Goal: Task Accomplishment & Management: Manage account settings

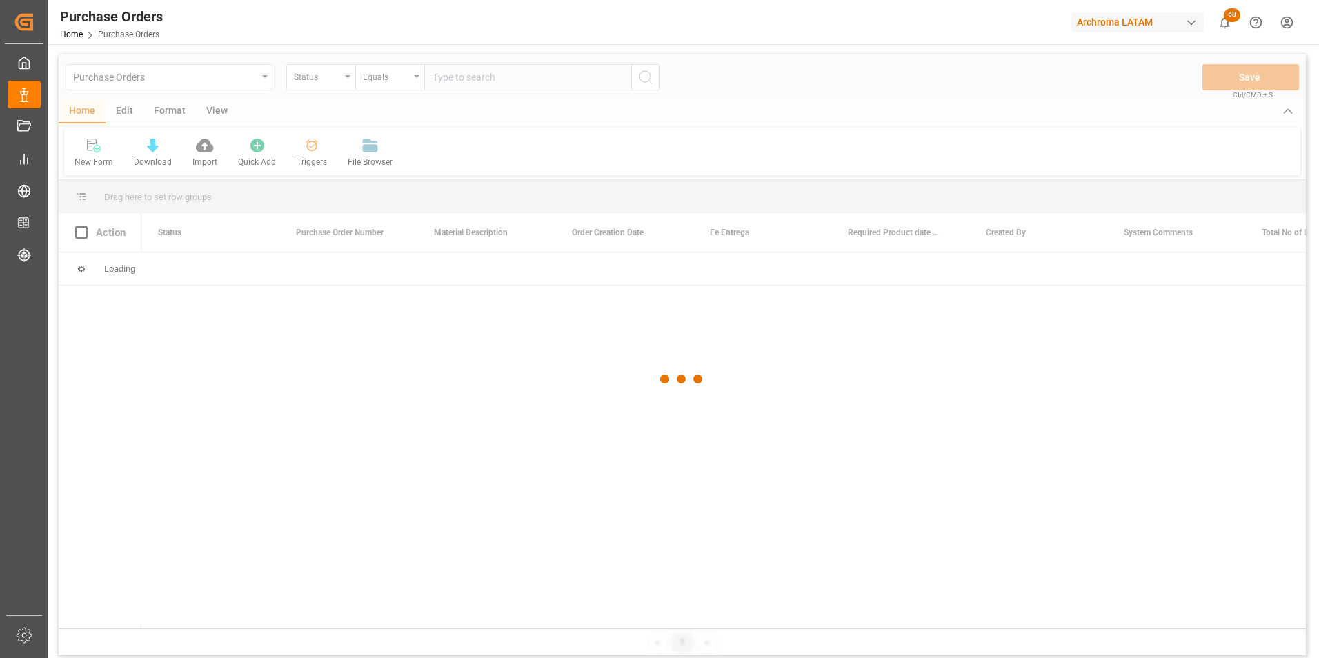
click at [337, 79] on div at bounding box center [683, 380] width 1248 height 650
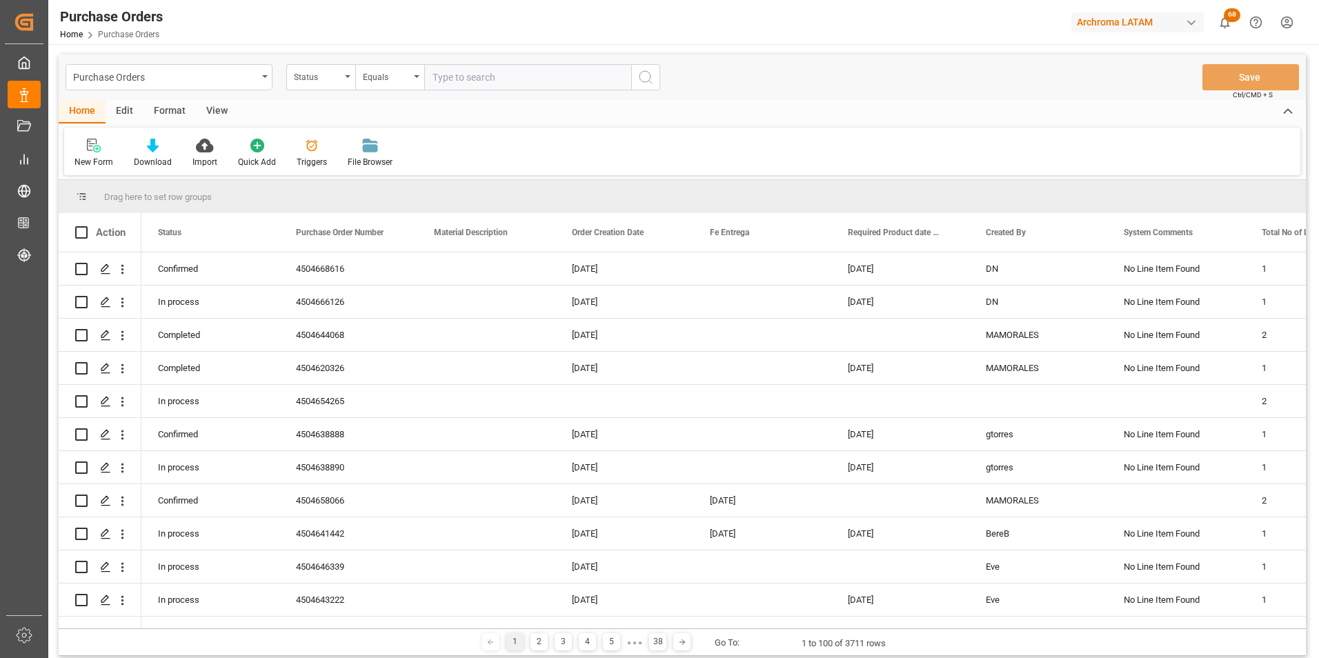
click at [337, 79] on div "Status" at bounding box center [317, 76] width 47 height 16
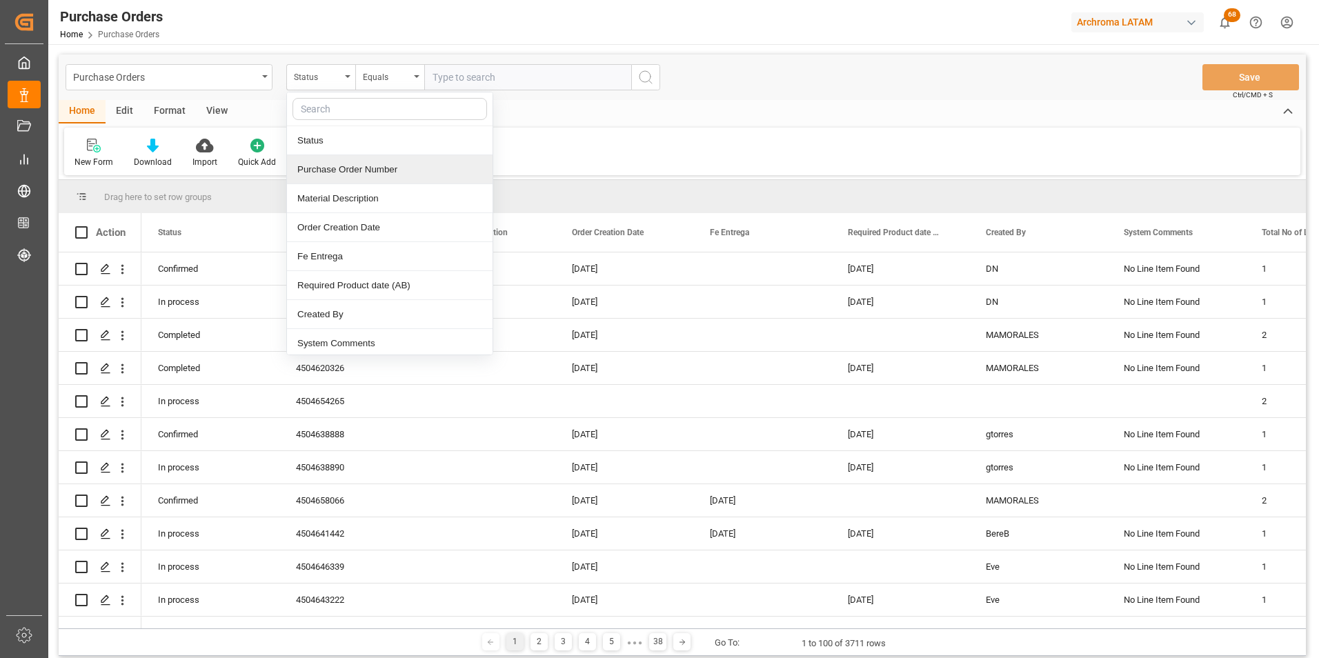
click at [339, 174] on div "Purchase Order Number" at bounding box center [390, 169] width 206 height 29
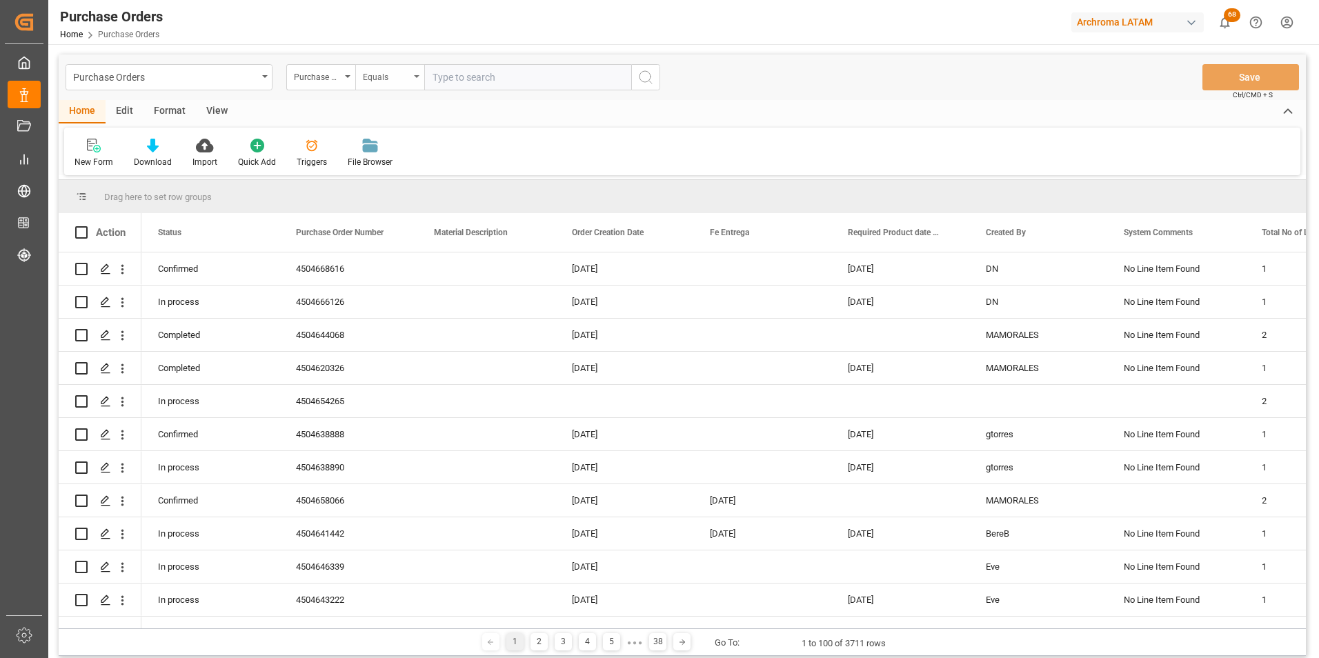
click at [385, 78] on div "Equals" at bounding box center [386, 76] width 47 height 16
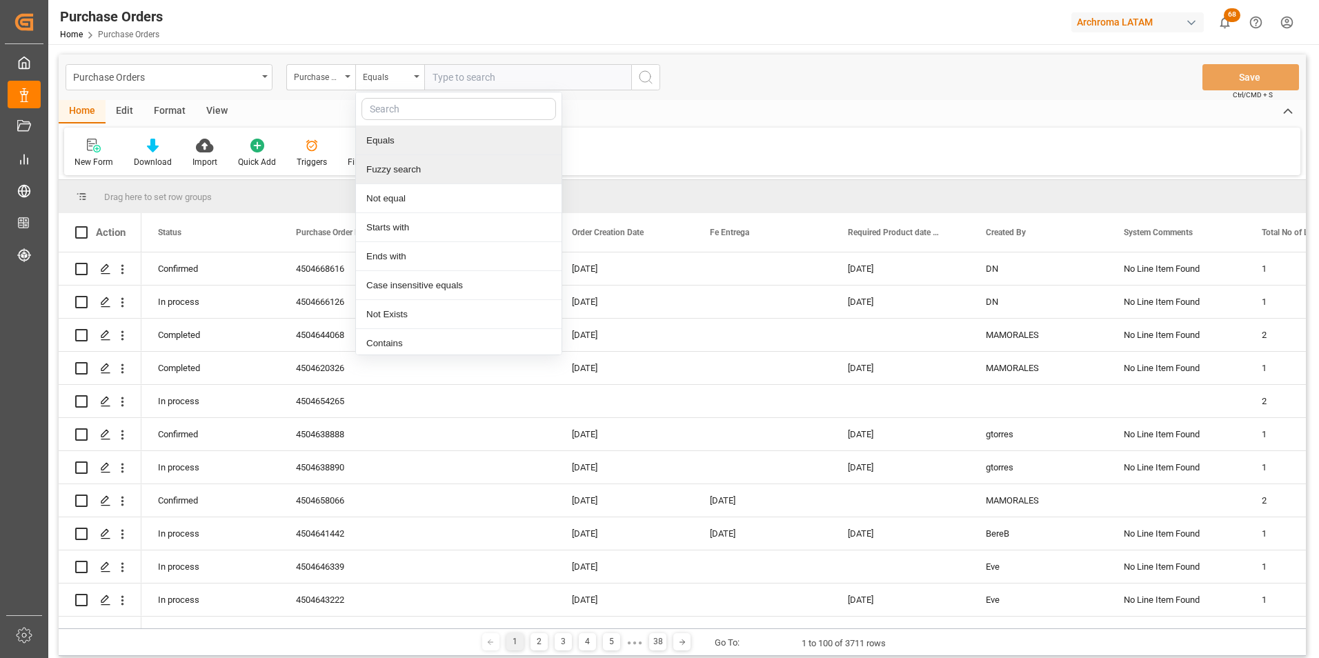
click at [409, 163] on div "Fuzzy search" at bounding box center [459, 169] width 206 height 29
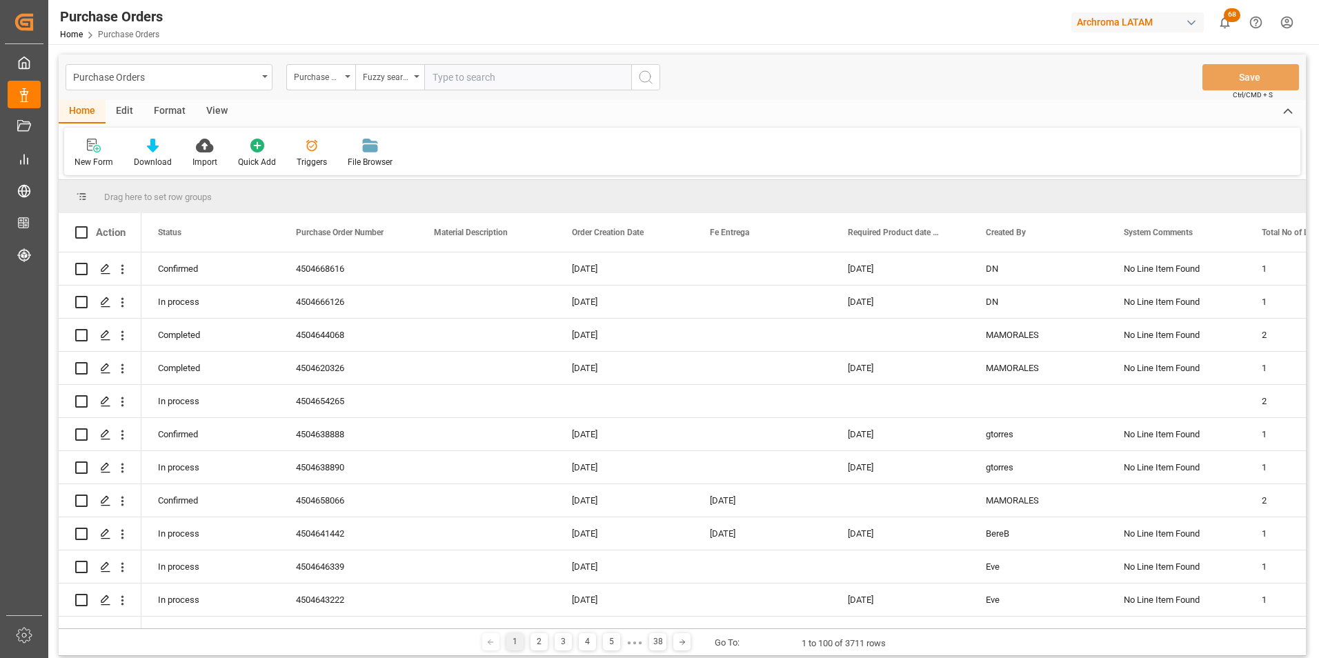
paste input "4504658015"
type input "4504658015"
click at [645, 82] on circle "search button" at bounding box center [645, 76] width 11 height 11
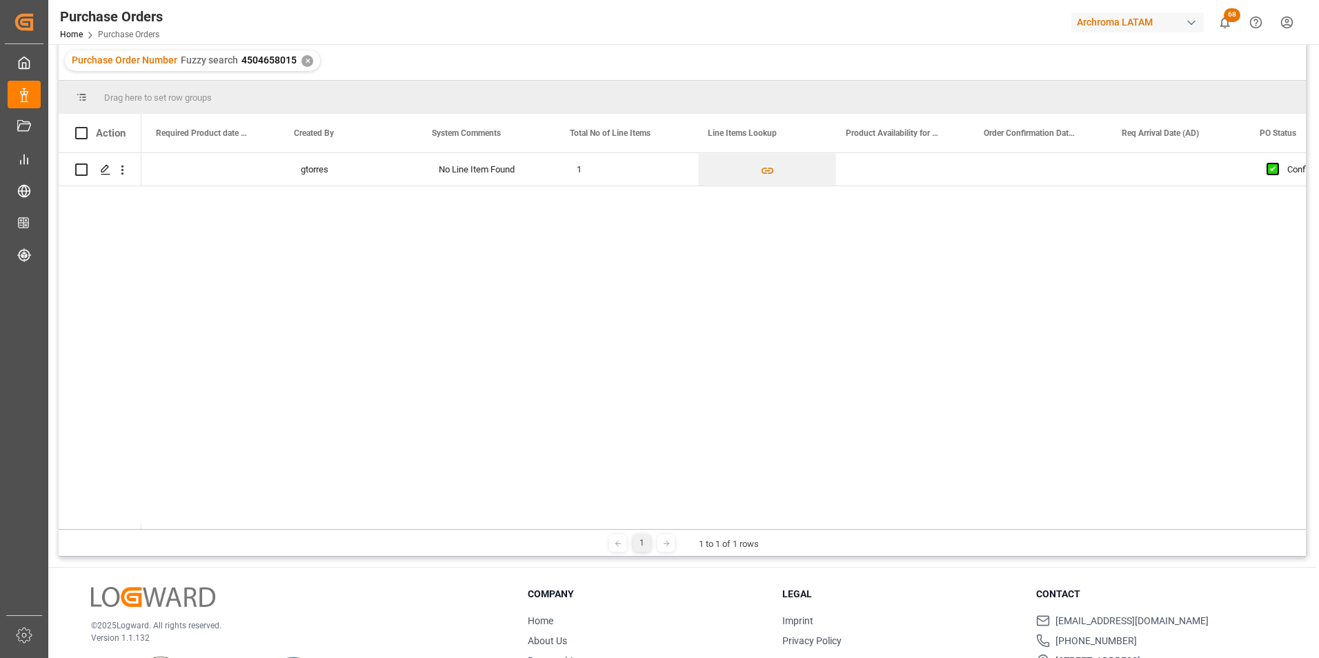
scroll to position [0, 692]
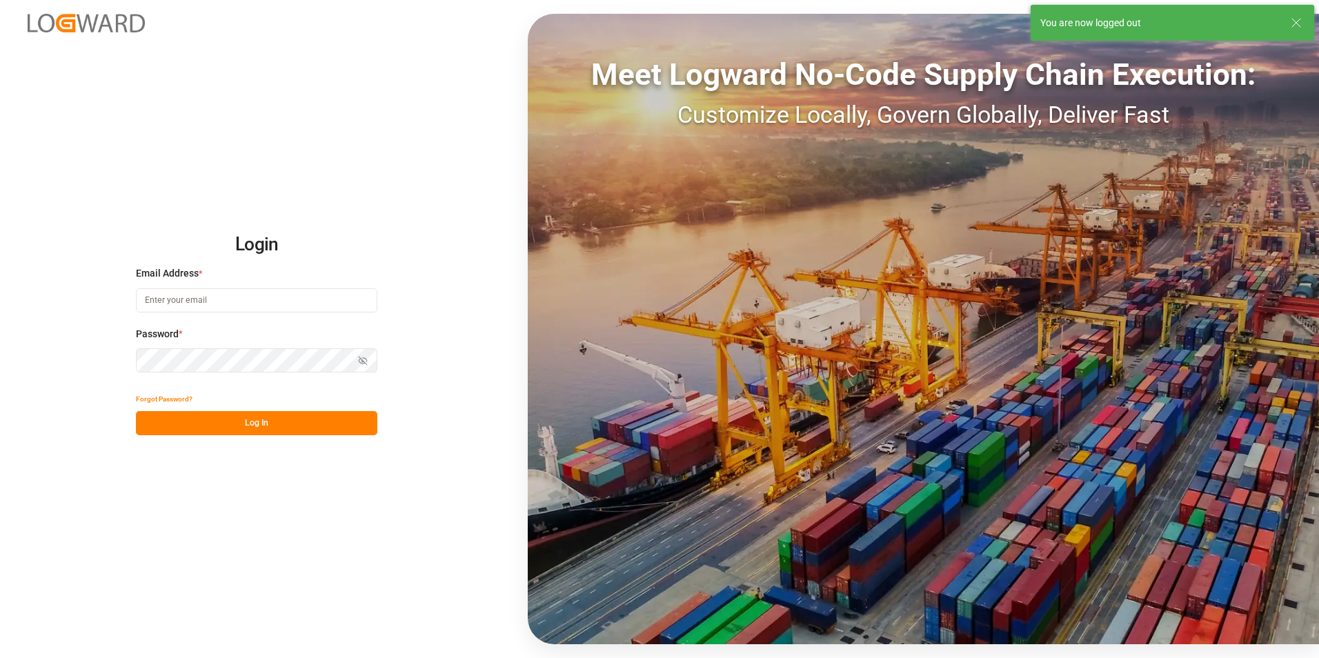
type input "[PERSON_NAME][EMAIL_ADDRESS][PERSON_NAME][DOMAIN_NAME]"
click at [256, 422] on button "Log In" at bounding box center [257, 423] width 242 height 24
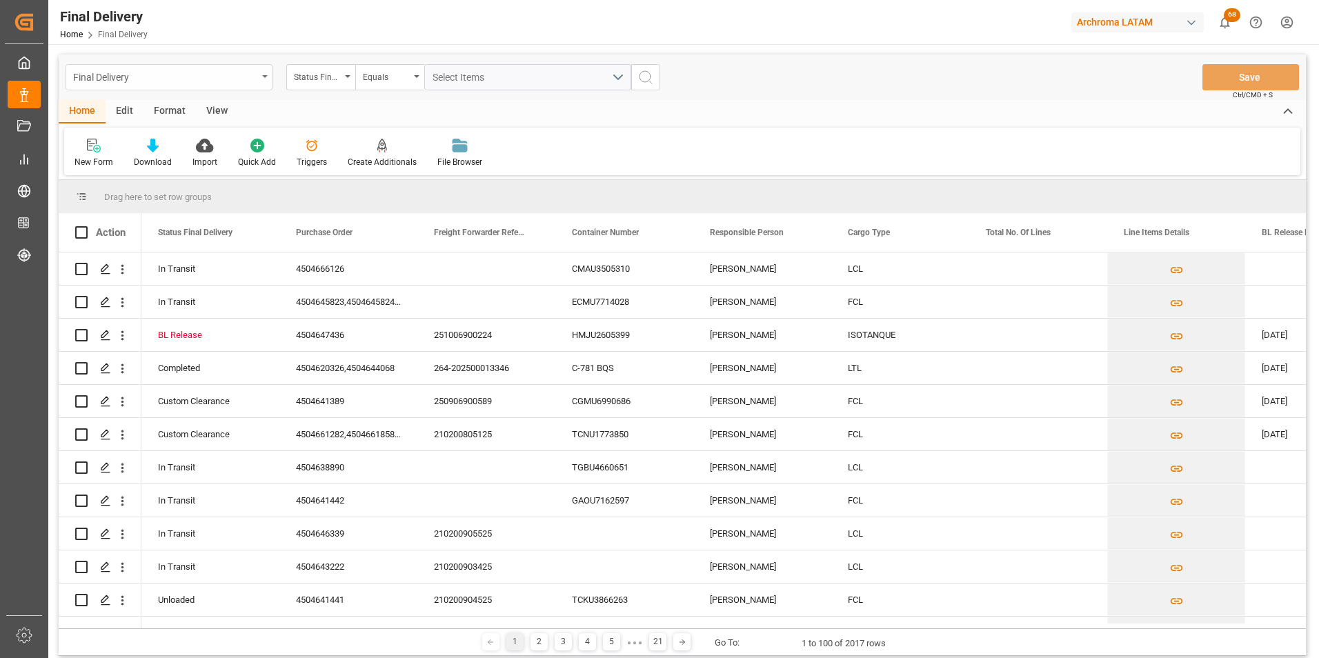
click at [262, 86] on div "Final Delivery" at bounding box center [169, 77] width 207 height 26
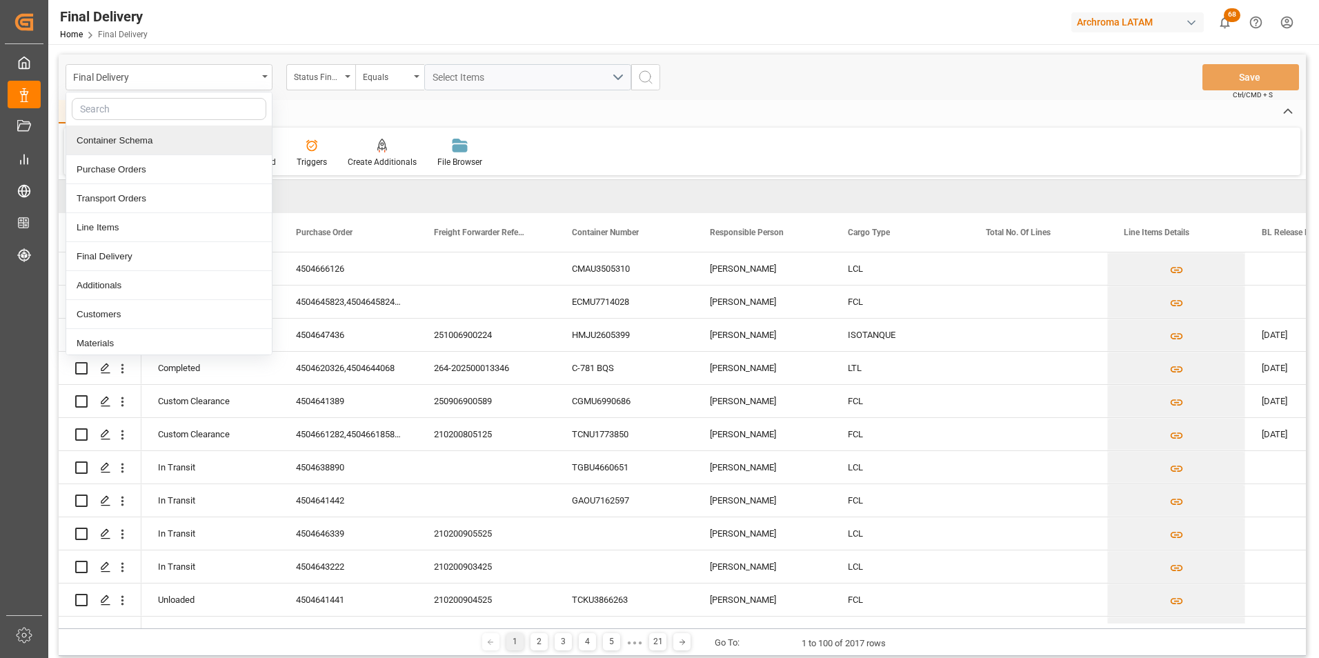
click at [190, 145] on div "Container Schema" at bounding box center [169, 140] width 206 height 29
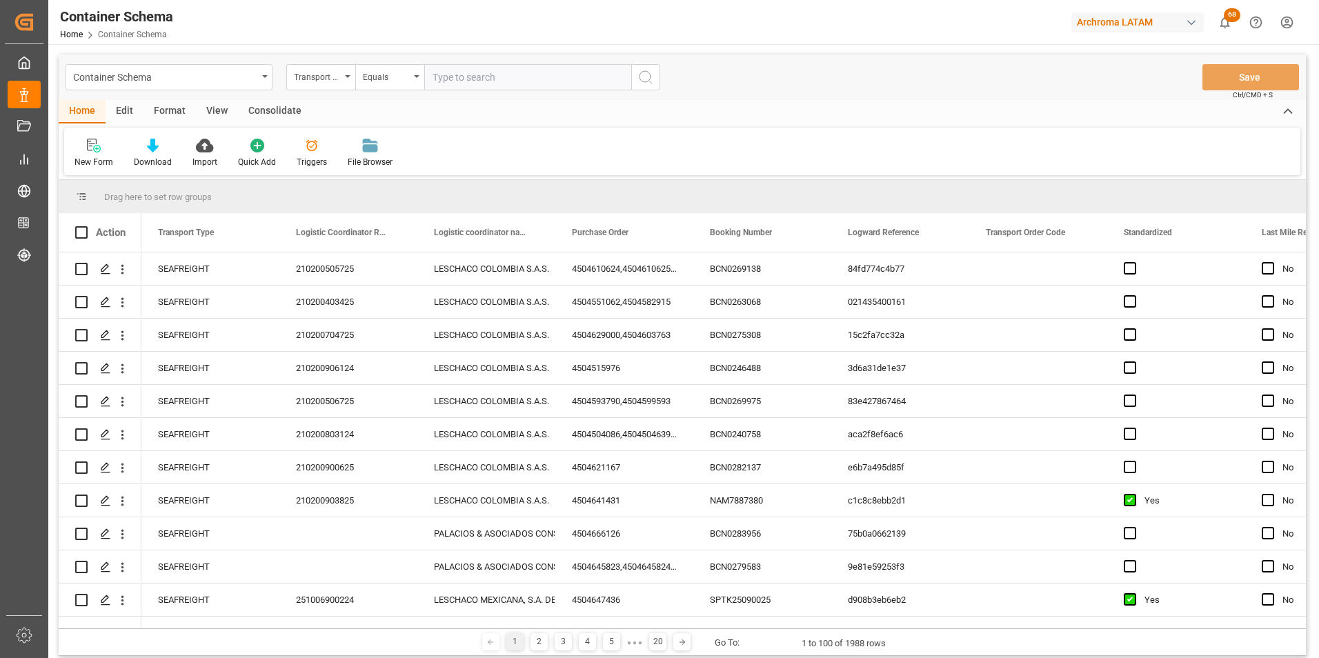
click at [337, 79] on div "Transport Type" at bounding box center [317, 76] width 47 height 16
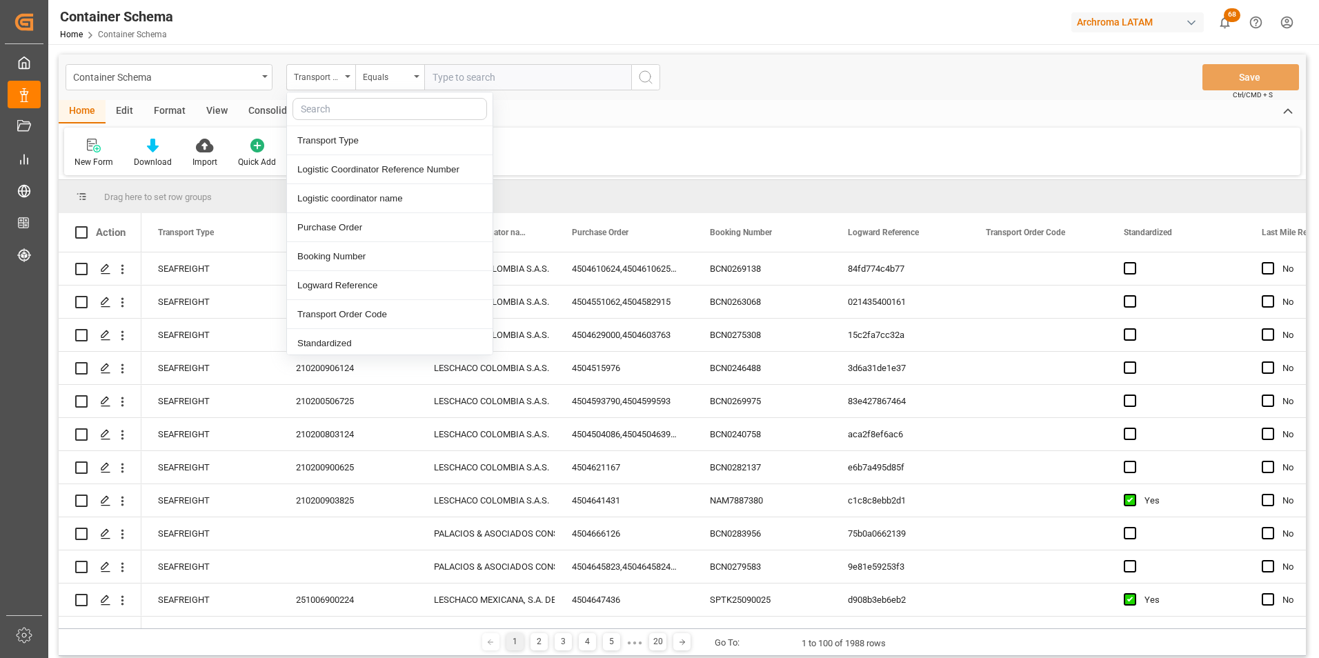
click at [337, 79] on div "Transport Type" at bounding box center [317, 76] width 47 height 16
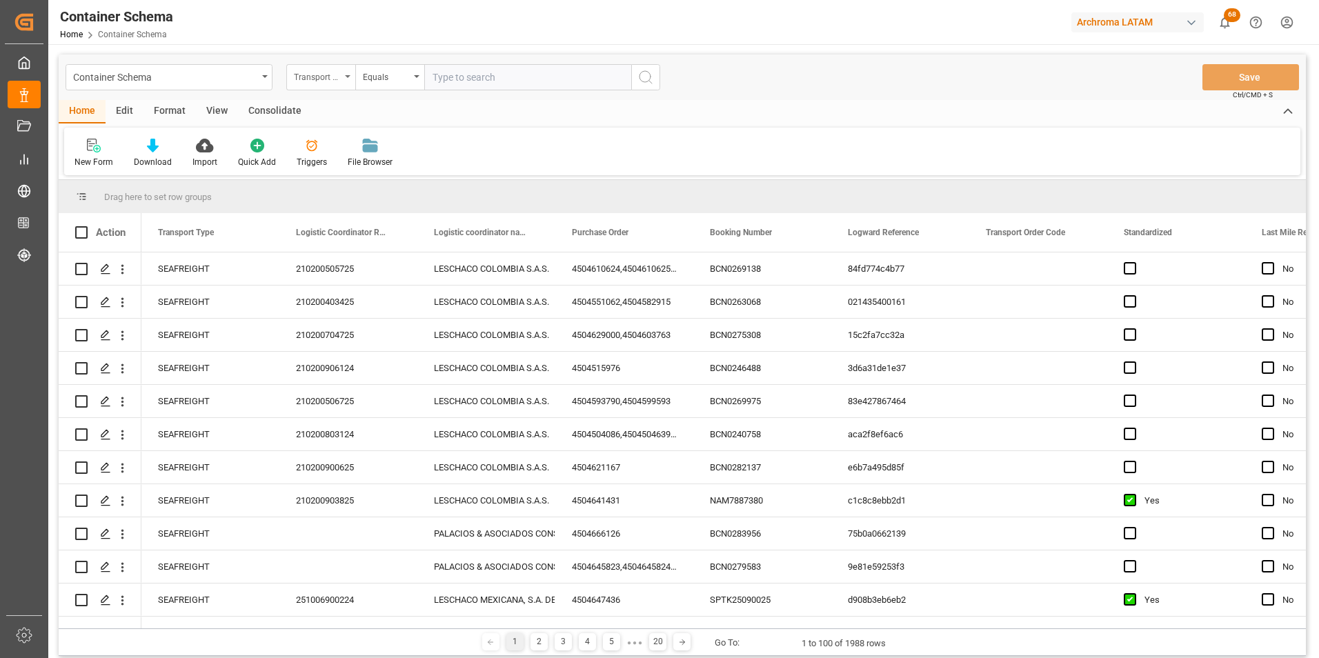
drag, startPoint x: 322, startPoint y: 93, endPoint x: 323, endPoint y: 83, distance: 10.4
click at [322, 86] on div "Container Schema Transport Type Equals Save Ctrl/CMD + S" at bounding box center [683, 78] width 1248 height 46
click at [323, 81] on div "Transport Type" at bounding box center [317, 76] width 47 height 16
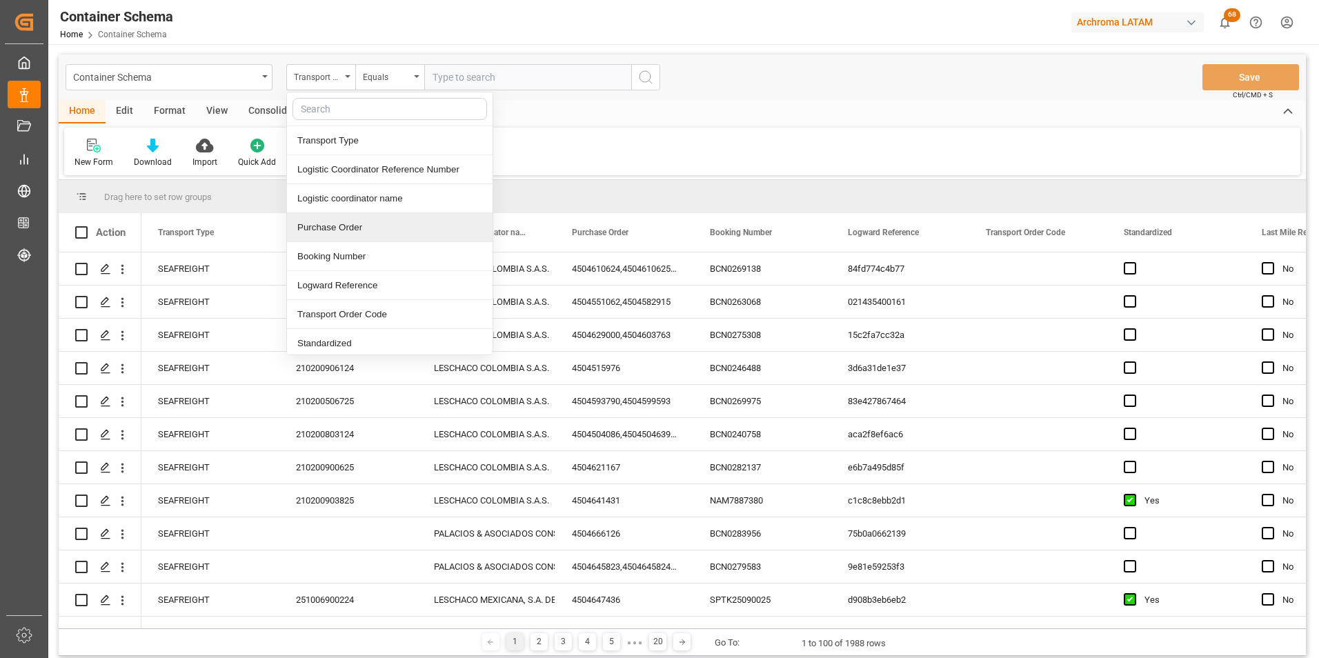
click at [337, 230] on div "Purchase Order" at bounding box center [390, 227] width 206 height 29
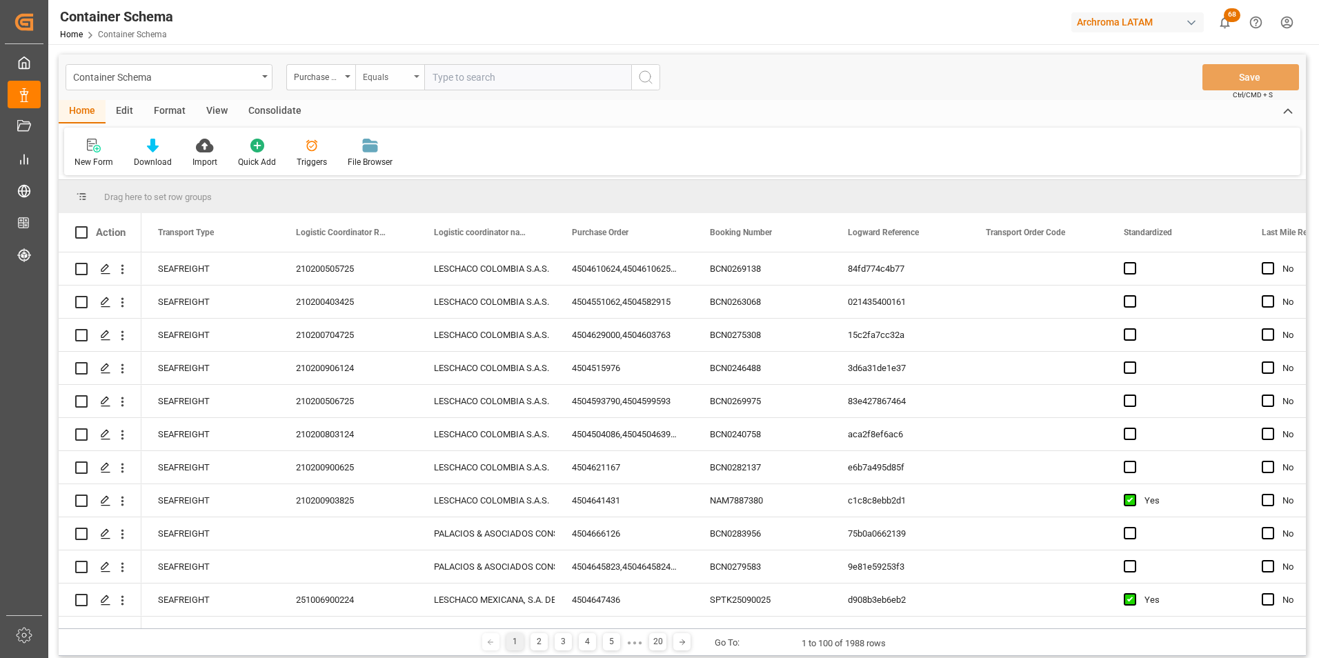
click at [369, 79] on div "Equals" at bounding box center [386, 76] width 47 height 16
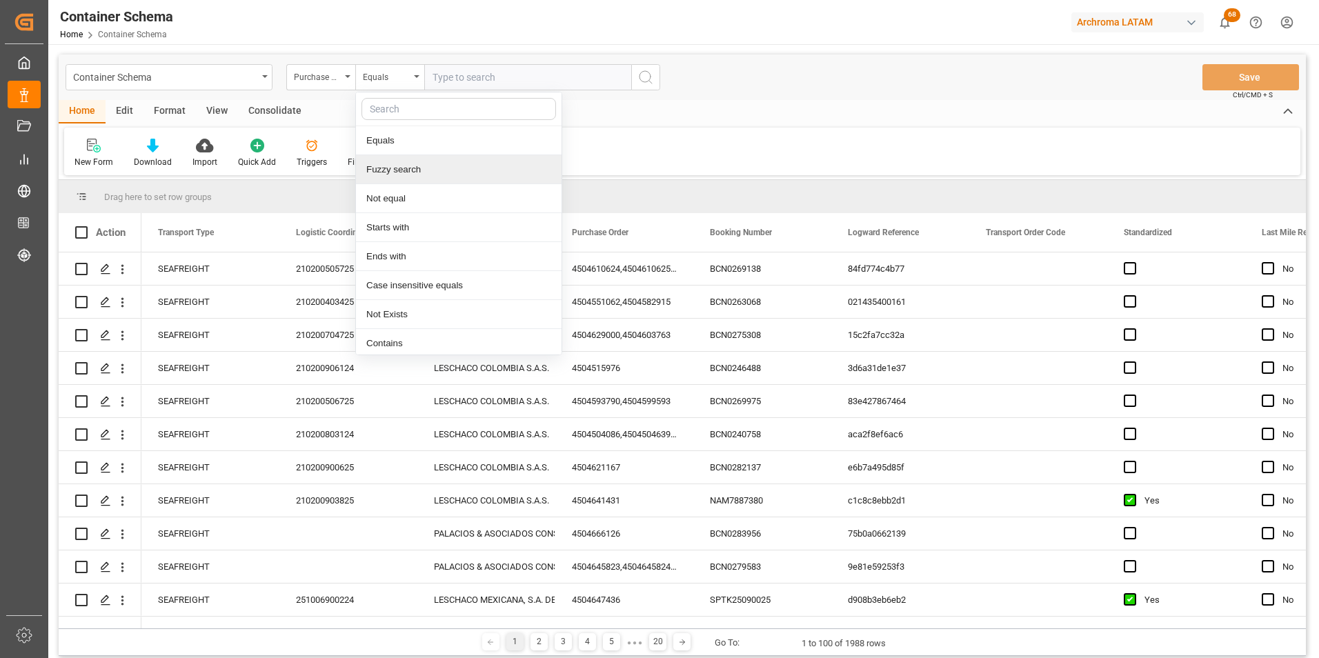
click at [407, 175] on div "Fuzzy search" at bounding box center [459, 169] width 206 height 29
paste input "4504636092"
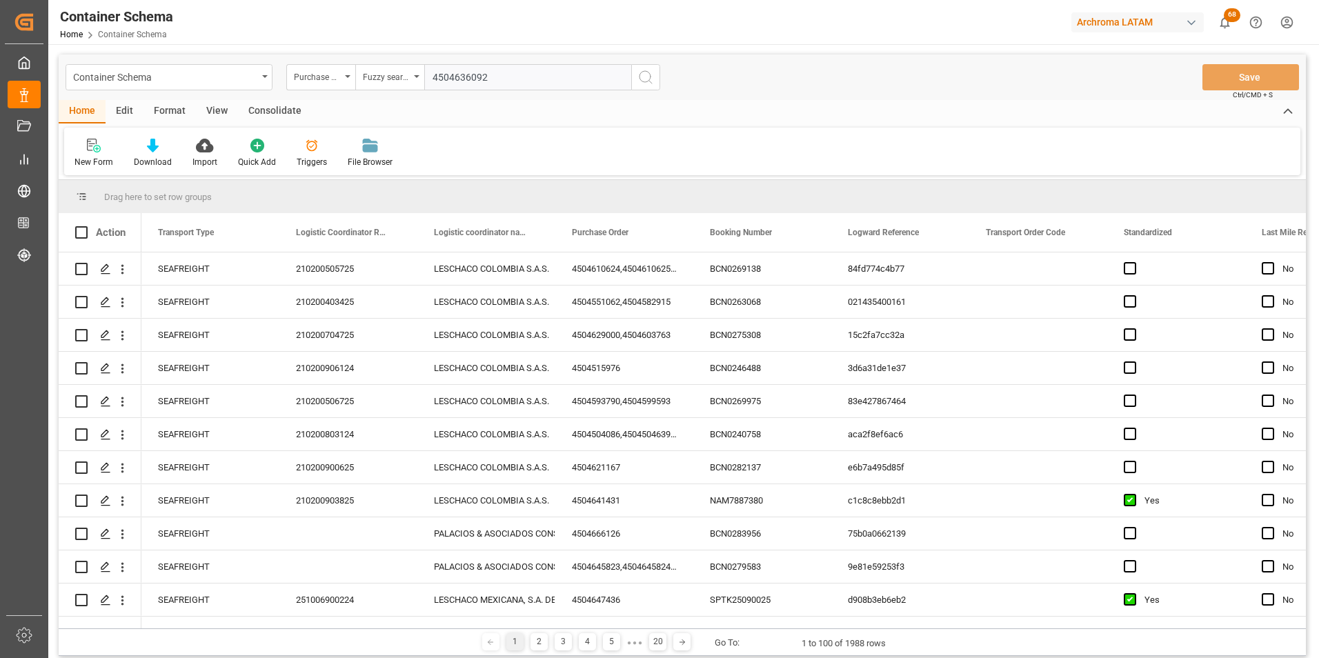
type input "4504636092"
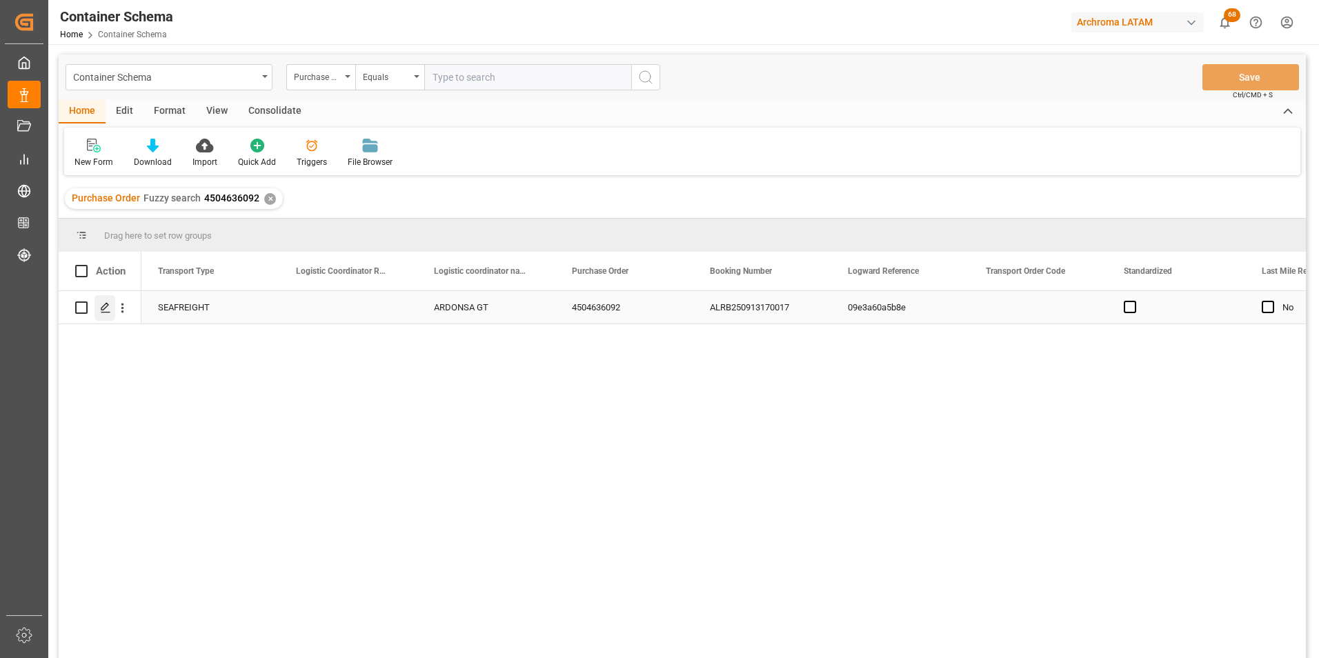
click at [103, 311] on polygon "Press SPACE to select this row." at bounding box center [104, 307] width 7 height 7
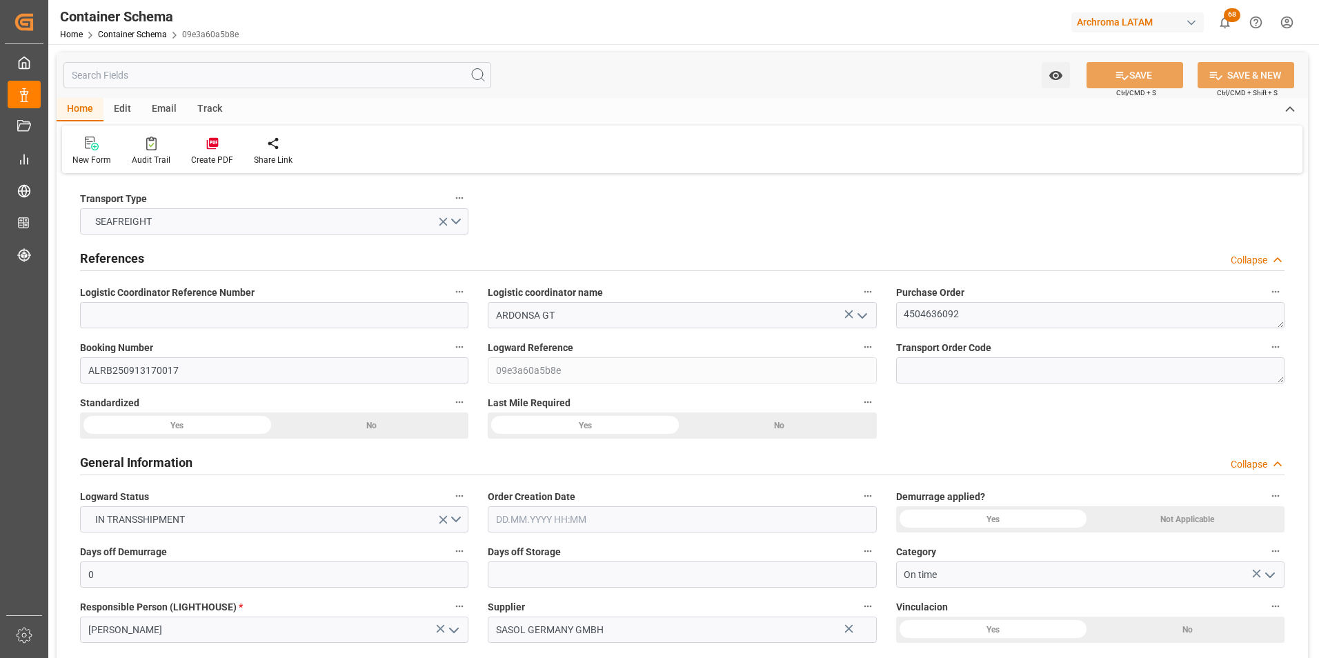
type input "0"
type input "1"
type input "4"
type input "3040"
type input "3424"
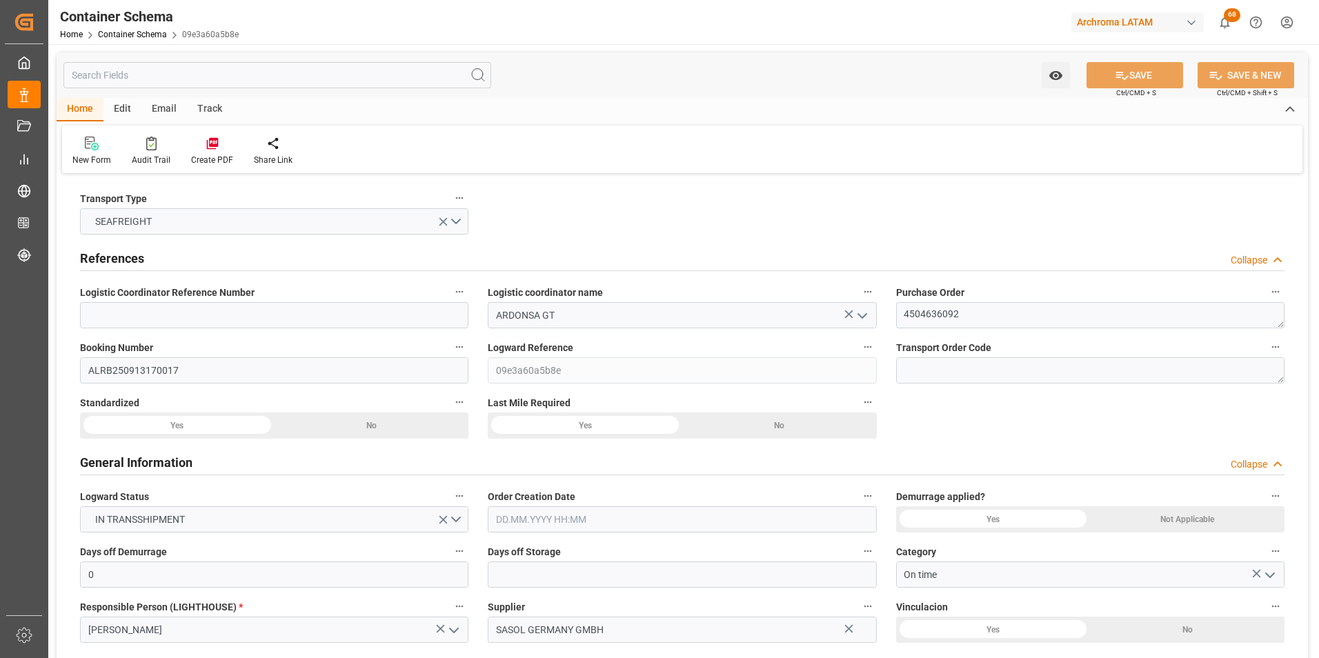
type input "CMACGM"
type input "CMA CGM Group"
type input "DEHAM"
type input "GTSTZ"
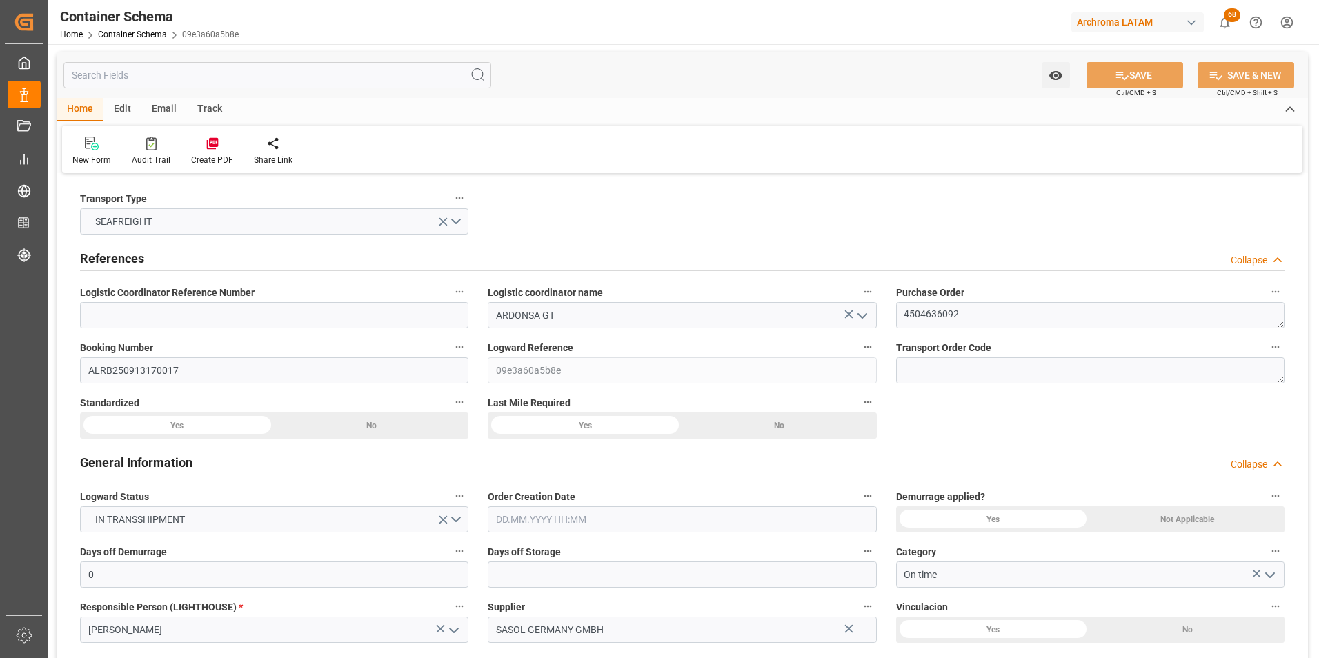
type input "GTSTZ"
type input "9731949"
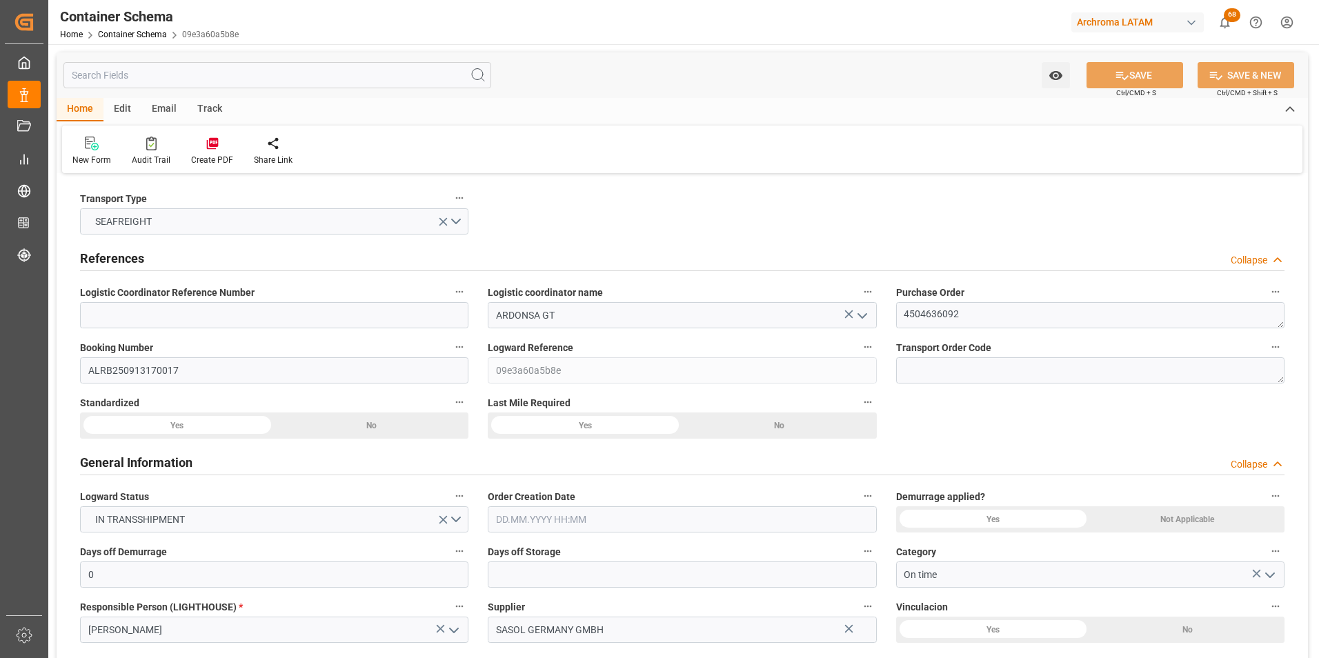
type input "1"
type input "0"
type input "[DATE] 00:00"
type input "[DATE]"
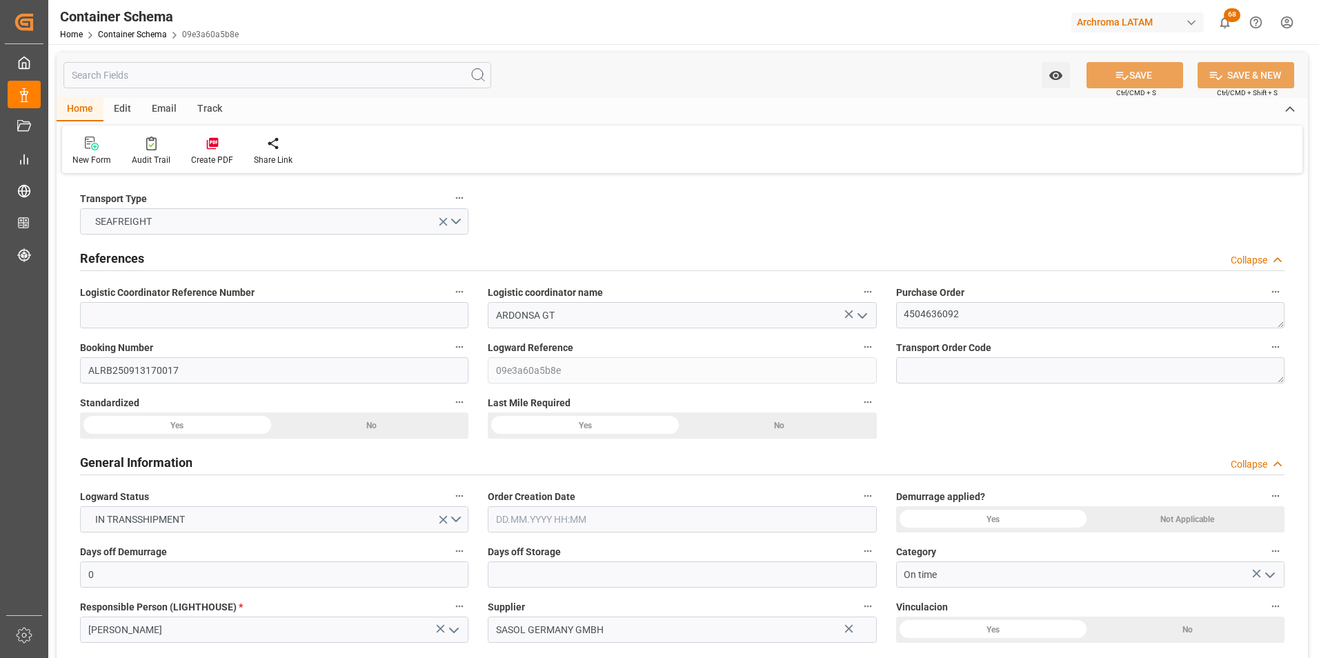
type input "[DATE]"
type input "[DATE] 06:03"
type input "[DATE] 15:41"
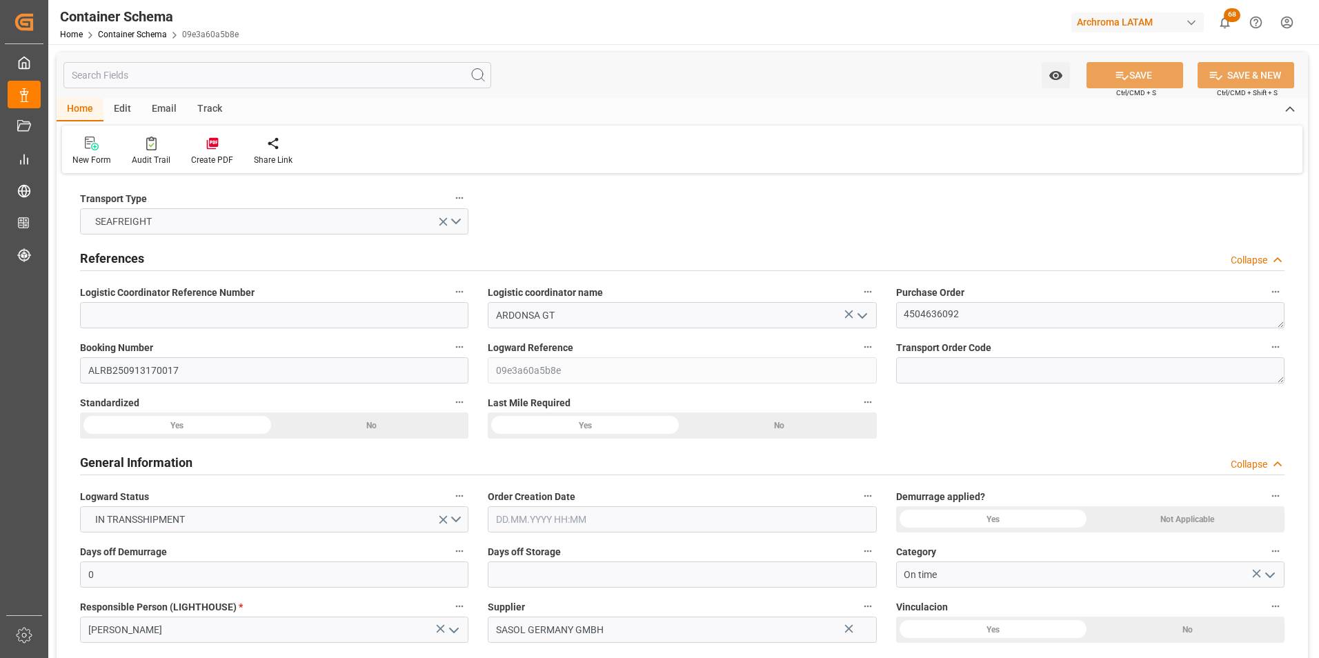
type input "[DATE]"
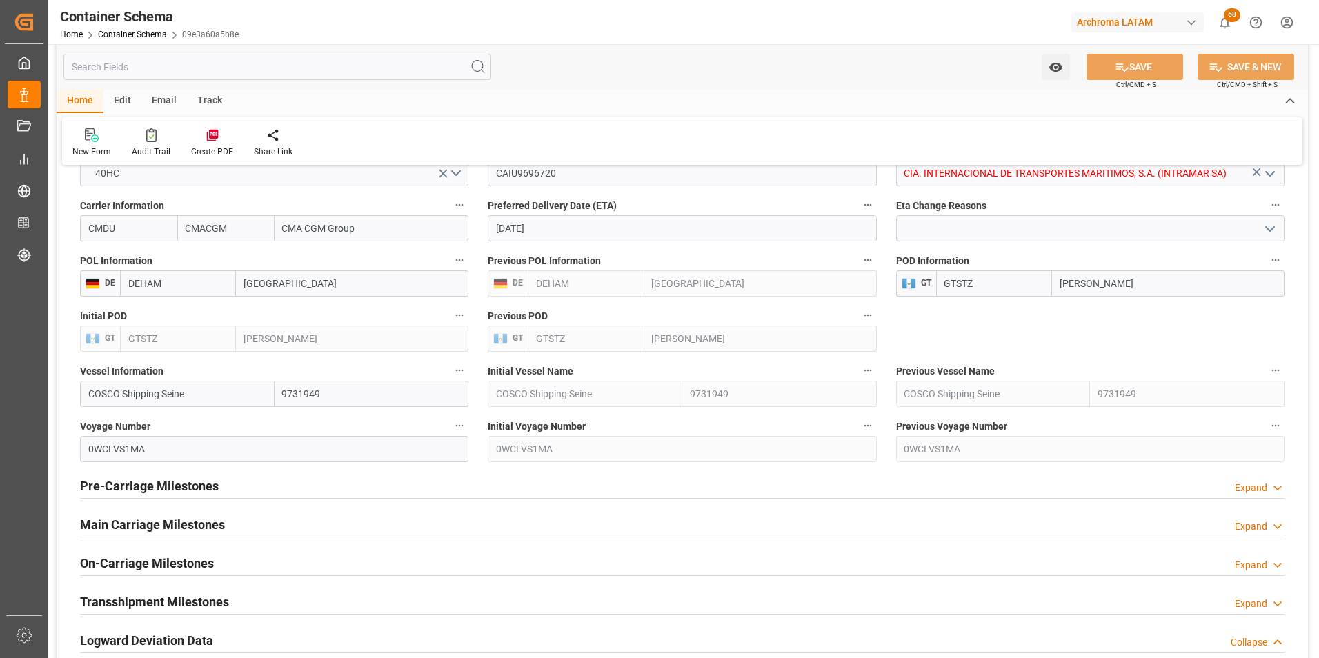
scroll to position [1518, 0]
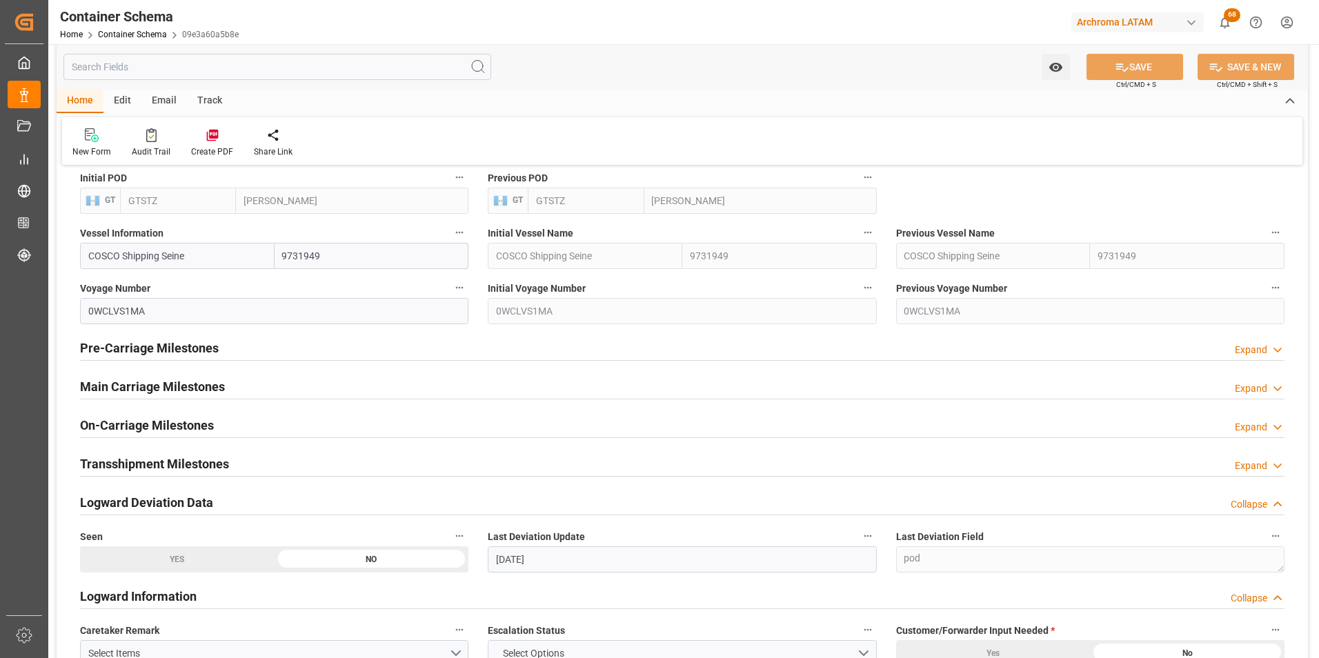
click at [199, 382] on h2 "Main Carriage Milestones" at bounding box center [152, 386] width 145 height 19
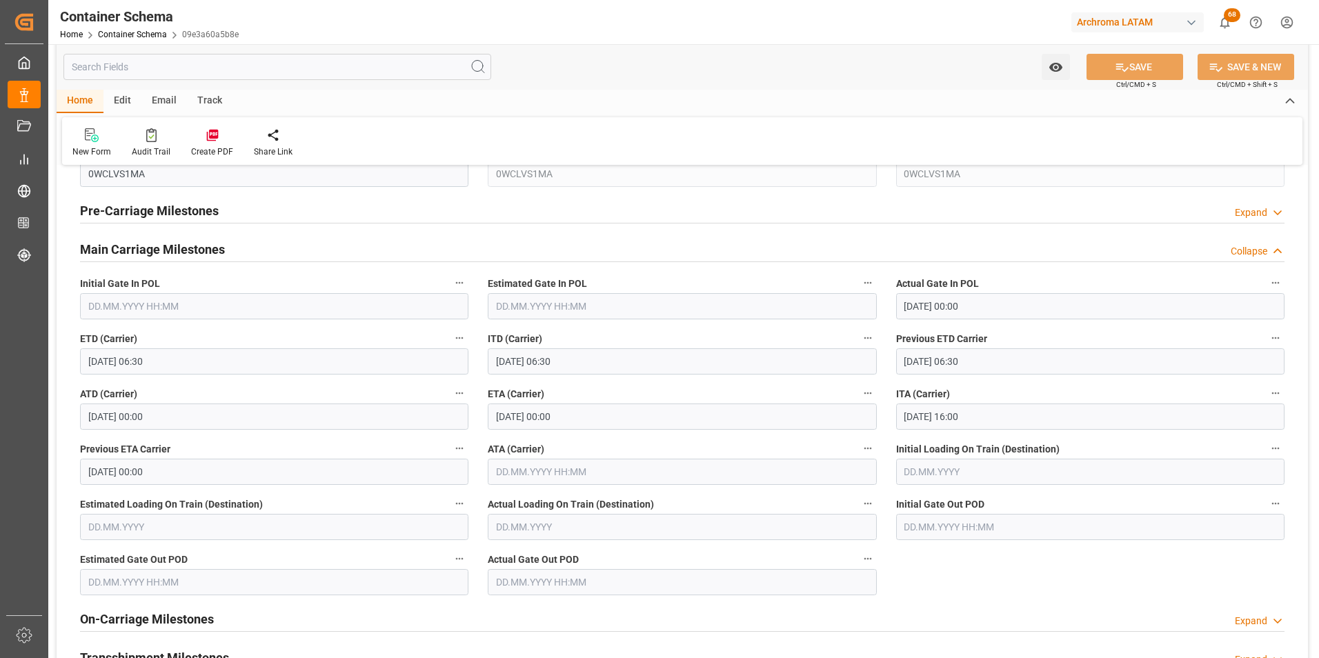
scroll to position [1656, 0]
click at [560, 469] on input "text" at bounding box center [682, 471] width 389 height 26
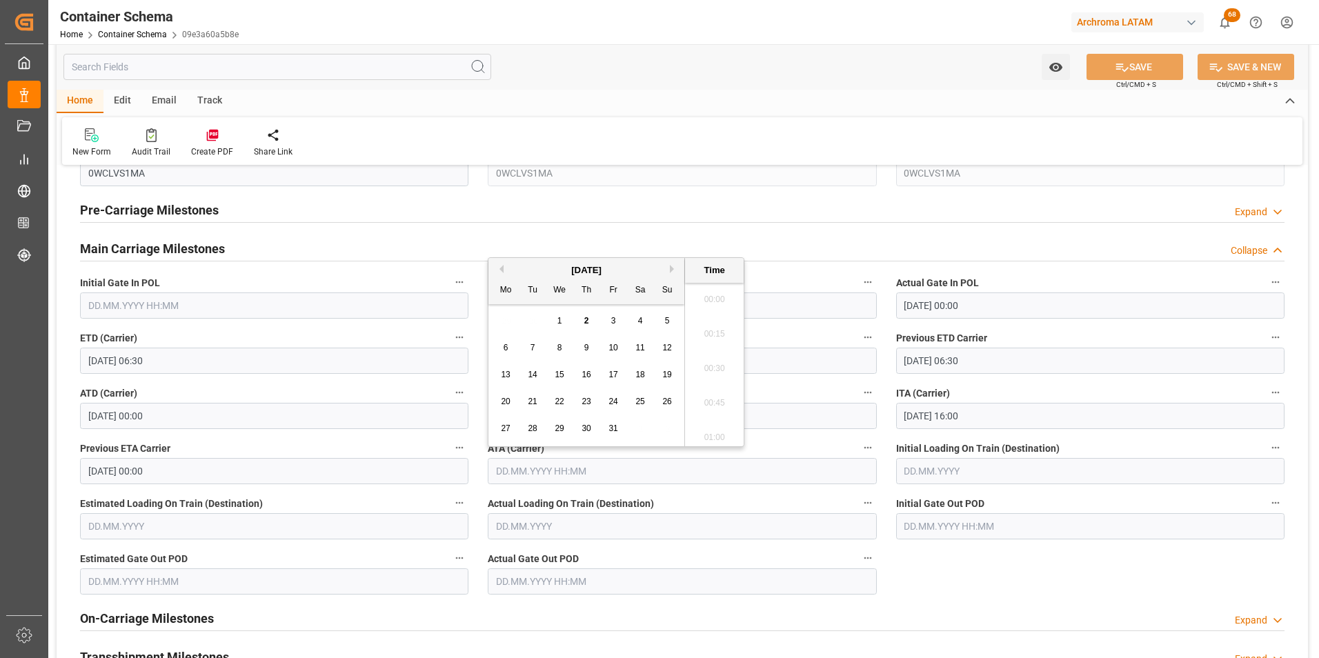
scroll to position [1592, 0]
click at [588, 326] on span "2" at bounding box center [586, 321] width 5 height 10
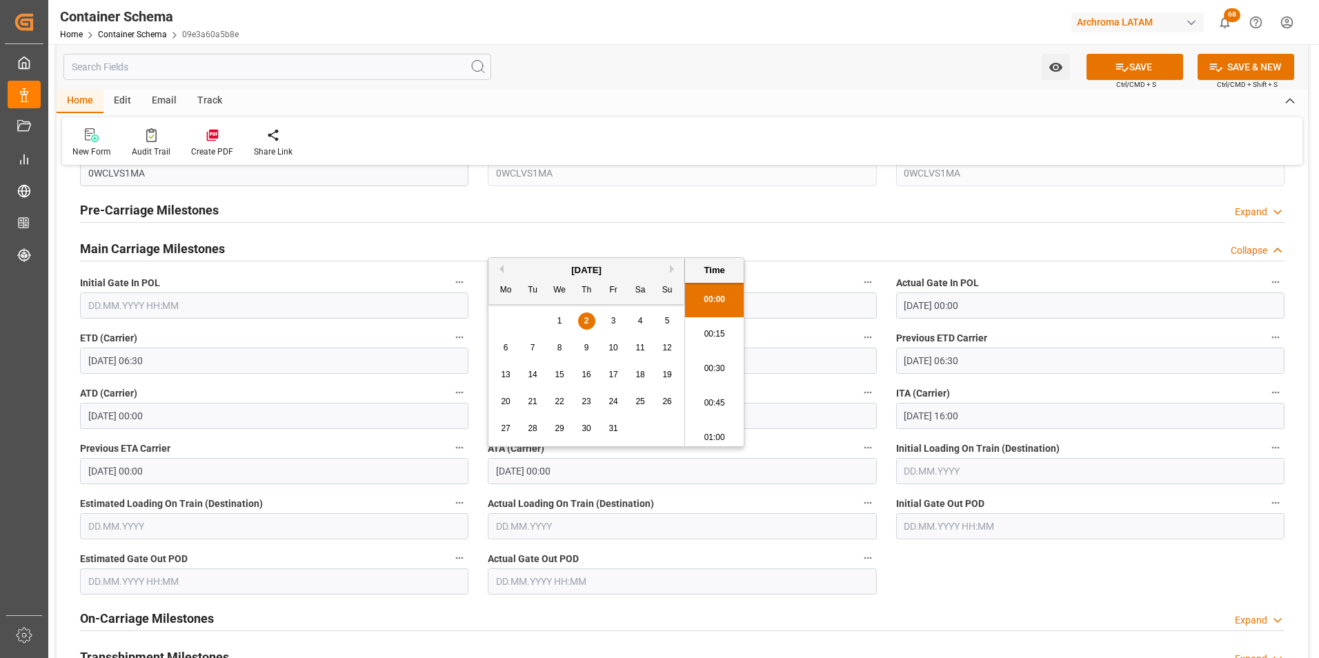
click at [708, 338] on li "00:15" at bounding box center [714, 334] width 59 height 35
type input "[DATE] 00:15"
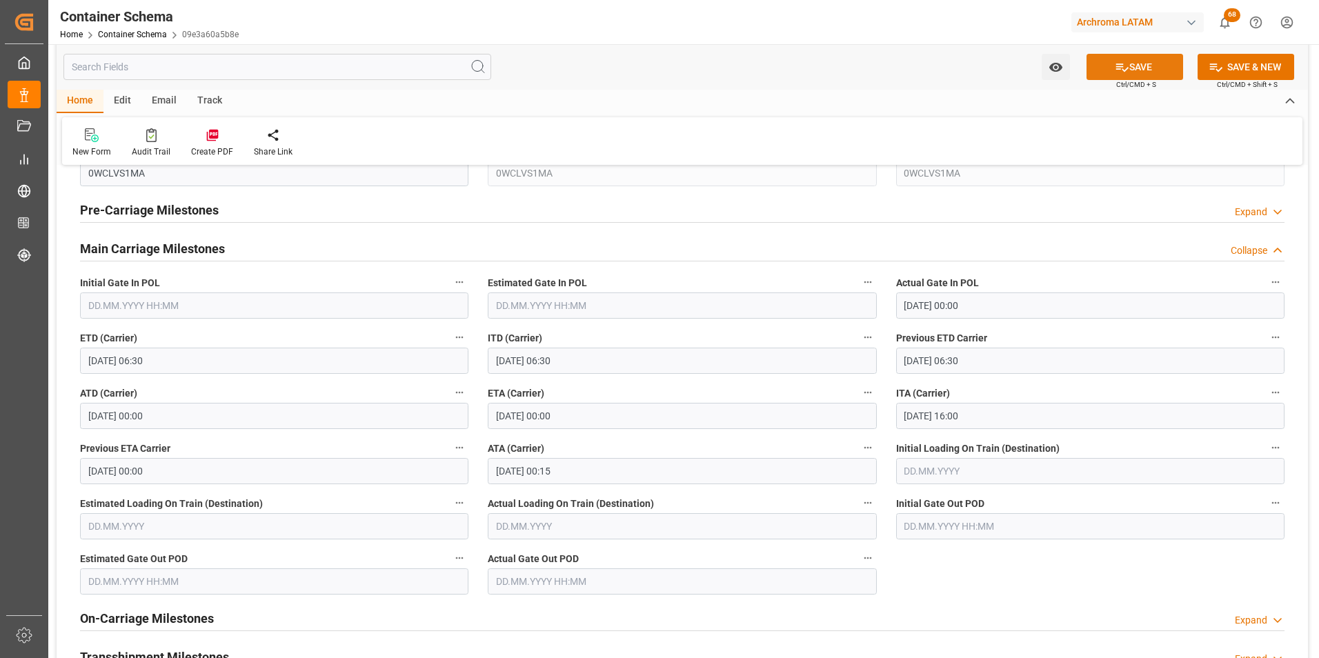
click at [1108, 71] on button "SAVE" at bounding box center [1135, 67] width 97 height 26
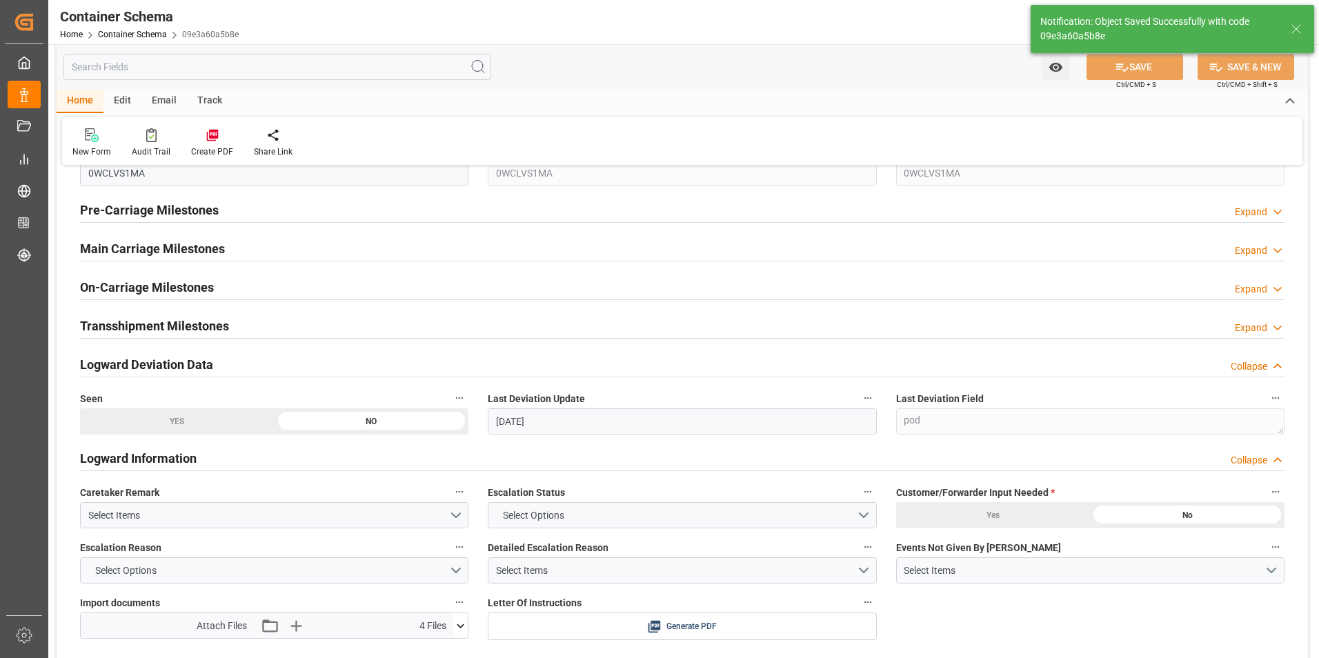
type input "37"
type input "[DATE]"
type input "[DATE] 17:12"
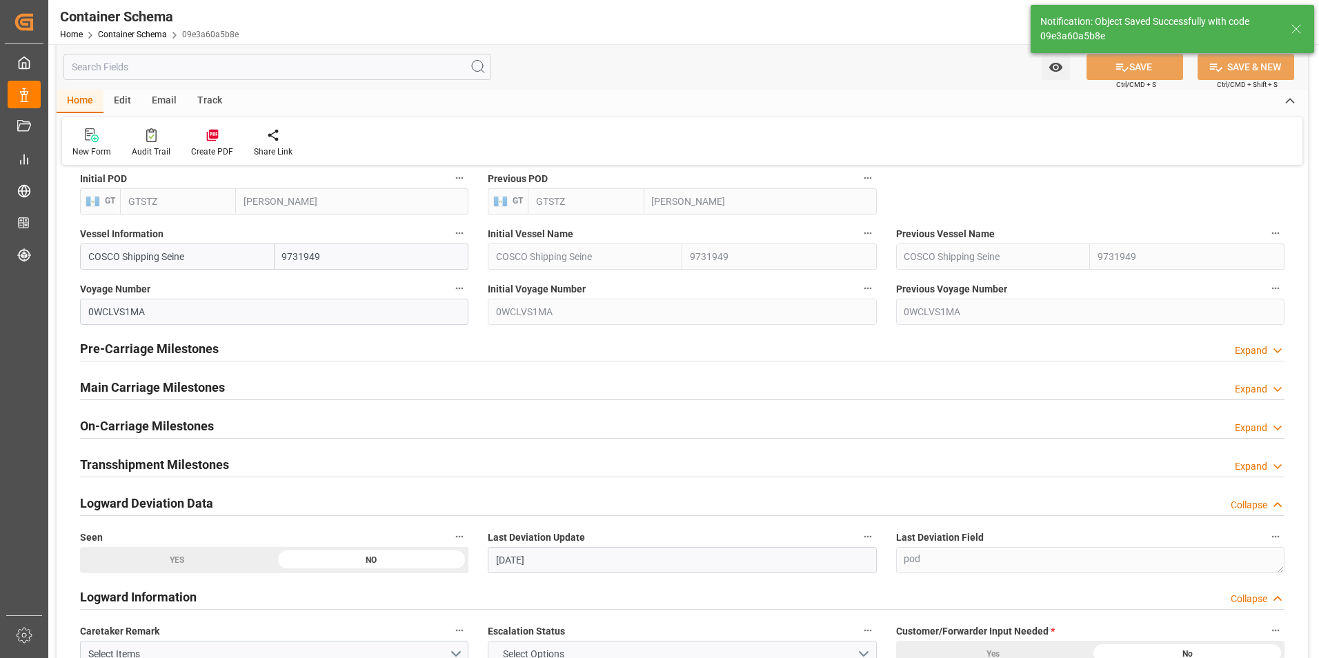
scroll to position [1518, 0]
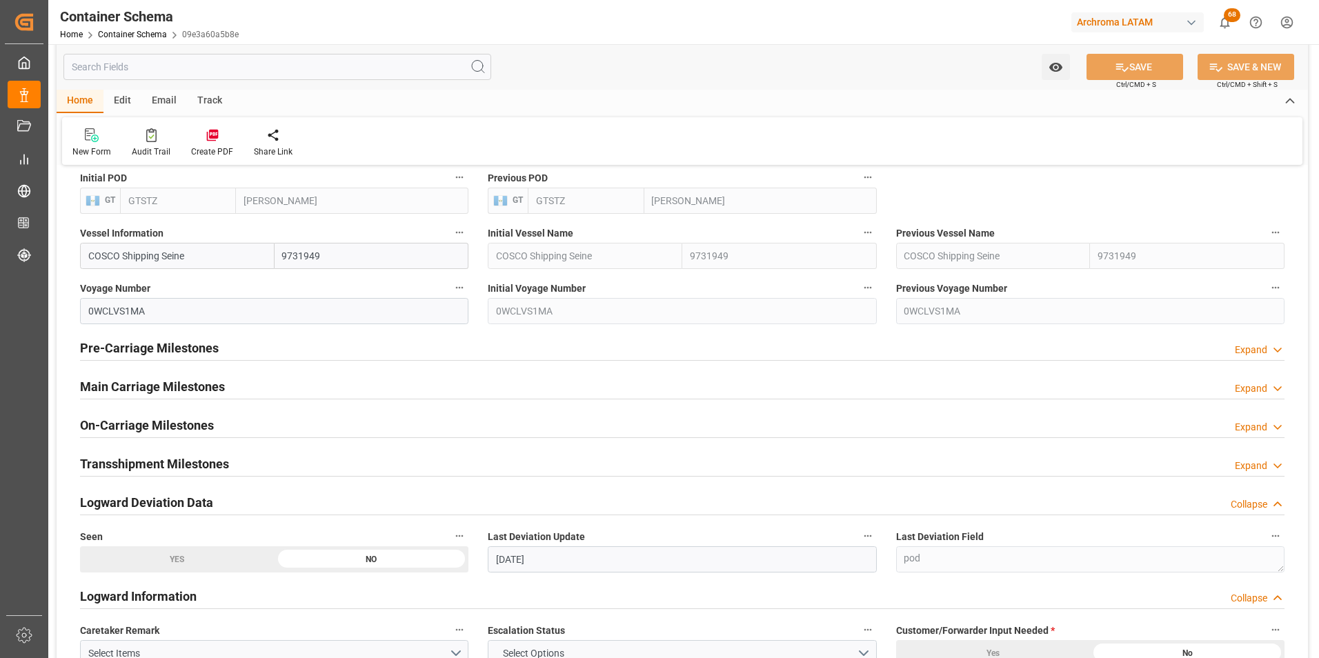
click at [171, 102] on div "Email" at bounding box center [164, 101] width 46 height 23
click at [101, 135] on icon at bounding box center [93, 137] width 19 height 10
click at [95, 135] on icon at bounding box center [93, 132] width 19 height 8
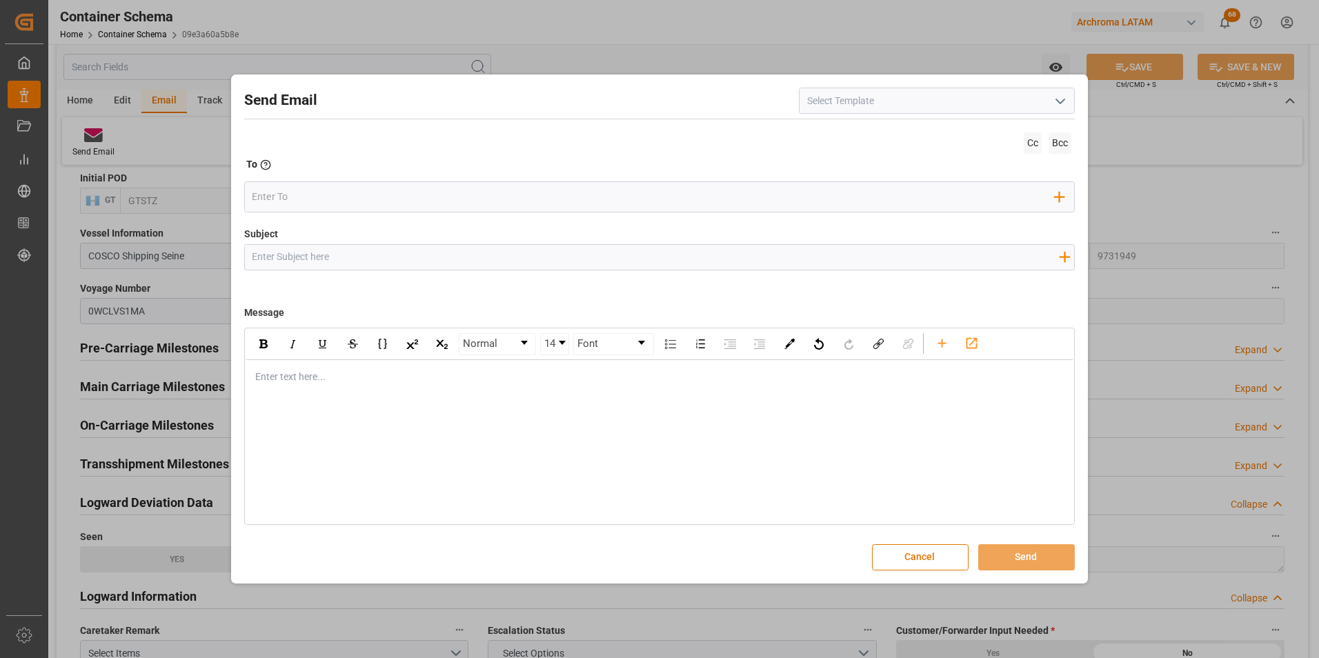
click at [1058, 106] on icon "open menu" at bounding box center [1060, 101] width 17 height 17
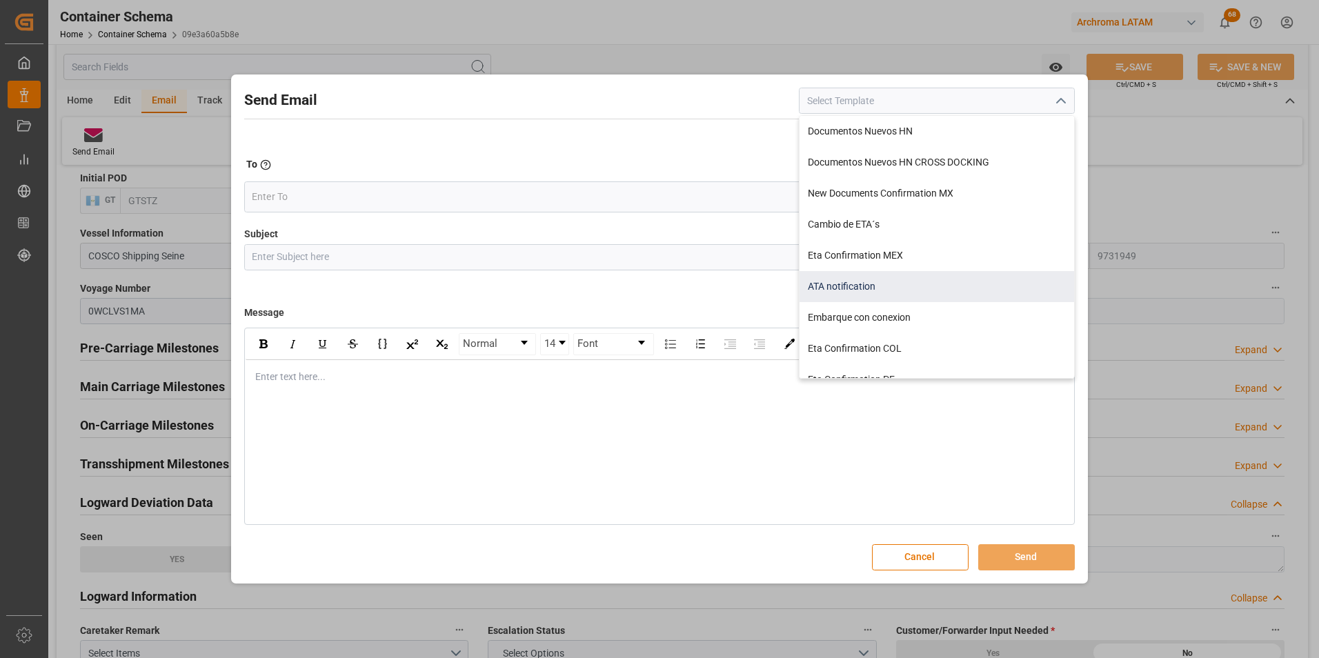
click at [916, 278] on div "ATA notification" at bounding box center [937, 286] width 275 height 31
type input "ATA notification"
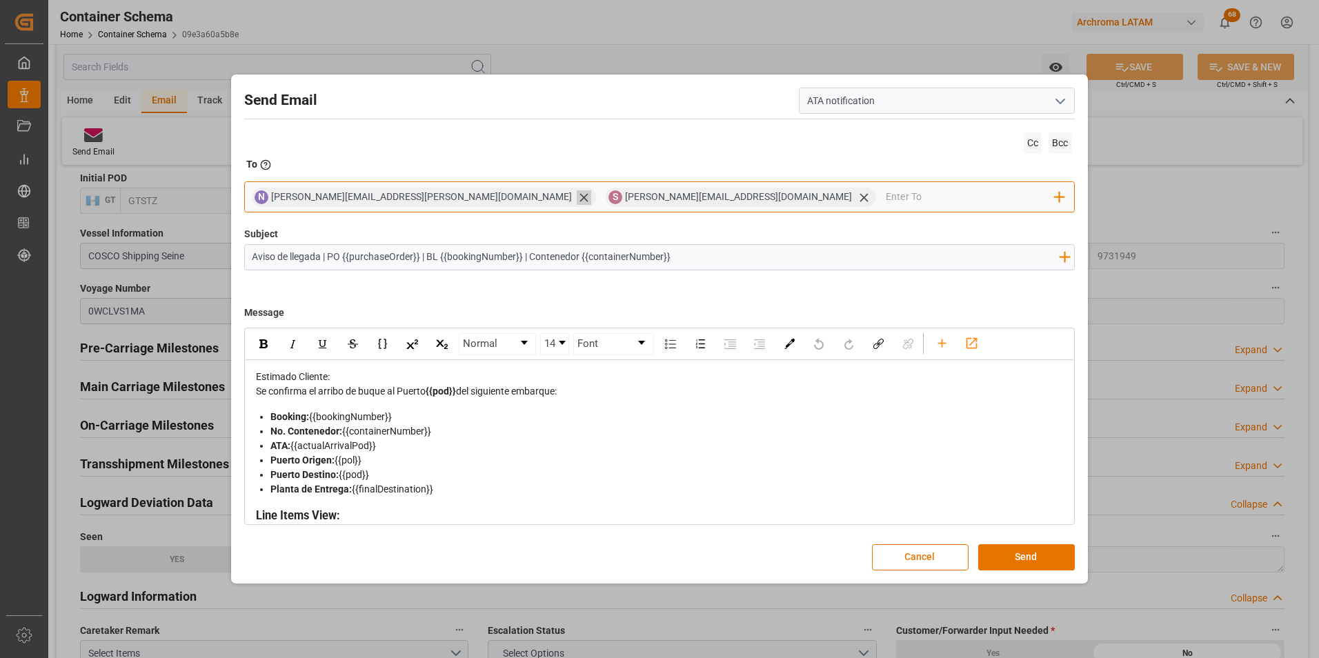
click at [577, 200] on icon at bounding box center [584, 197] width 14 height 14
click at [503, 197] on icon at bounding box center [510, 197] width 14 height 14
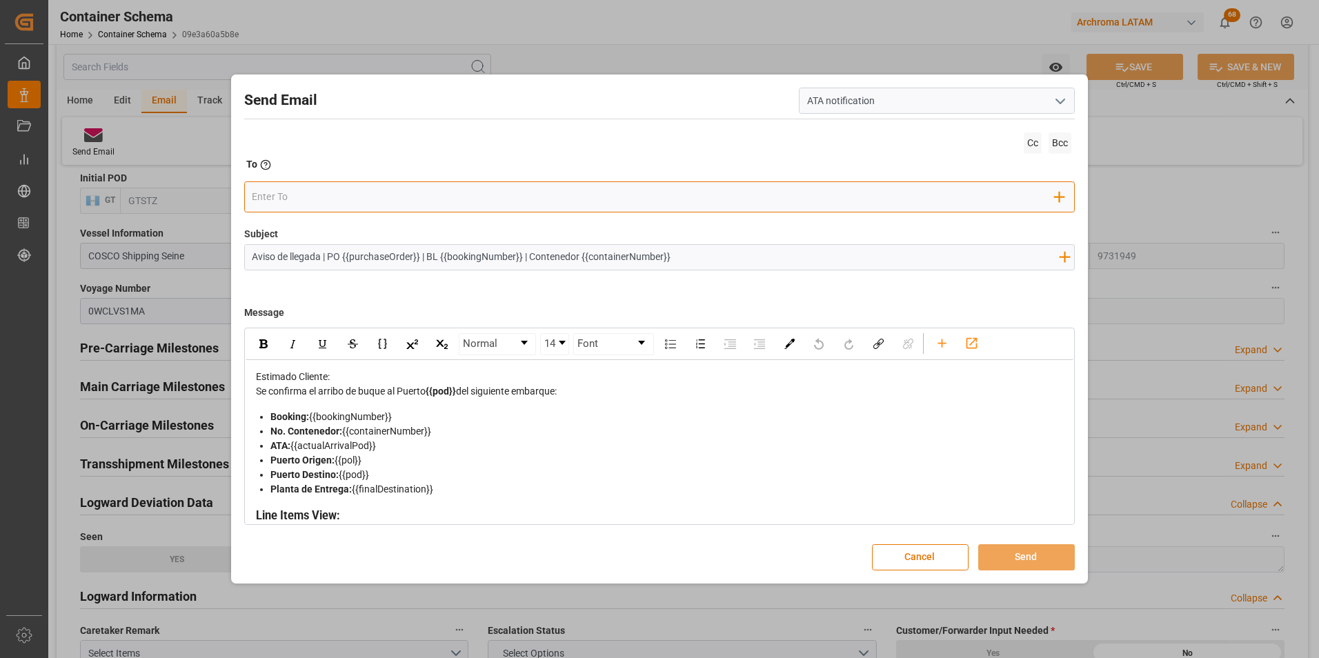
click at [424, 200] on input "email" at bounding box center [653, 197] width 803 height 21
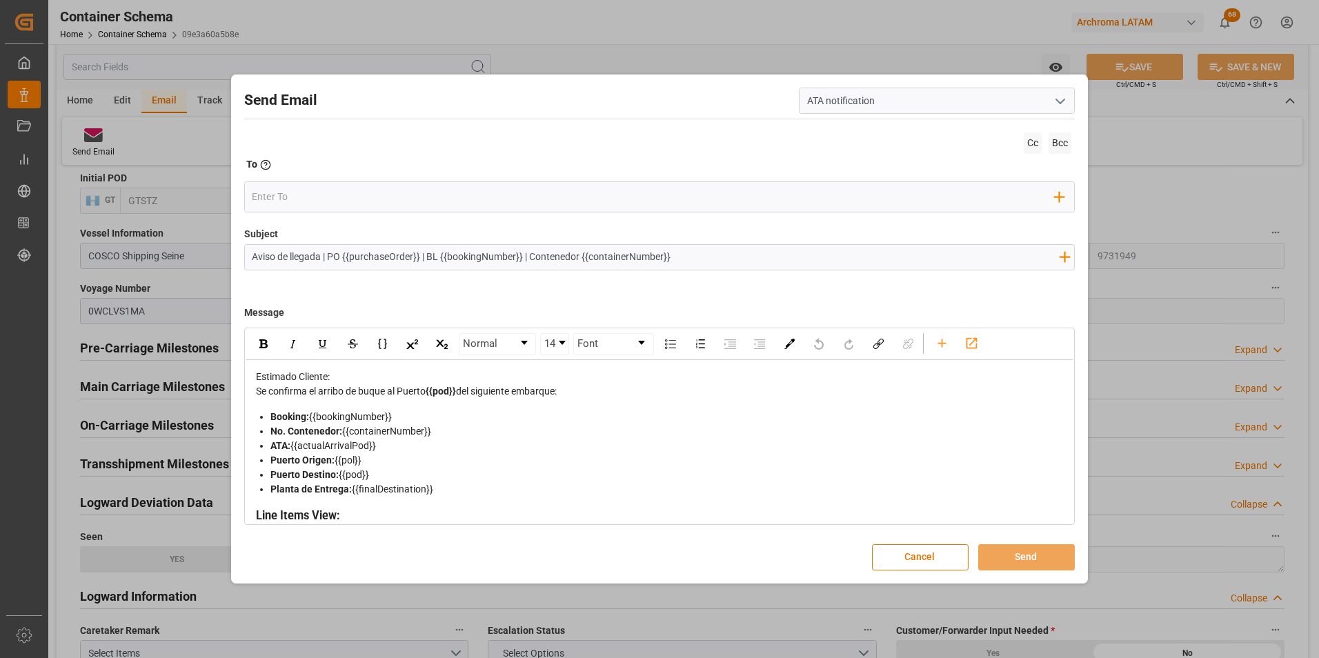
click at [771, 258] on input "Aviso de llegada | PO {{purchaseOrder}} | BL {{bookingNumber}} | Contenedor {{c…" at bounding box center [656, 257] width 822 height 24
paste input "|| Bodega 2901 || SEA LCL"
type input "Aviso de llegada | PO {{purchaseOrder}} | BL {{bookingNumber}} | Contenedor {{c…"
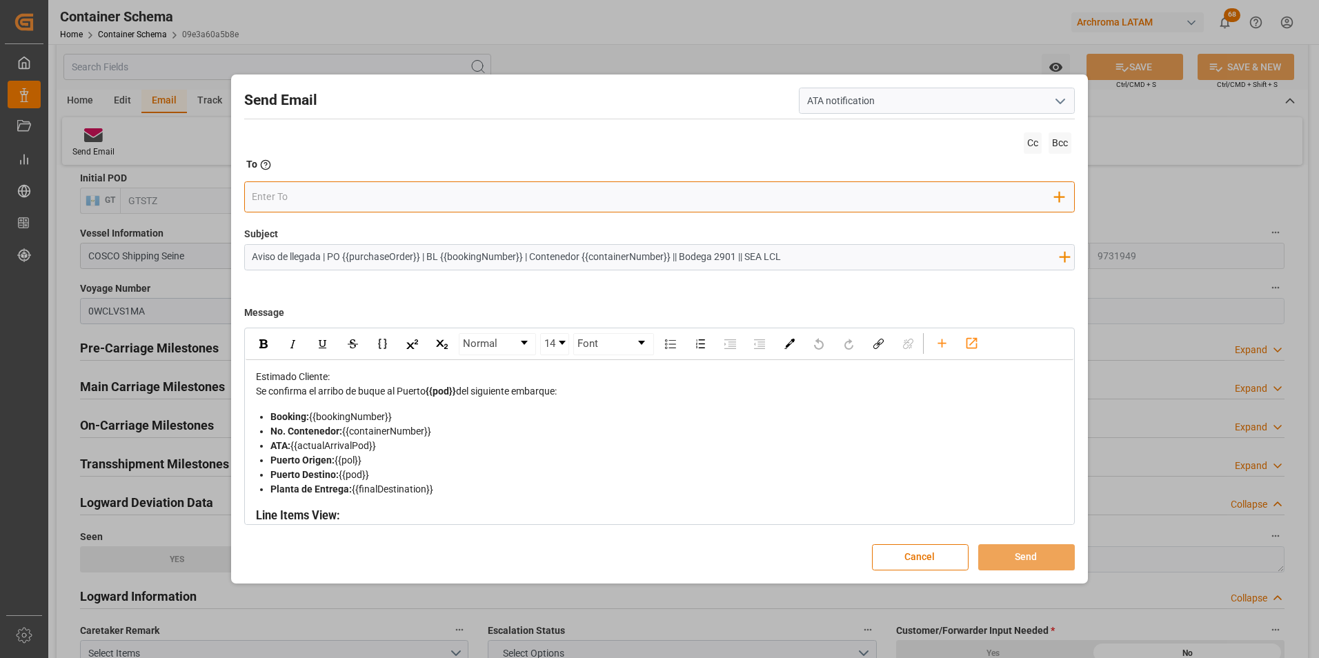
click at [567, 199] on input "email" at bounding box center [653, 197] width 803 height 21
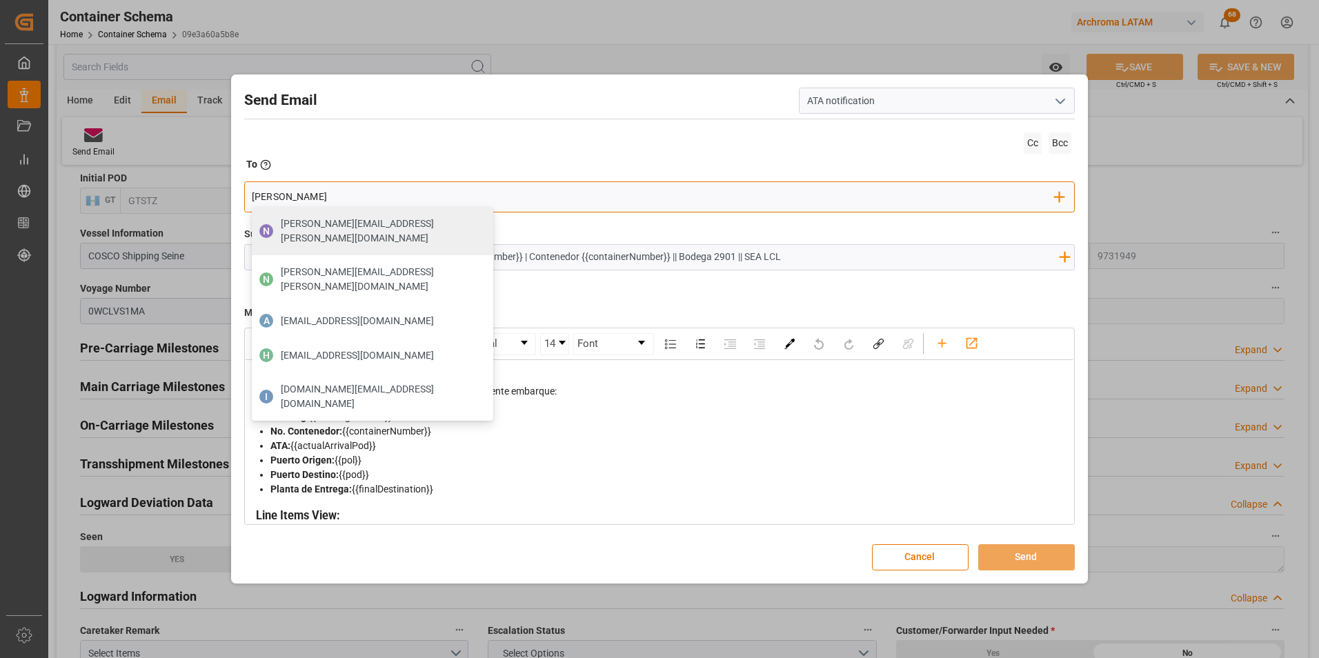
type input "gloria"
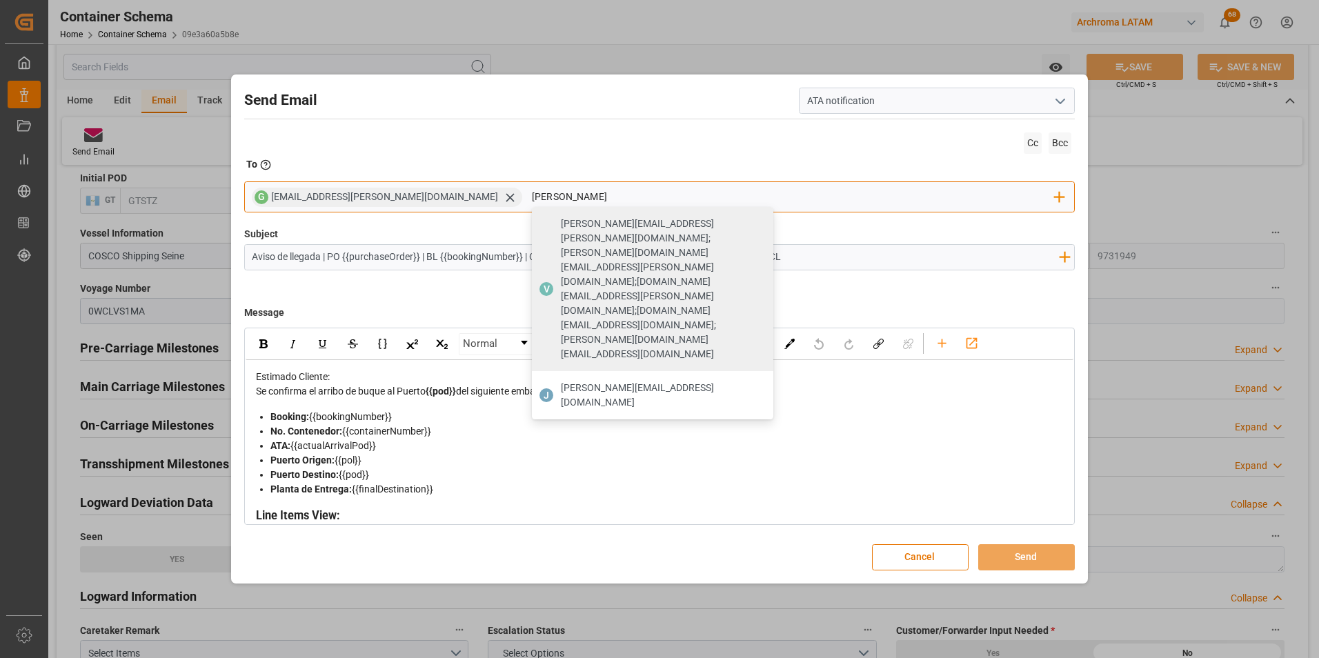
type input "[PERSON_NAME][EMAIL_ADDRESS][DOMAIN_NAME]"
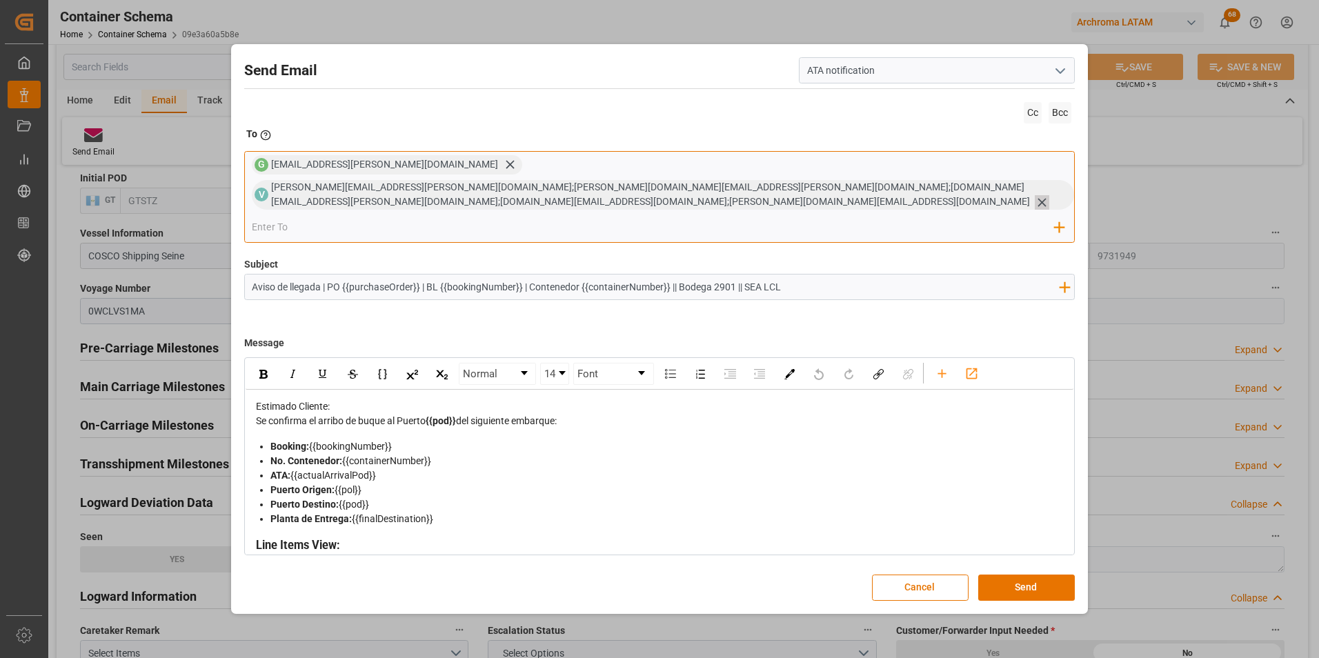
click at [1035, 204] on icon at bounding box center [1042, 202] width 14 height 14
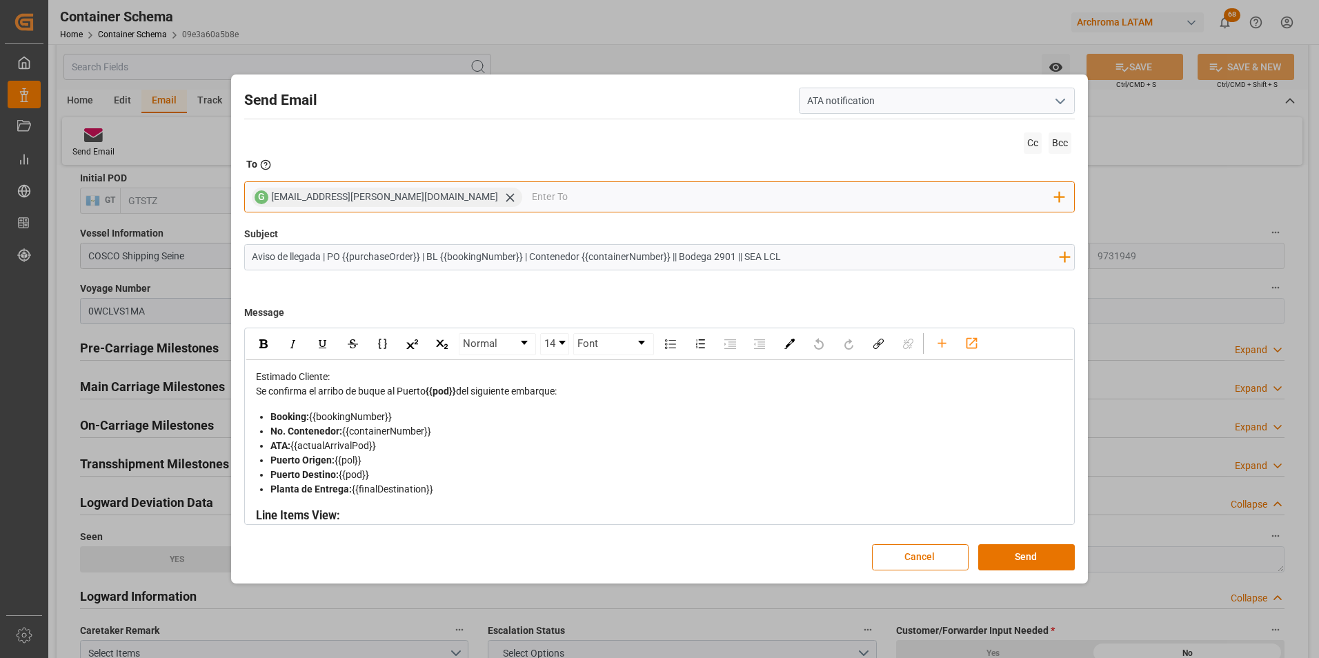
click at [759, 192] on input "email" at bounding box center [793, 197] width 523 height 21
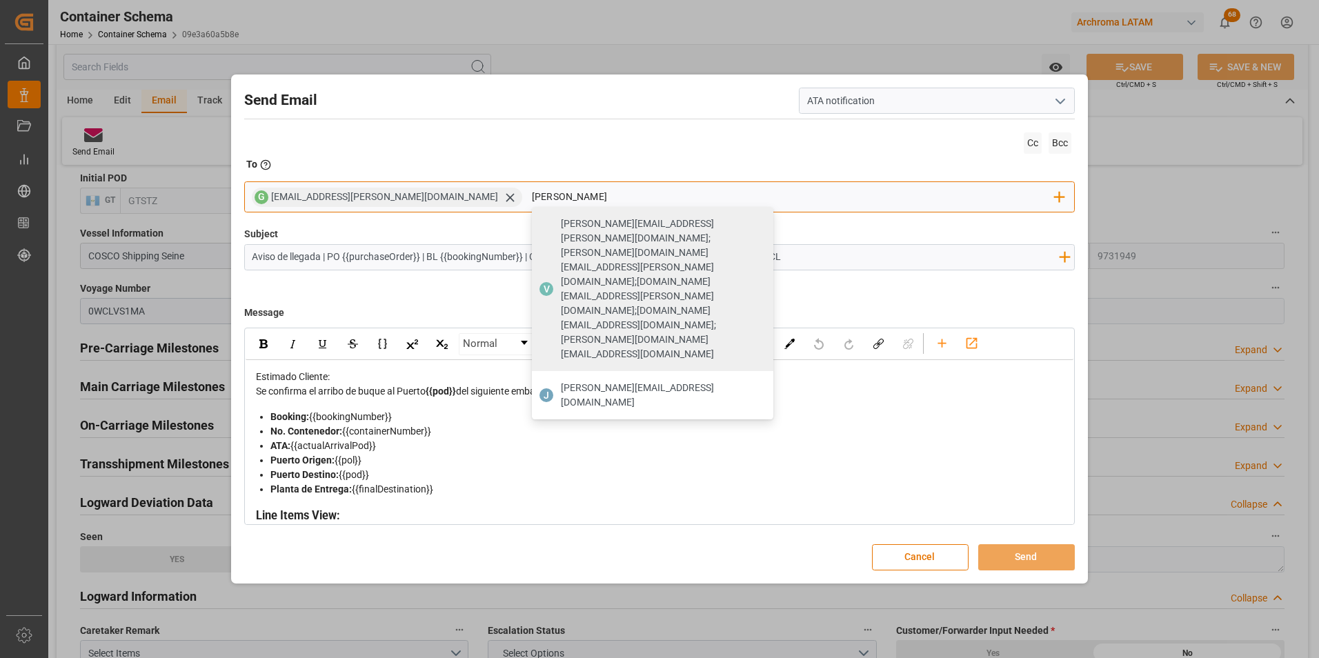
type input "[PERSON_NAME][EMAIL_ADDRESS][DOMAIN_NAME]"
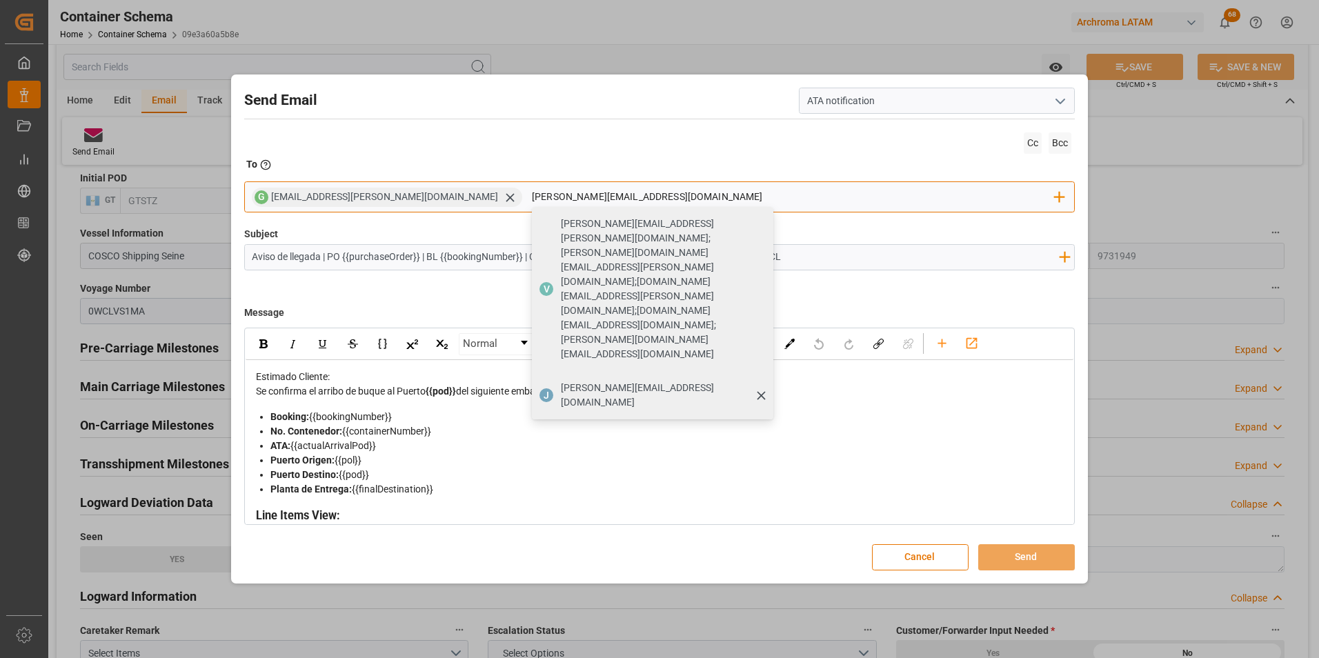
click at [561, 381] on span "[PERSON_NAME][EMAIL_ADDRESS][DOMAIN_NAME]" at bounding box center [662, 395] width 203 height 29
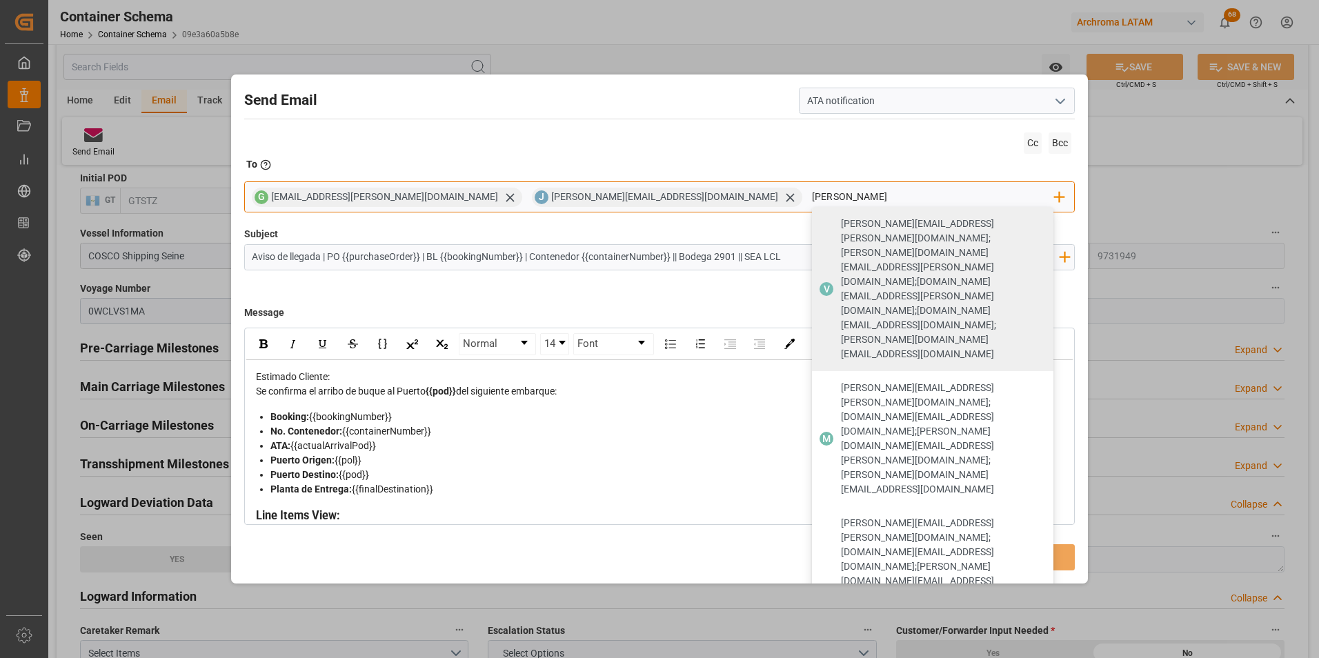
type input "[PERSON_NAME]"
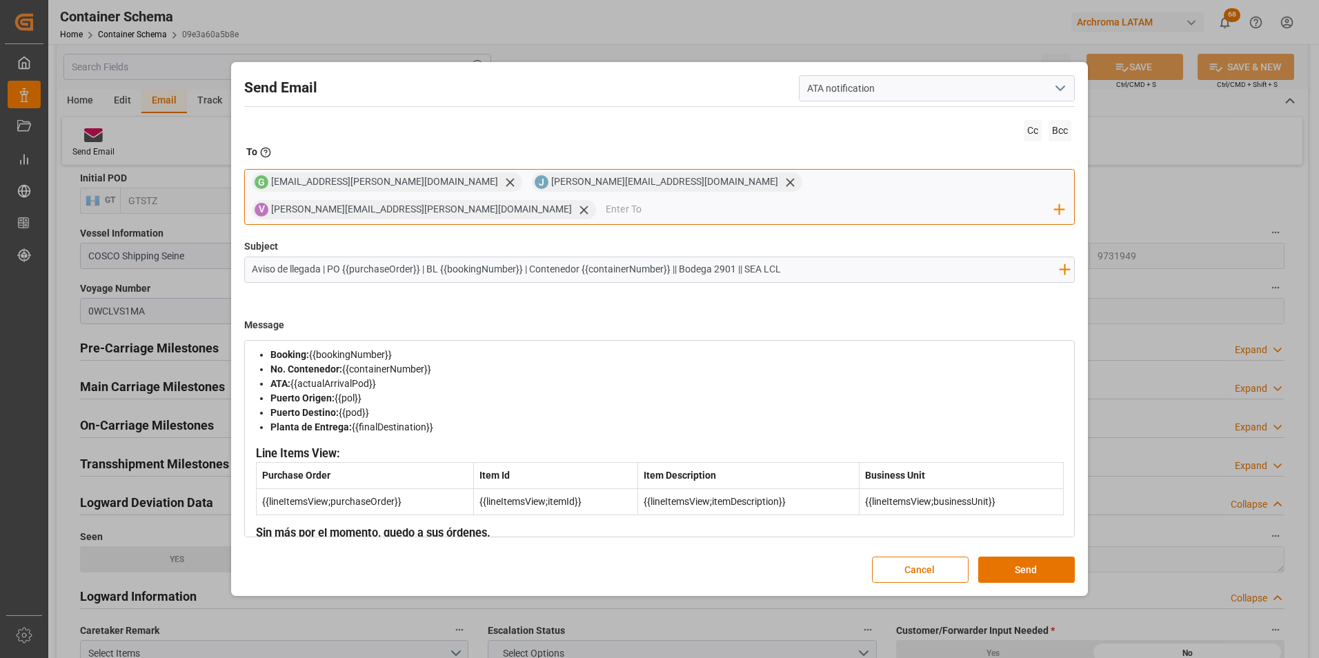
scroll to position [134, 0]
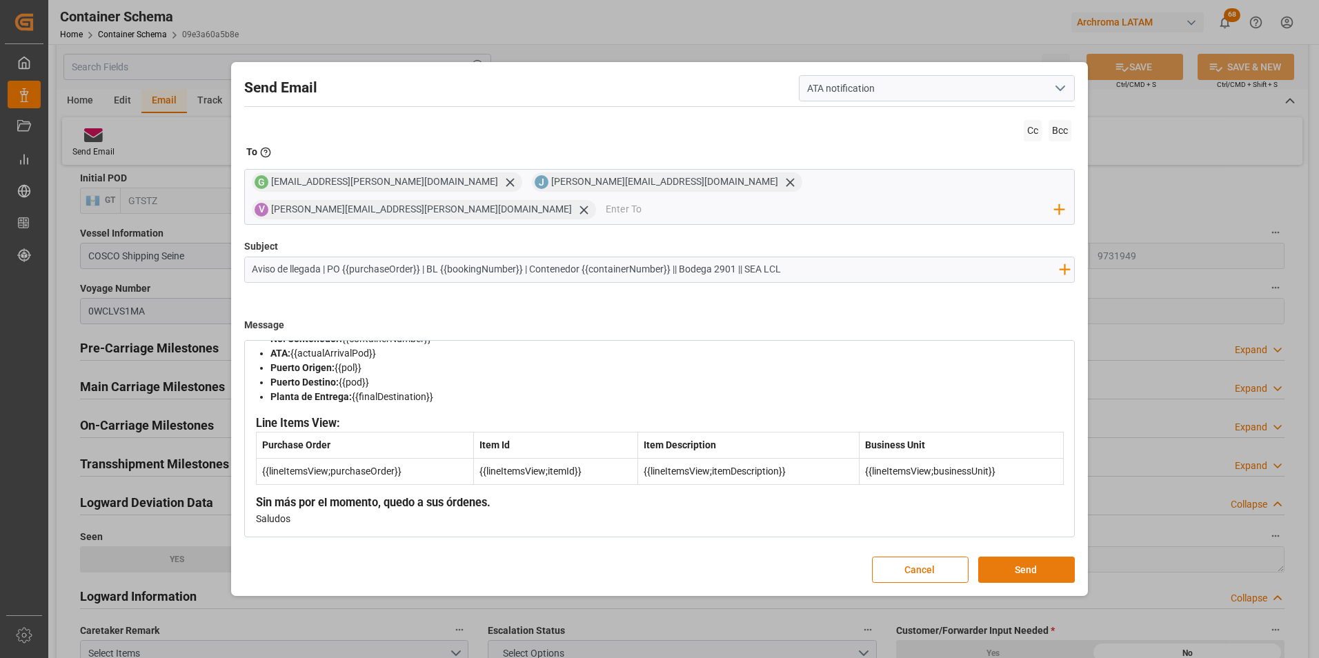
click at [1022, 557] on button "Send" at bounding box center [1027, 570] width 97 height 26
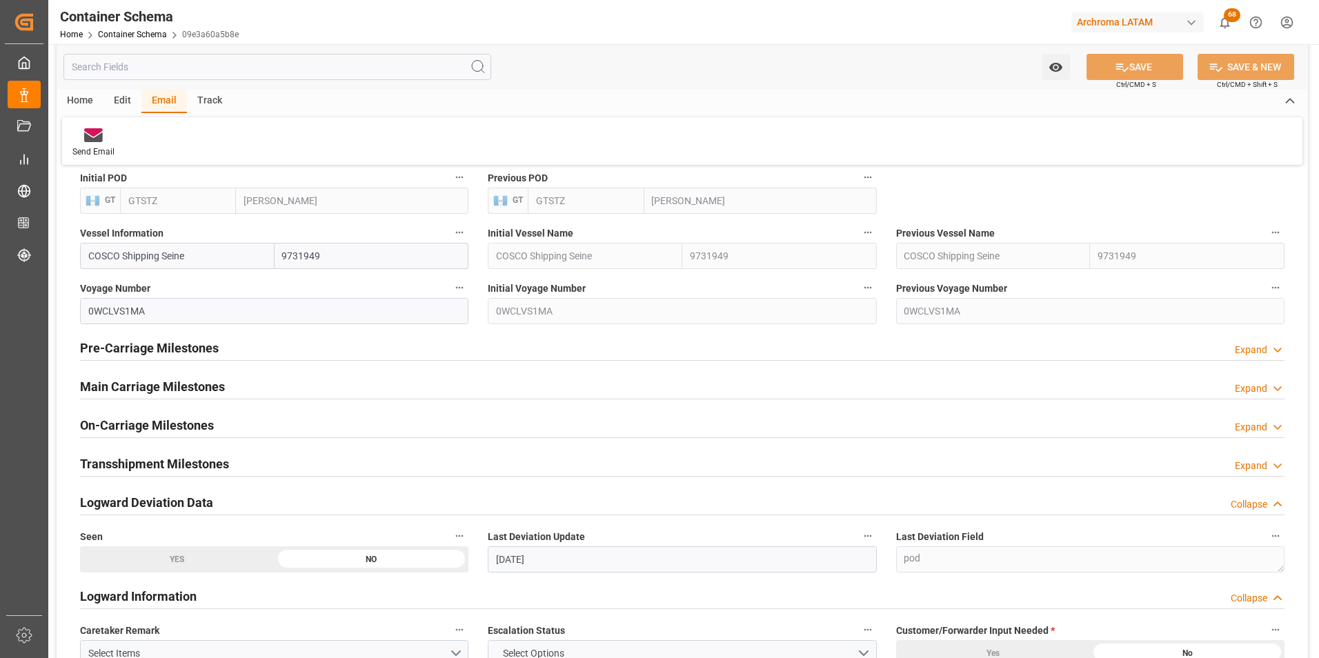
click at [155, 29] on div "Home Container Schema 09e3a60a5b8e" at bounding box center [149, 34] width 179 height 14
click at [151, 32] on link "Container Schema" at bounding box center [132, 35] width 69 height 10
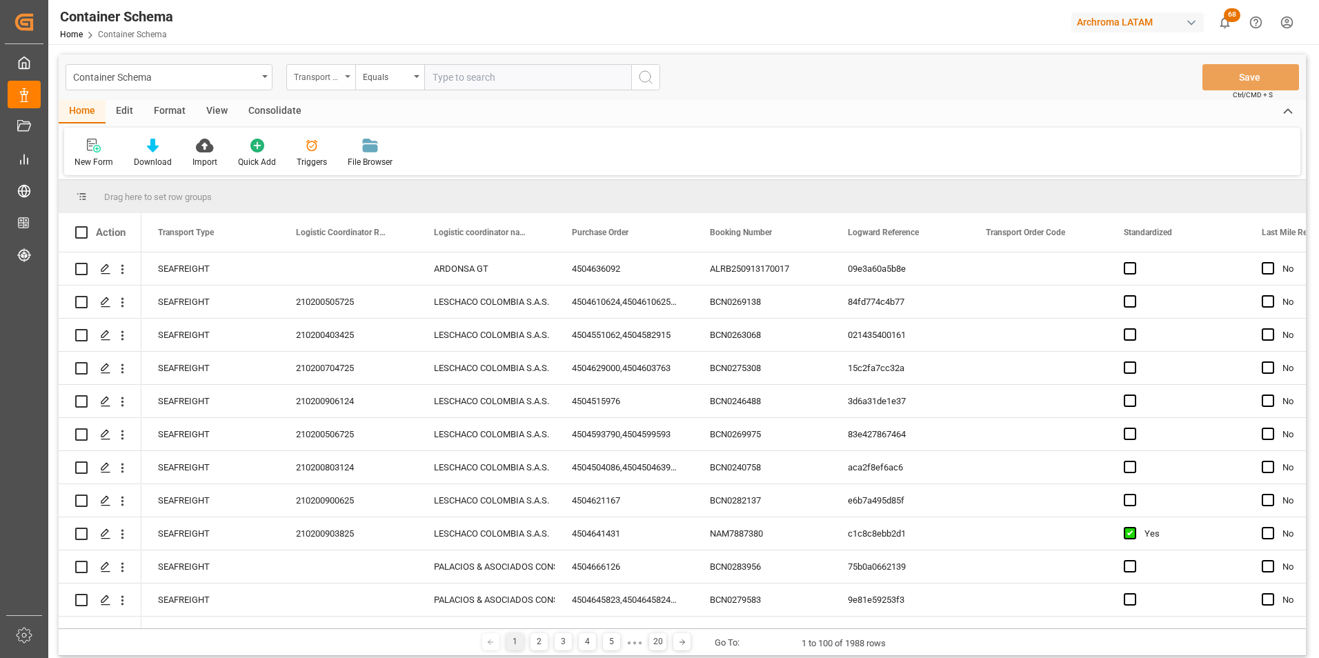
click at [308, 80] on div "Transport Type" at bounding box center [317, 76] width 47 height 16
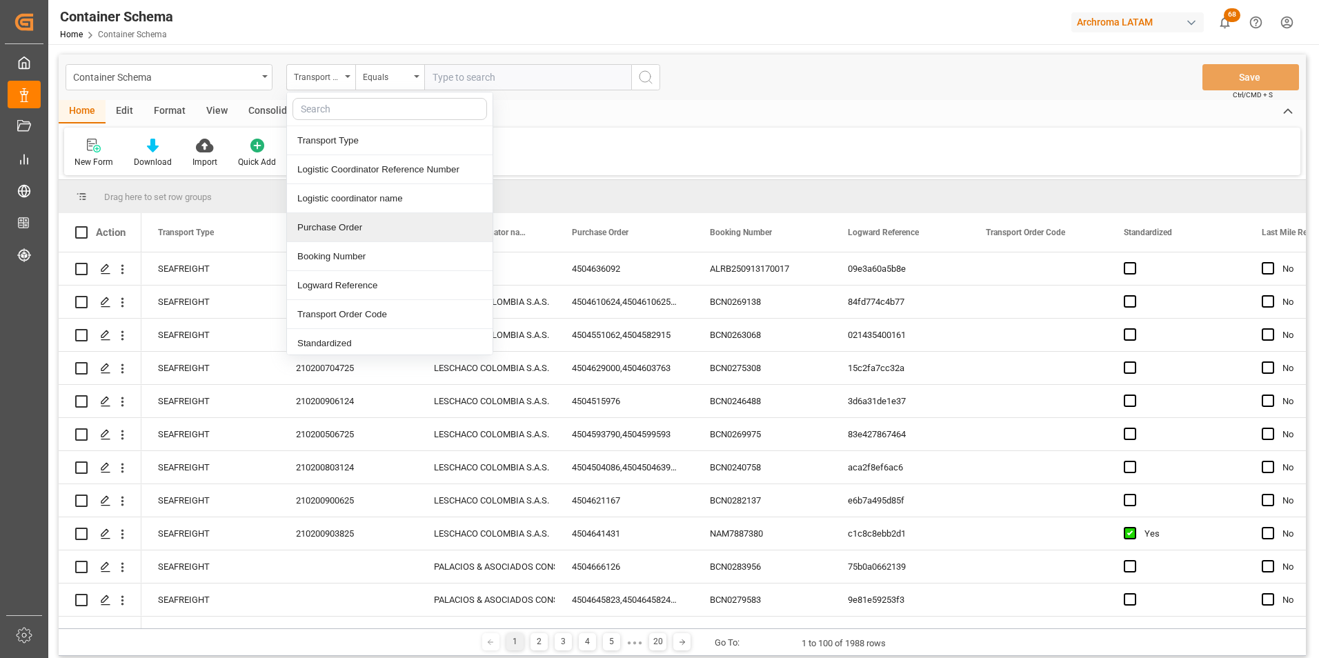
click at [347, 222] on div "Purchase Order" at bounding box center [390, 227] width 206 height 29
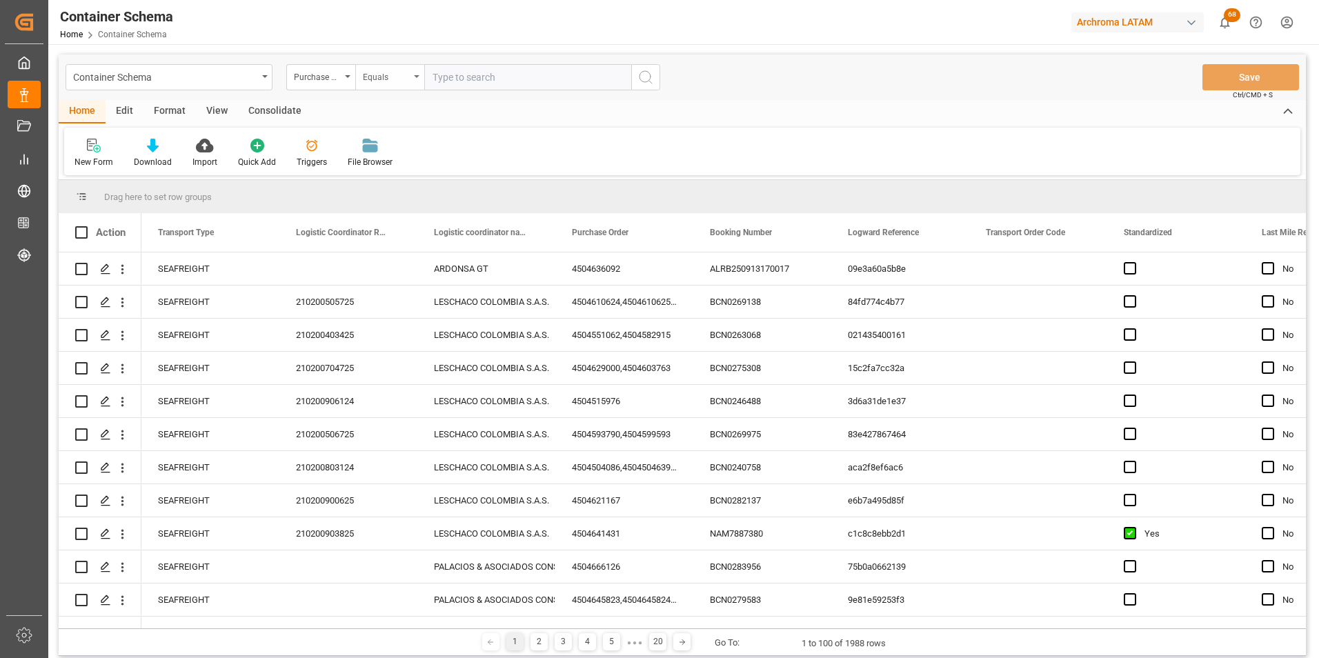
click at [365, 78] on div "Equals" at bounding box center [386, 76] width 47 height 16
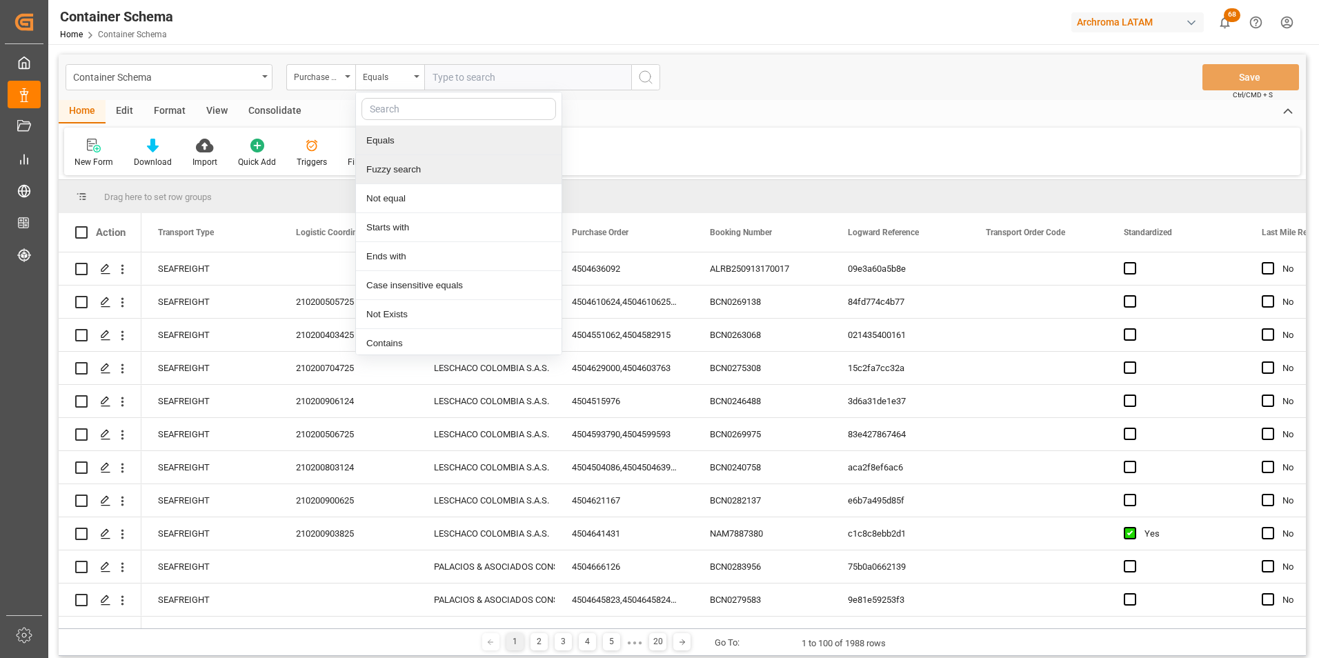
click at [394, 159] on div "Fuzzy search" at bounding box center [459, 169] width 206 height 29
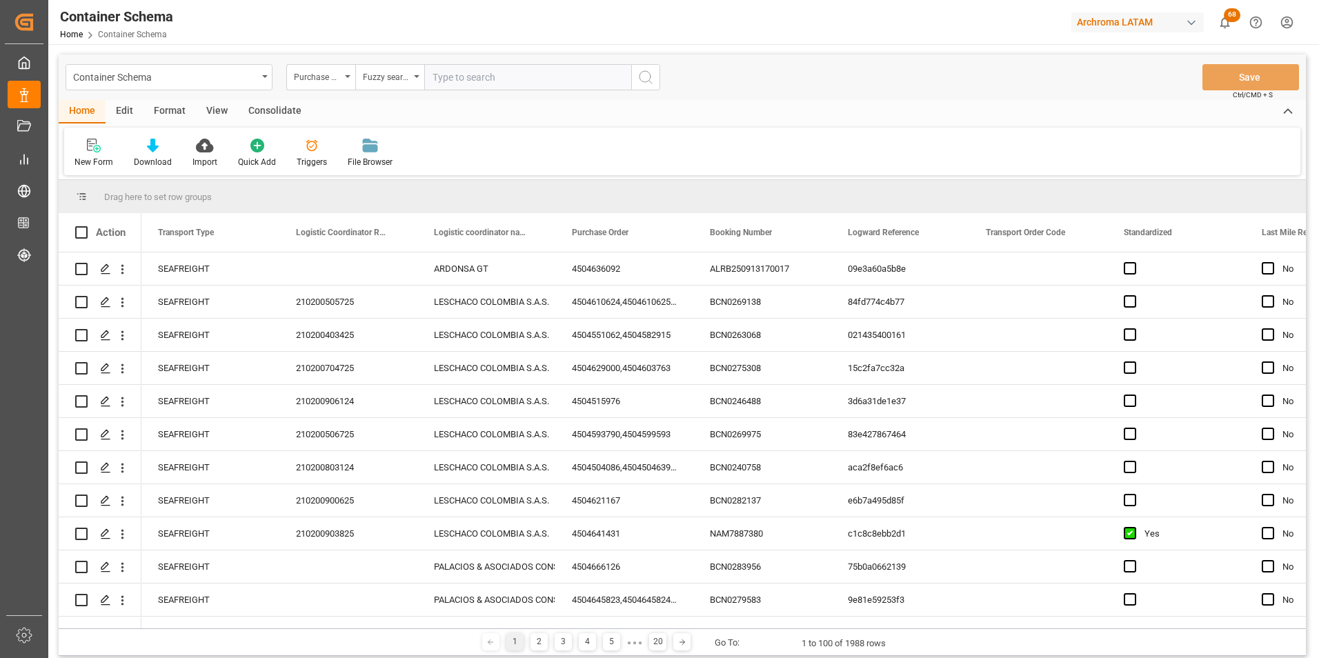
paste input "4504655517"
type input "4504655517"
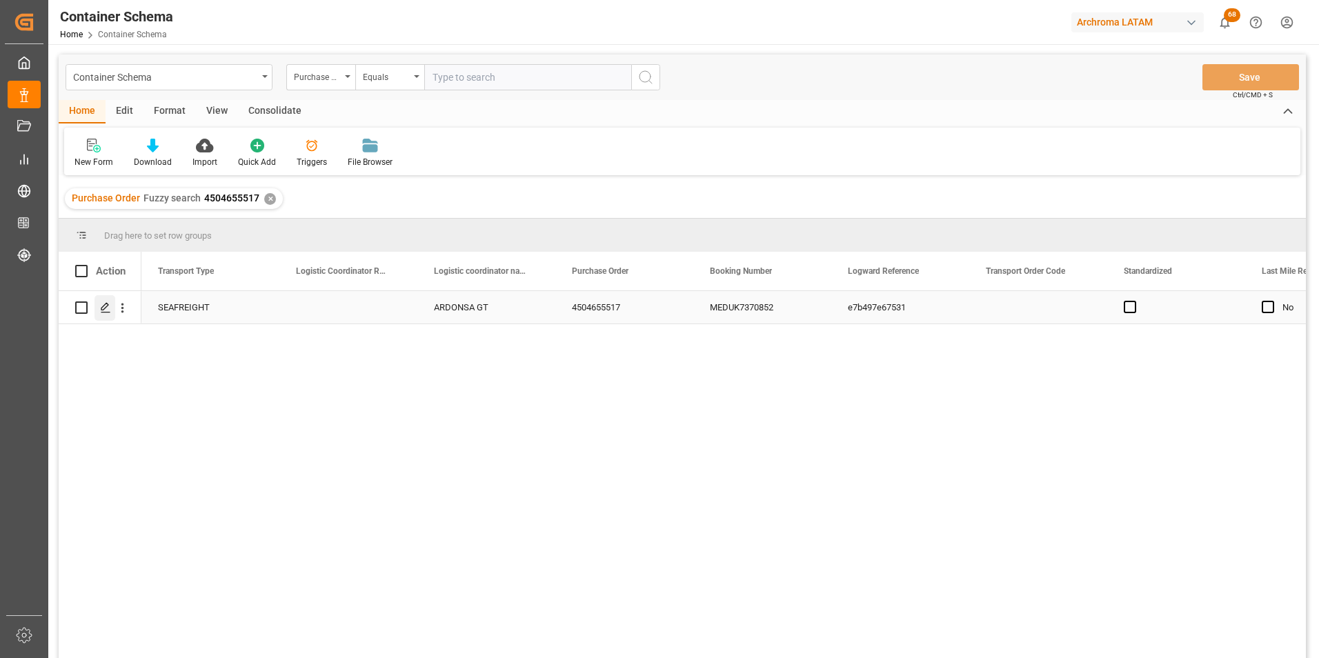
click at [106, 313] on line "Press SPACE to select this row." at bounding box center [105, 313] width 8 height 0
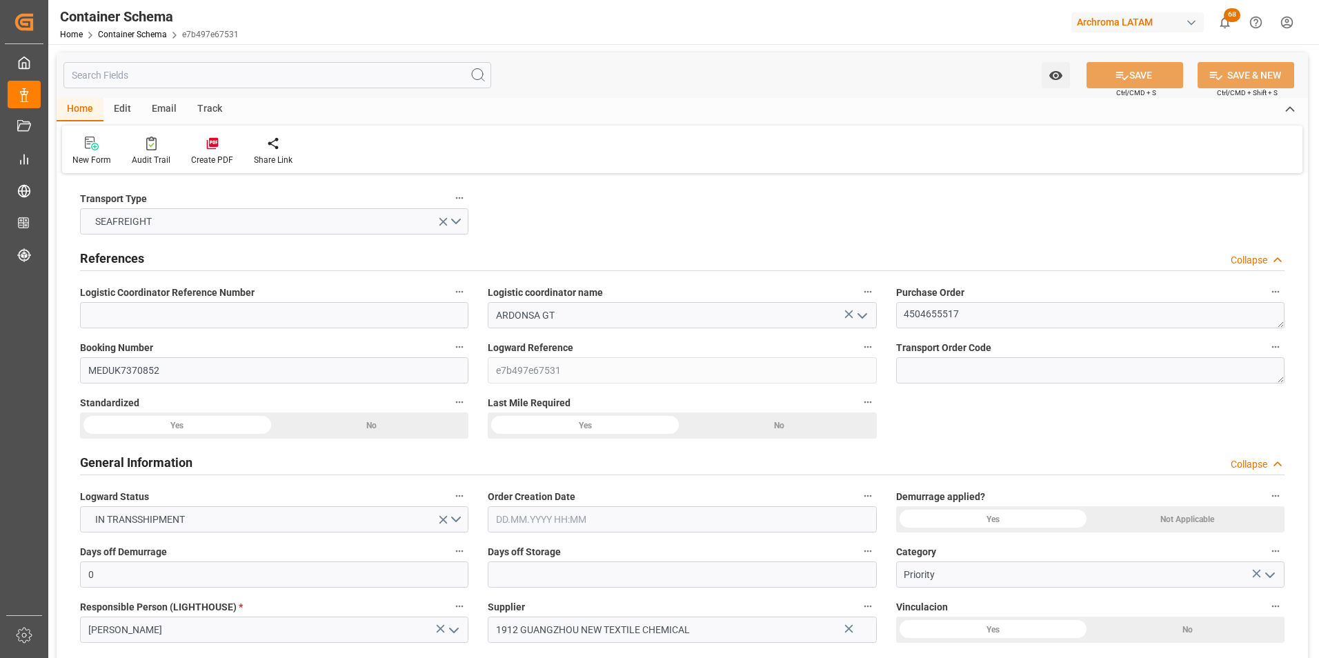
type input "0"
type input "1"
type input "8"
type input "8000"
type input "8448"
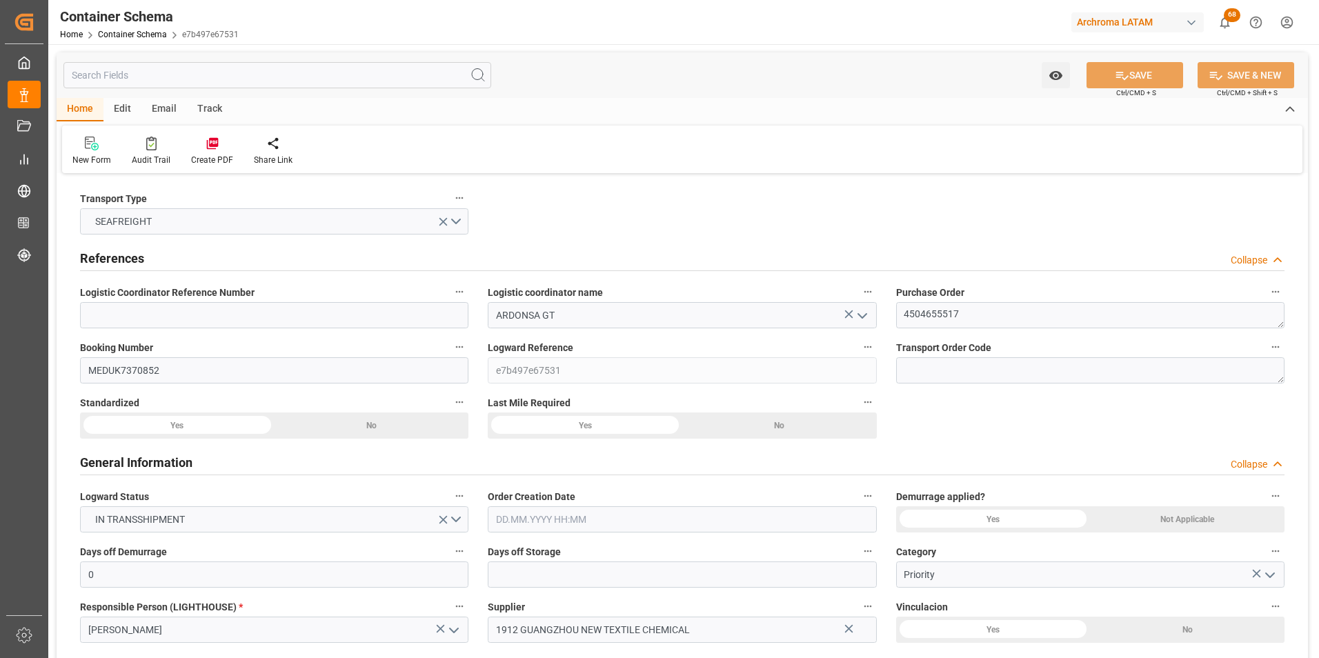
type input "MSC"
type input "Mediterranean Shipping Company"
type input "CNNAH"
type input "GTPRQ"
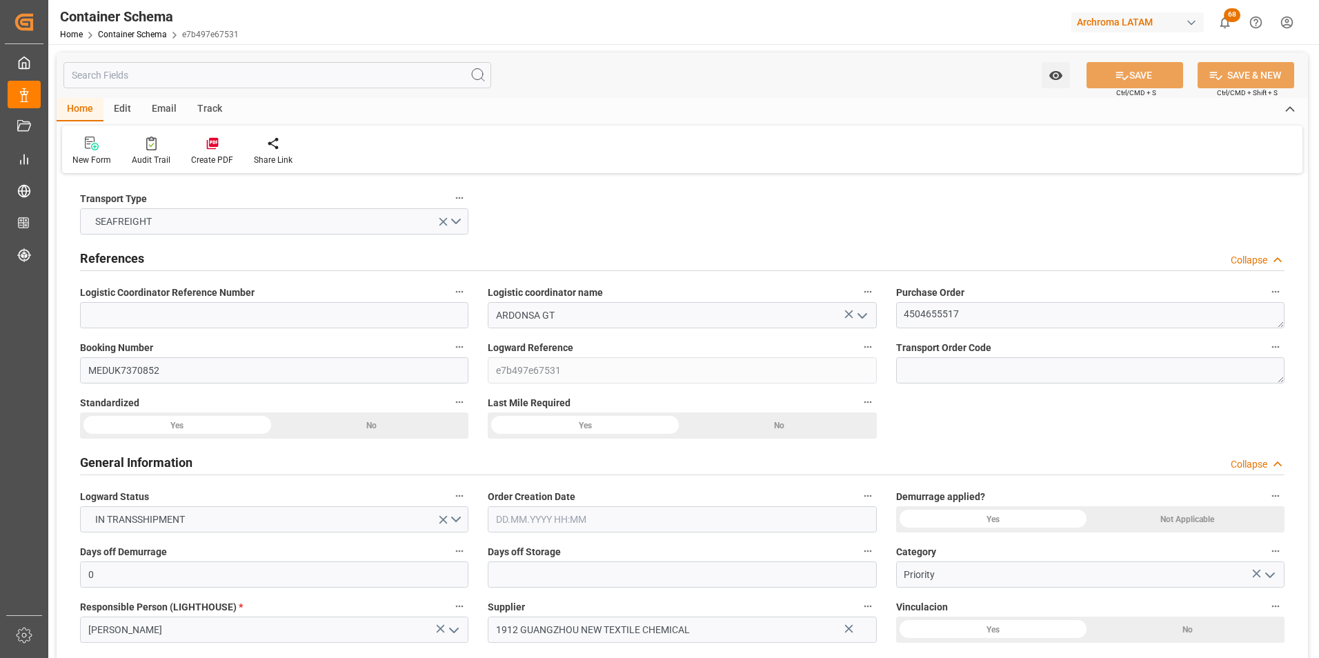
type input "GTPRQ"
type input "3"
type input "0"
type input "[DATE] 15:45"
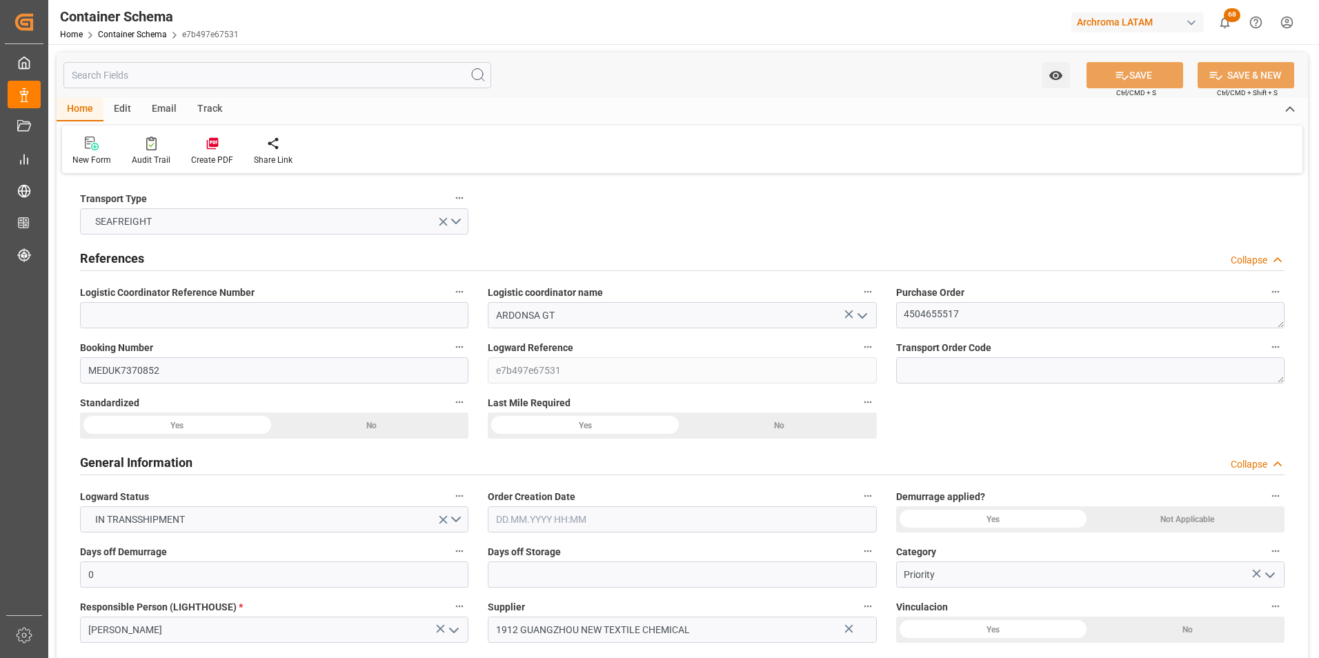
type input "[DATE]"
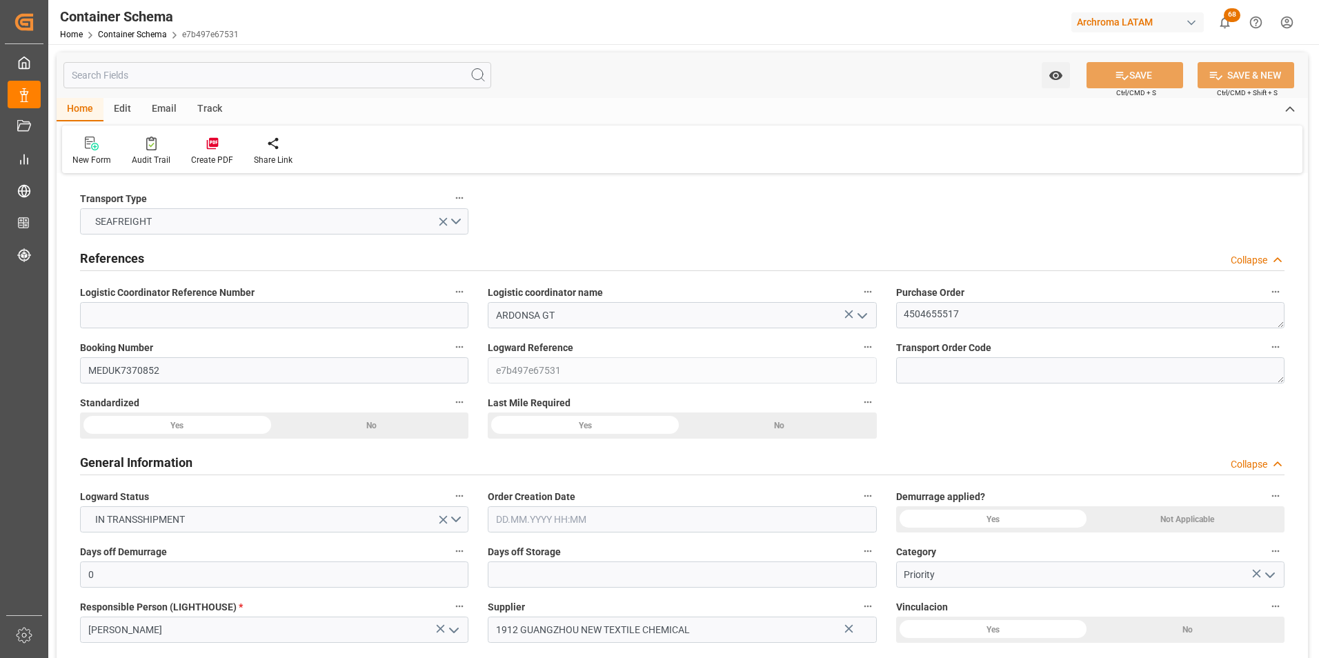
type input "[DATE] 09:01"
type input "[DATE] 20:46"
type input "[DATE]"
click at [158, 106] on div "Email" at bounding box center [164, 109] width 46 height 23
click at [88, 150] on icon at bounding box center [93, 146] width 19 height 10
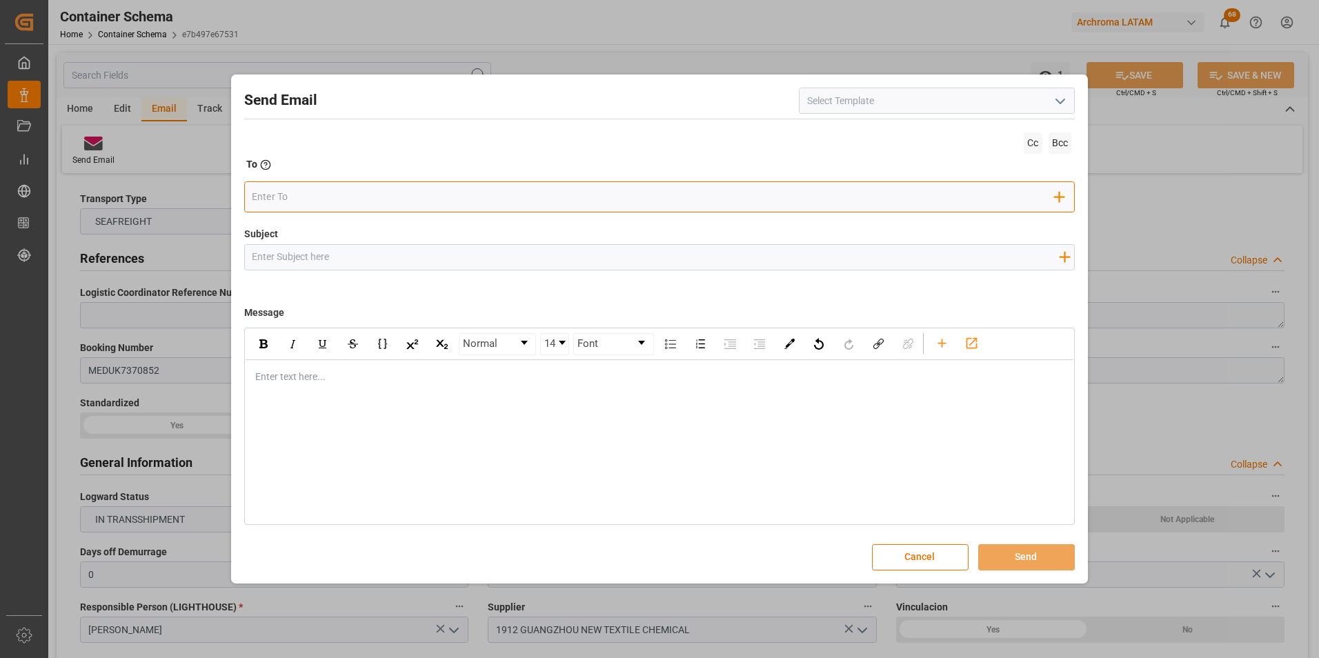
click at [393, 190] on input "email" at bounding box center [653, 197] width 803 height 21
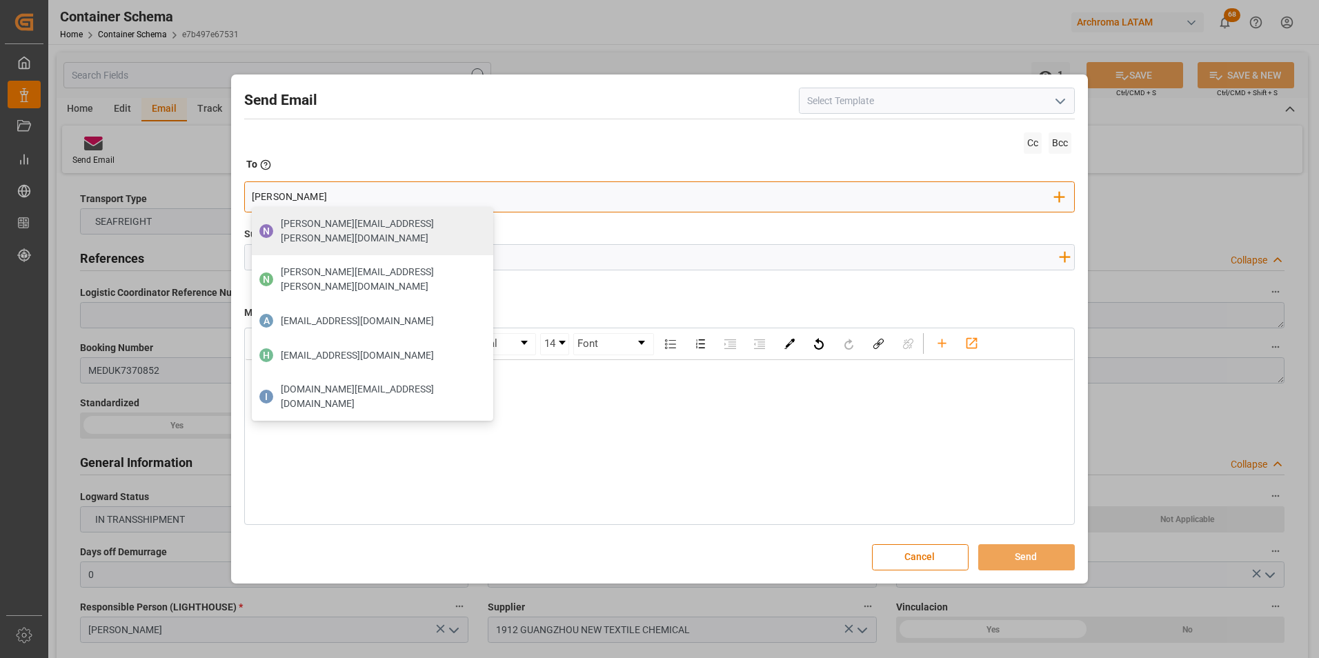
type input "gloria"
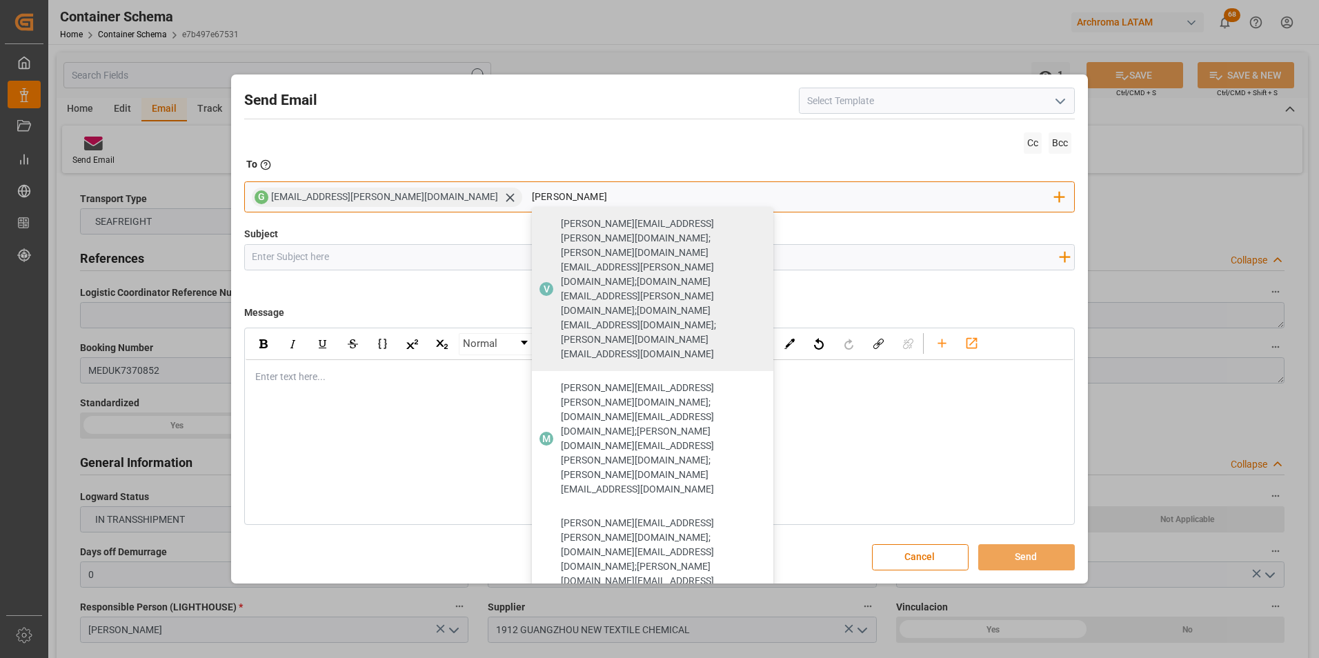
type input "[PERSON_NAME]"
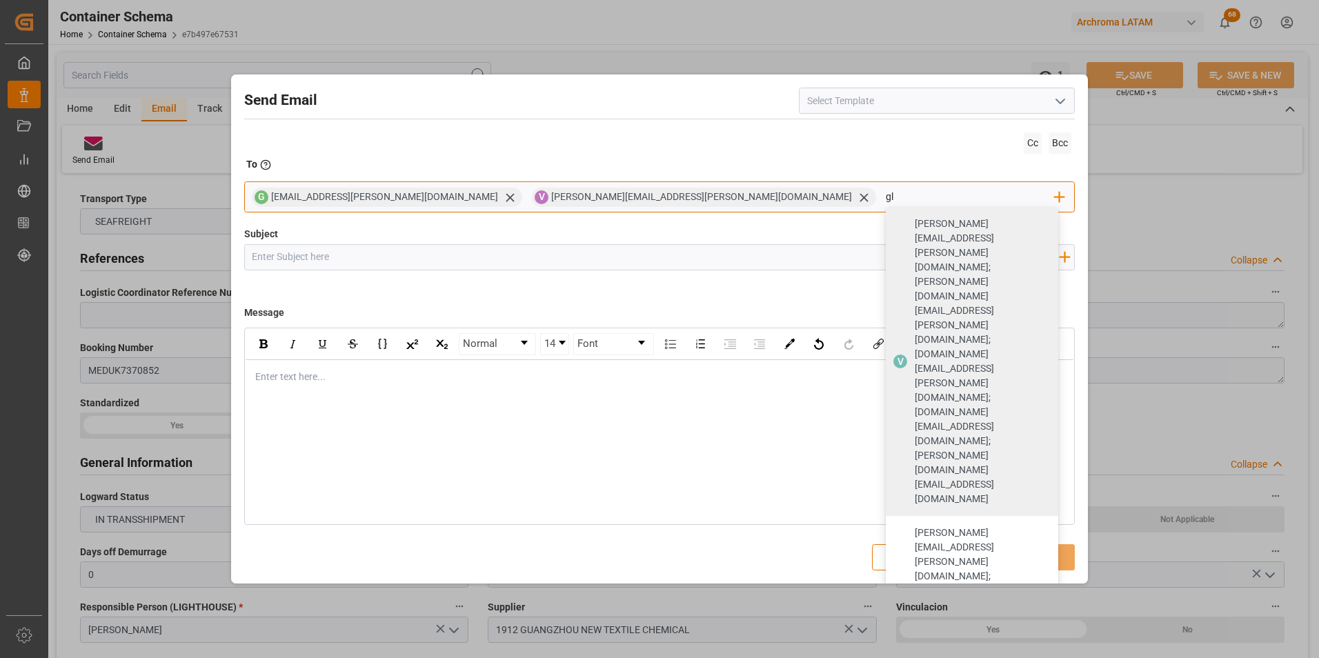
type input "g"
type input "[PERSON_NAME]"
click at [898, 542] on span "J" at bounding box center [901, 547] width 6 height 11
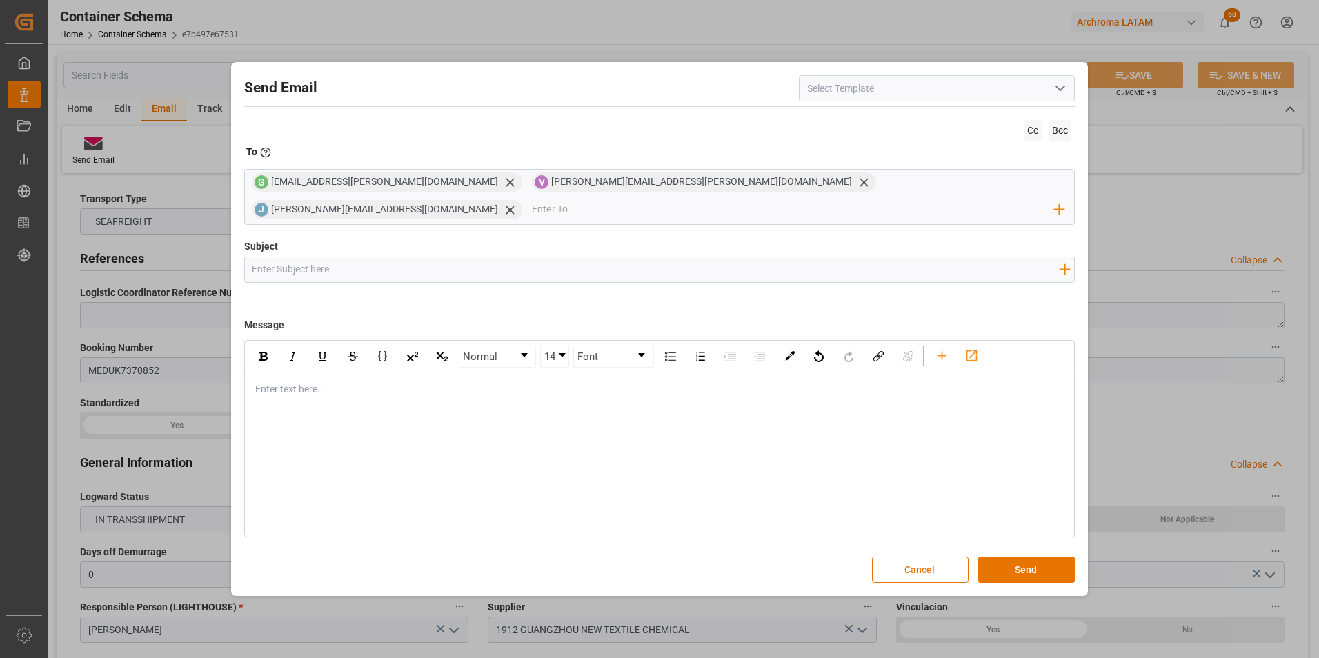
click at [545, 258] on input "Subject" at bounding box center [656, 269] width 822 height 24
click at [444, 268] on input "Subject" at bounding box center [656, 269] width 822 height 24
paste input "GT || TRACKING || PO 4504655517 || Contenedor MSDU1288397 || Prioridad || Bodeg…"
type input "GT || TRACKING || PO 4504655517 || Contenedor MSDU1288397 || Prioridad || Bodeg…"
click at [378, 382] on div "rdw-editor" at bounding box center [660, 389] width 809 height 14
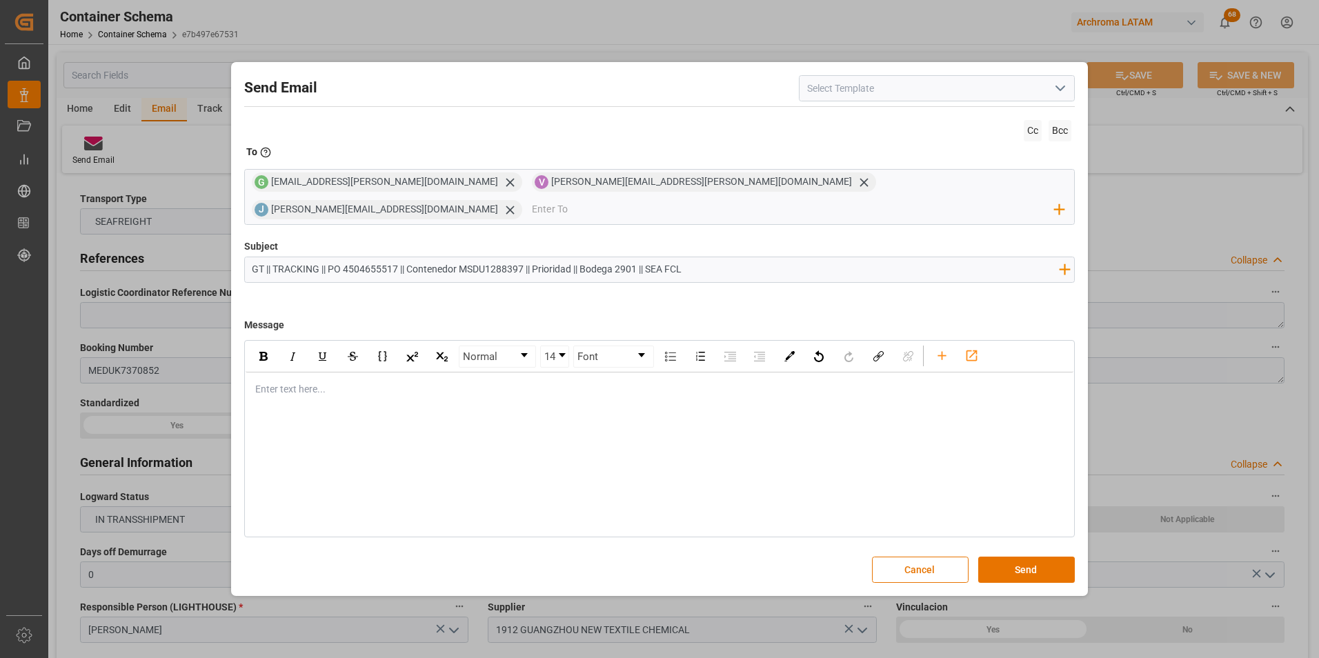
click at [331, 394] on div "Normal 14 Font Enter text here..." at bounding box center [660, 438] width 832 height 197
click at [314, 382] on div "rdw-editor" at bounding box center [660, 389] width 809 height 14
click at [800, 413] on span "En seguimiento a la PO en referencia, informamos que la carga continúa con la m…" at bounding box center [529, 418] width 547 height 11
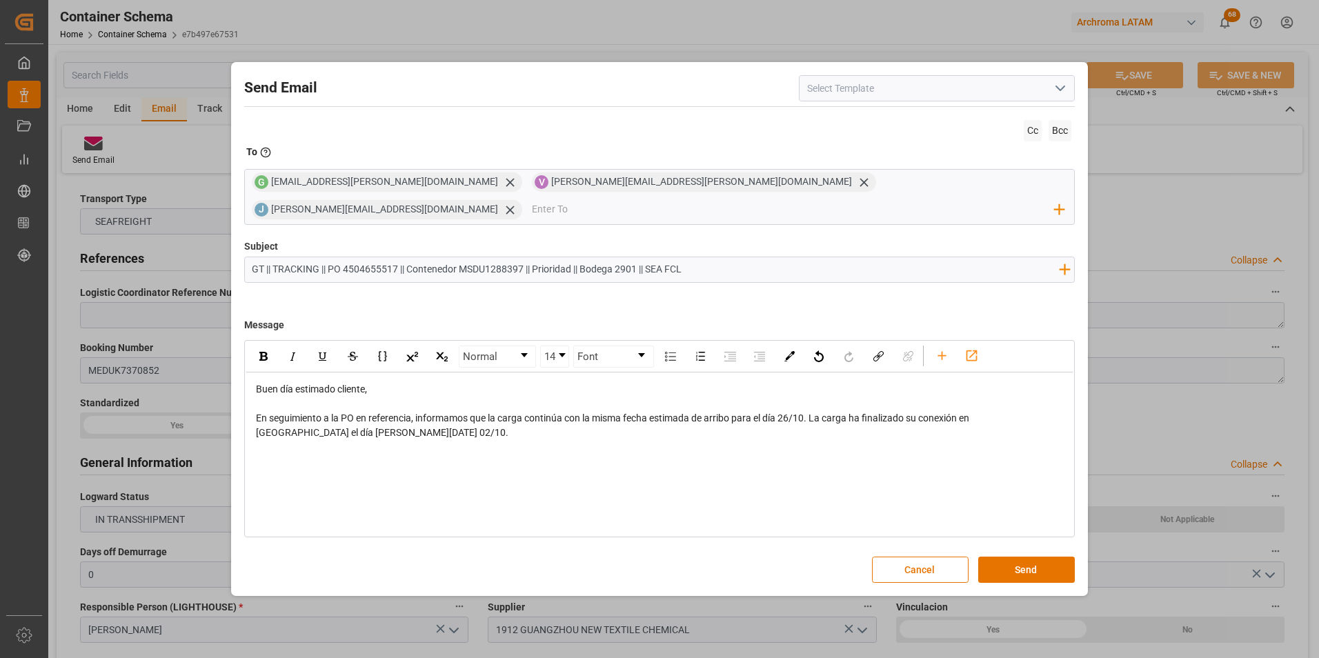
click at [313, 444] on div "Buen día estimado cliente, En seguimiento a la PO en referencia, informamos que…" at bounding box center [660, 419] width 829 height 92
click at [301, 446] on div "Buen día estimado cliente, En seguimiento a la PO en referencia, informamos que…" at bounding box center [660, 419] width 829 height 92
click at [299, 420] on div "En seguimiento a la PO en referencia, informamos que la carga continúa con la m…" at bounding box center [660, 425] width 809 height 29
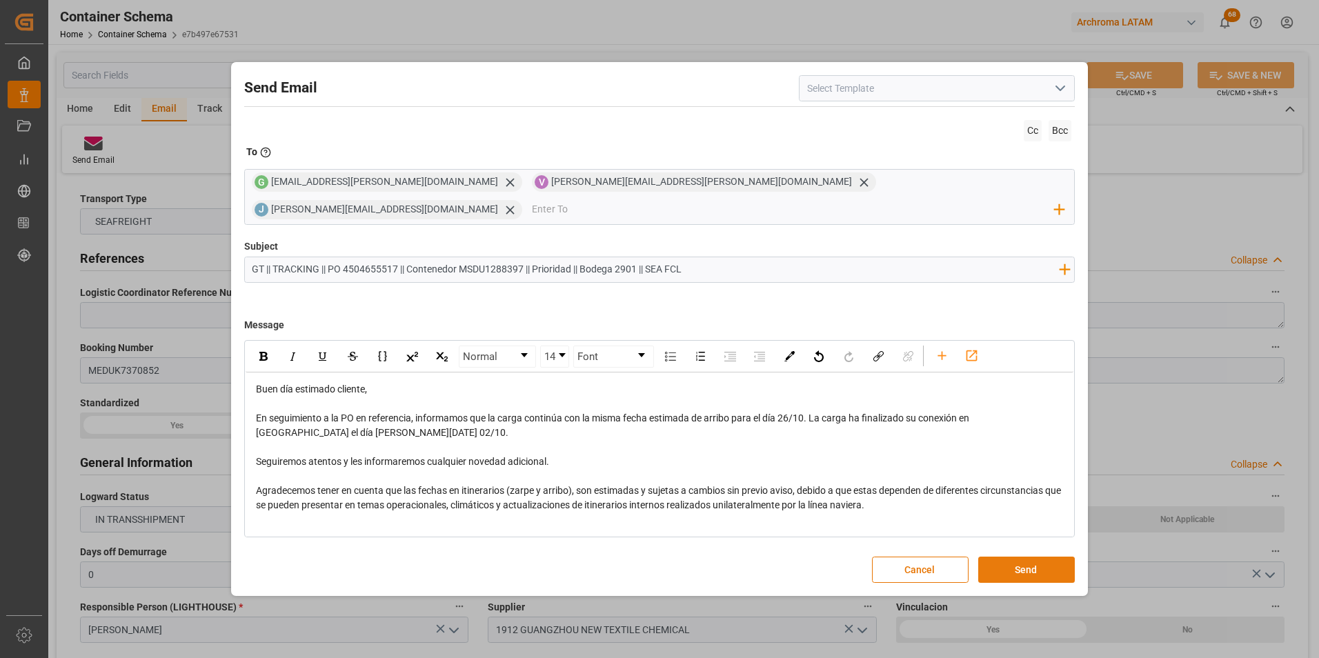
click at [991, 557] on button "Send" at bounding box center [1027, 570] width 97 height 26
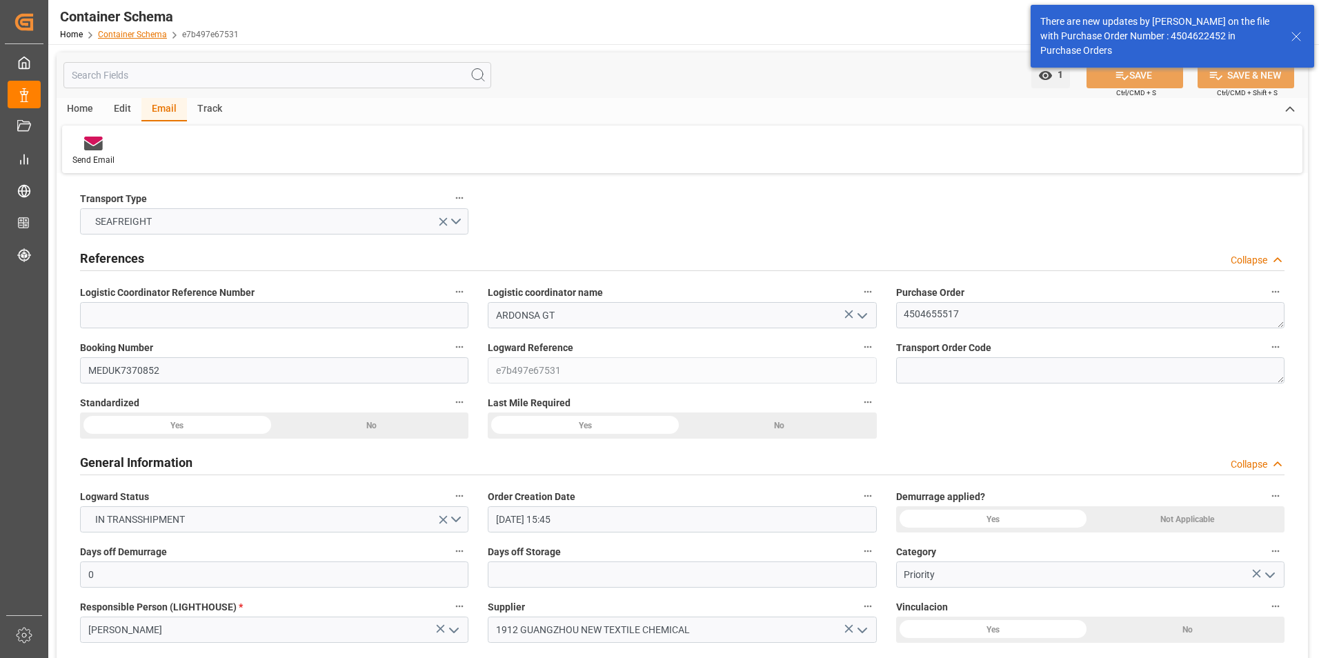
click at [152, 32] on link "Container Schema" at bounding box center [132, 35] width 69 height 10
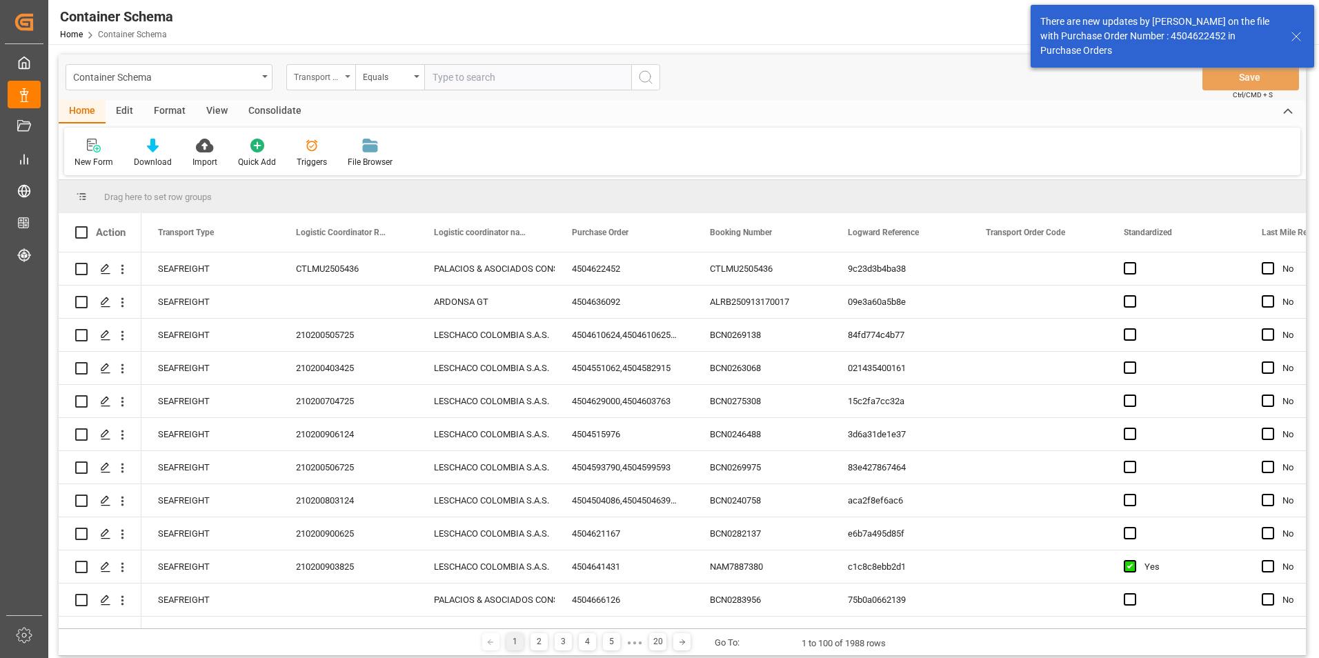
click at [342, 73] on div "Transport Type" at bounding box center [320, 77] width 69 height 26
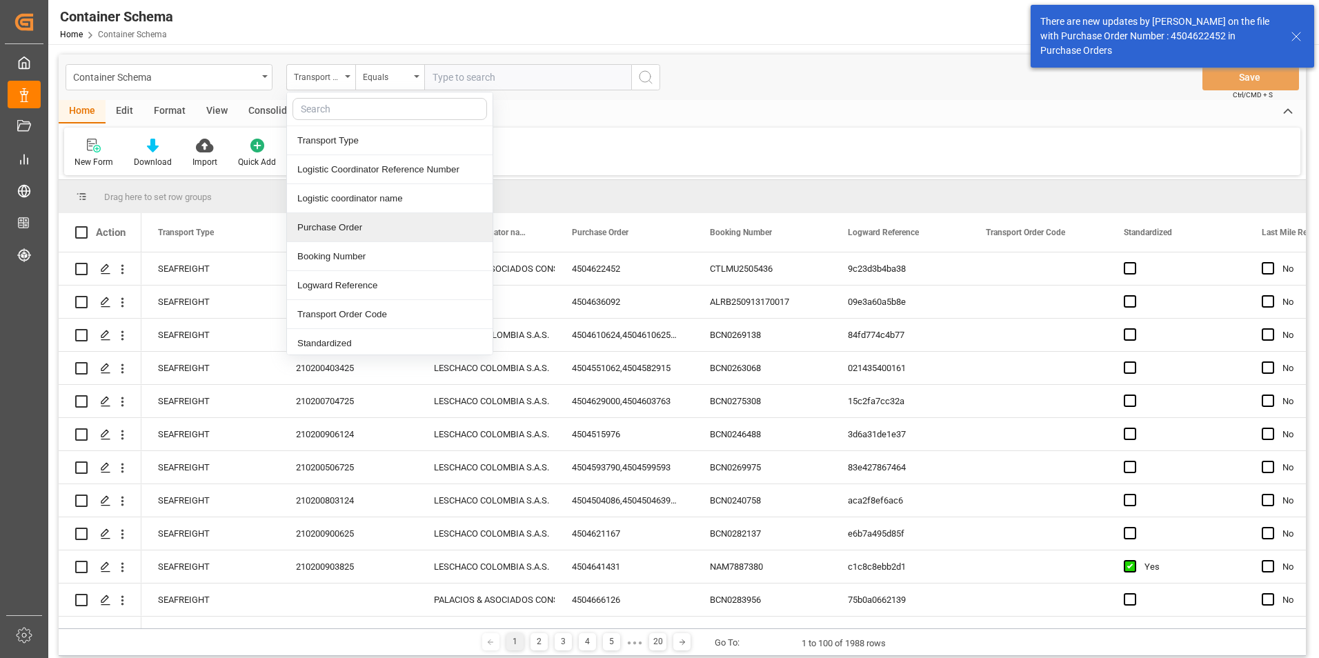
drag, startPoint x: 346, startPoint y: 226, endPoint x: 365, endPoint y: 164, distance: 64.2
click at [346, 226] on div "Purchase Order" at bounding box center [390, 227] width 206 height 29
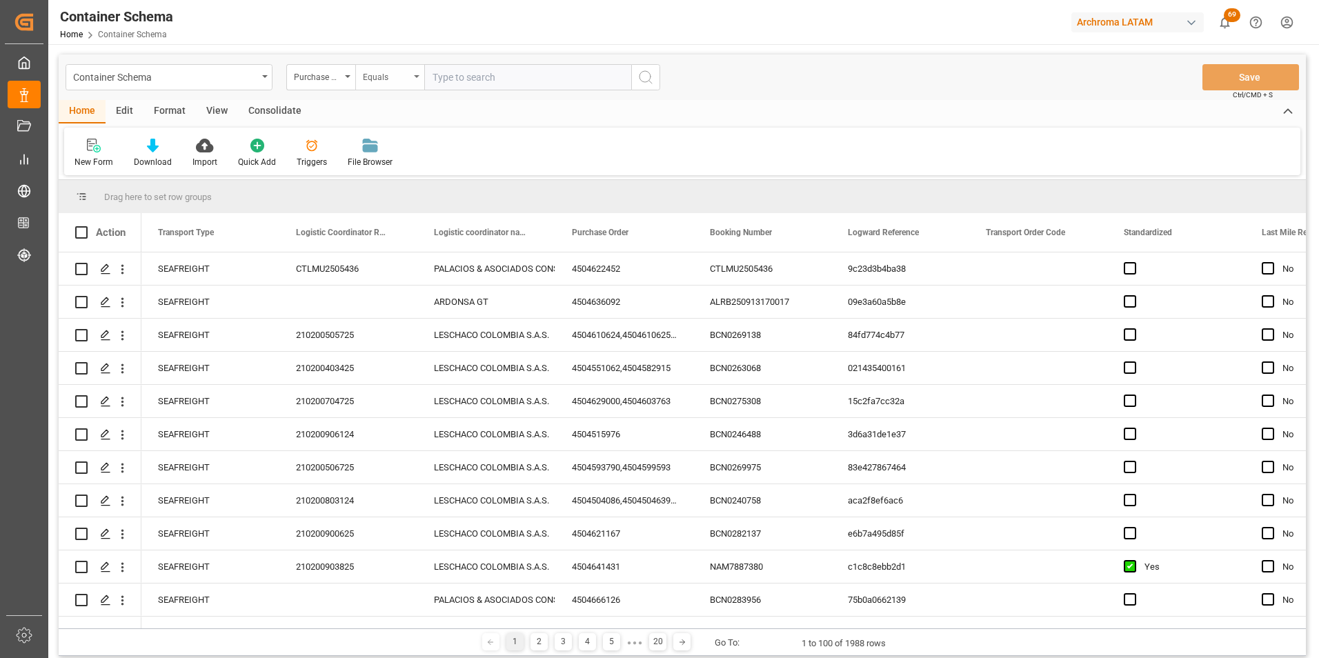
click at [386, 80] on div "Equals" at bounding box center [386, 76] width 47 height 16
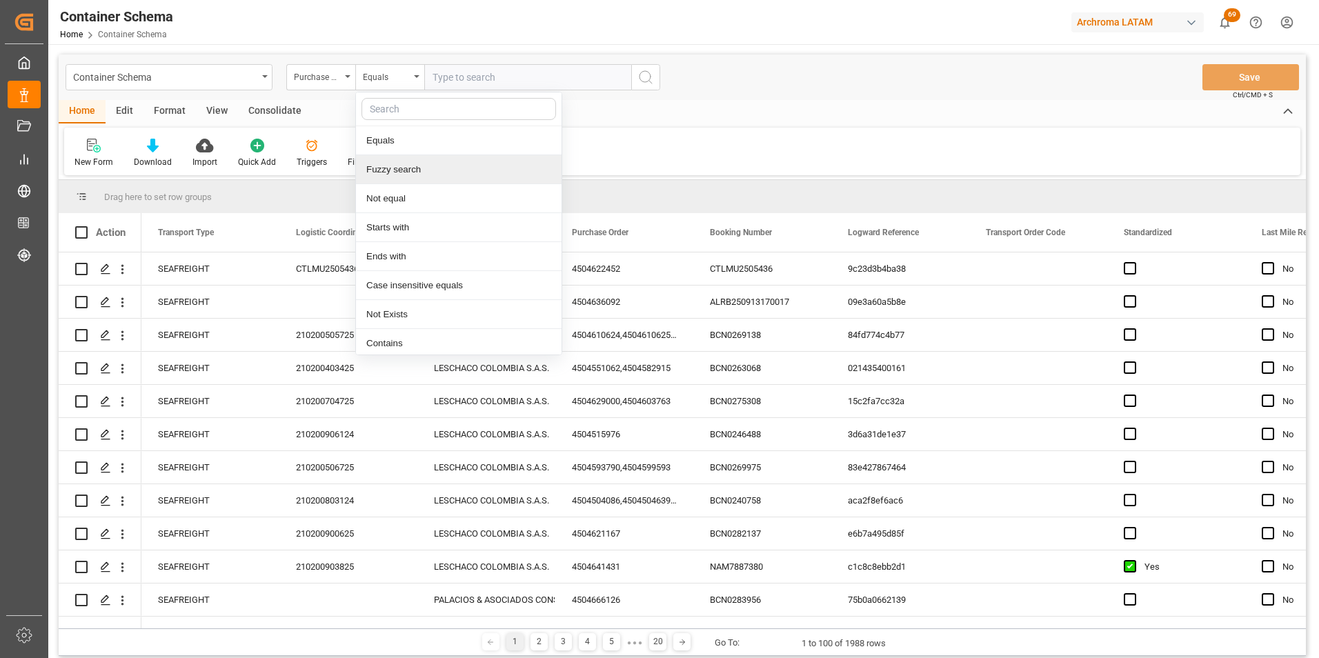
click at [410, 169] on div "Fuzzy search" at bounding box center [459, 169] width 206 height 29
paste input "4504649453"
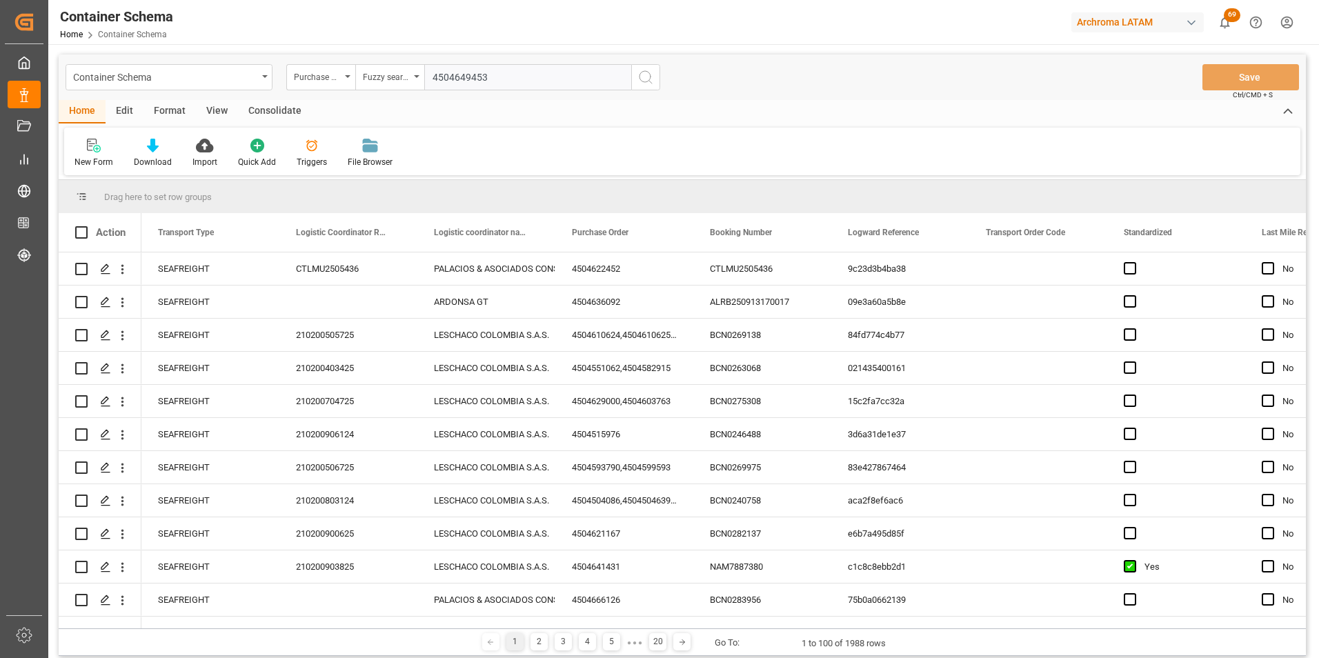
type input "4504649453"
click at [647, 83] on icon "search button" at bounding box center [646, 77] width 17 height 17
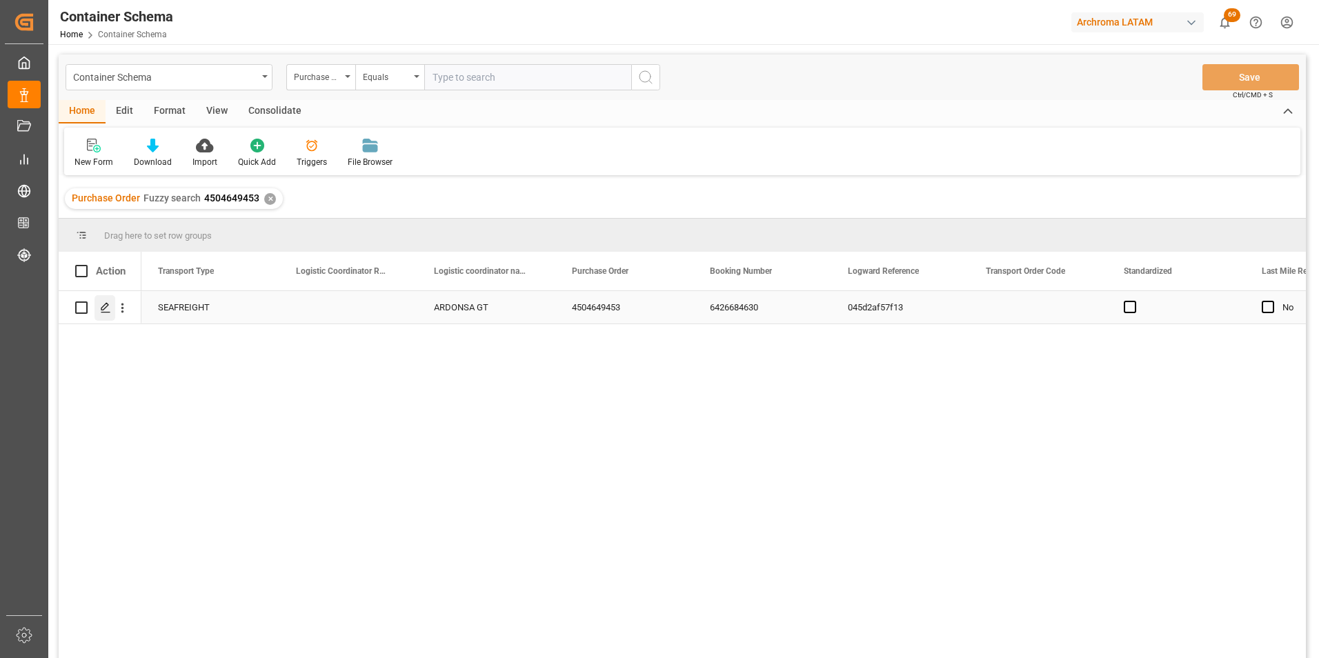
click at [105, 312] on icon "Press SPACE to select this row." at bounding box center [105, 307] width 11 height 11
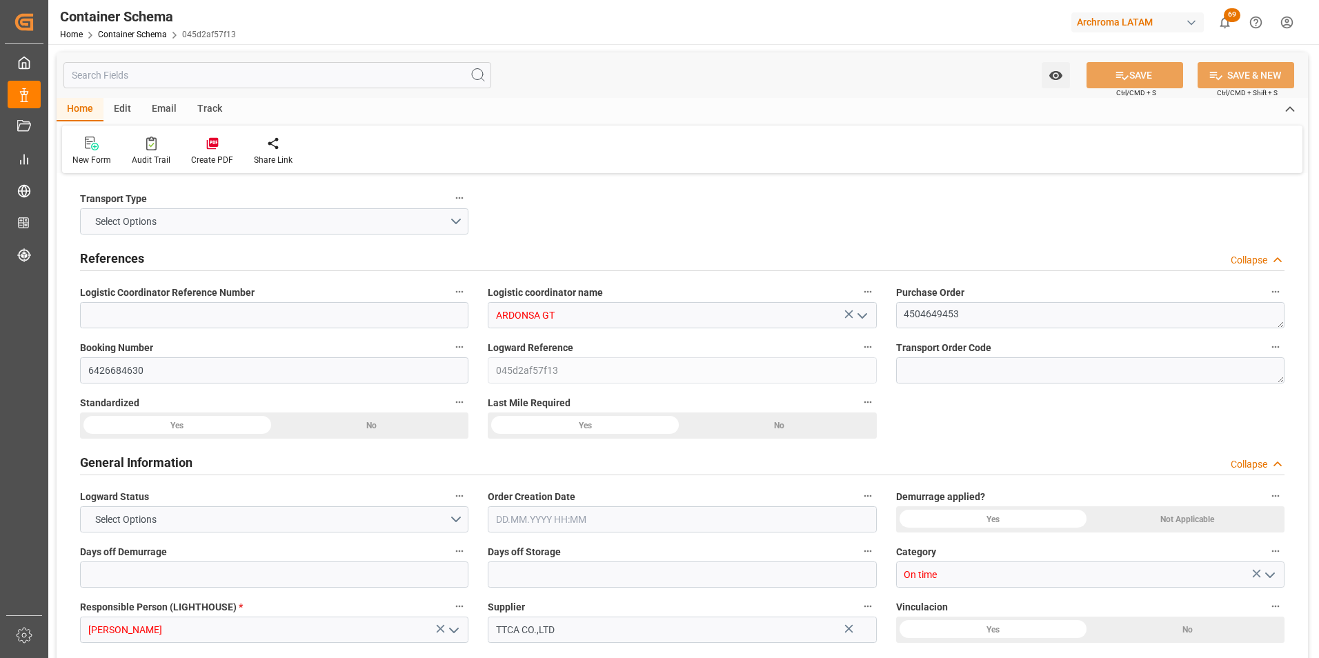
type input "0"
type input "1"
type input "10"
type input "10000"
type input "10080"
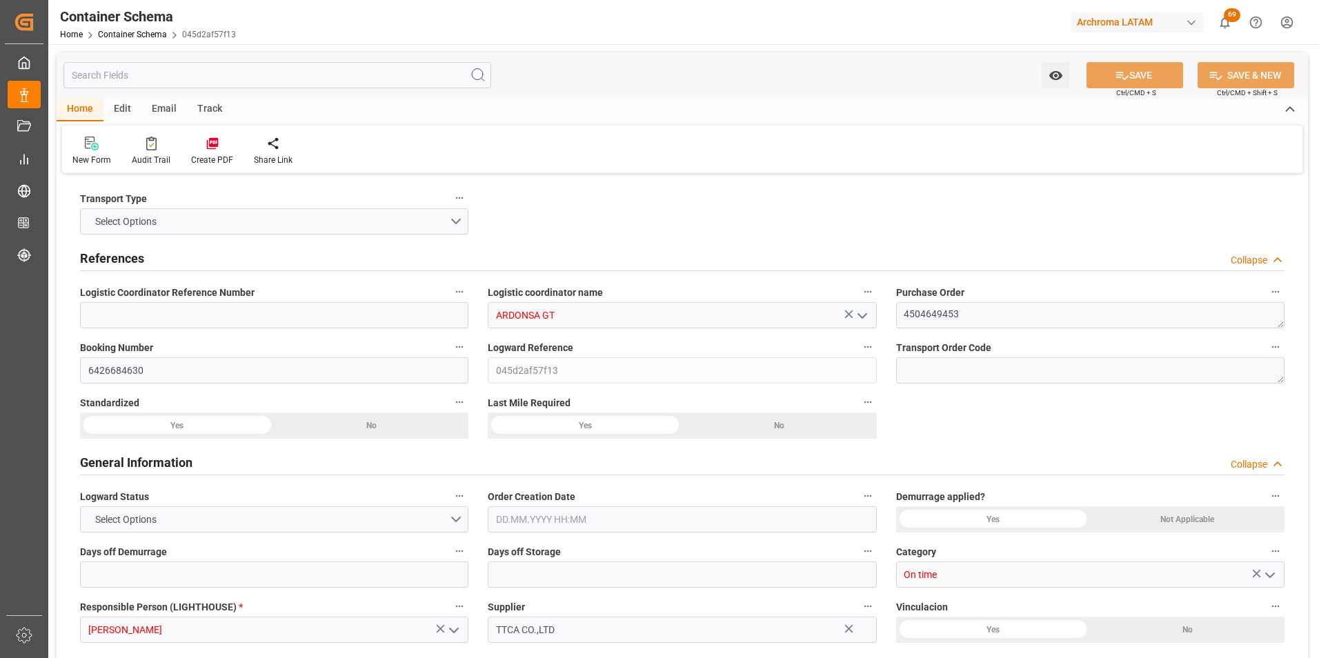
type input "Cosco"
type input "COSCO Shipping Co. Ltd."
type input "CNQDG"
type input "GTPRQ"
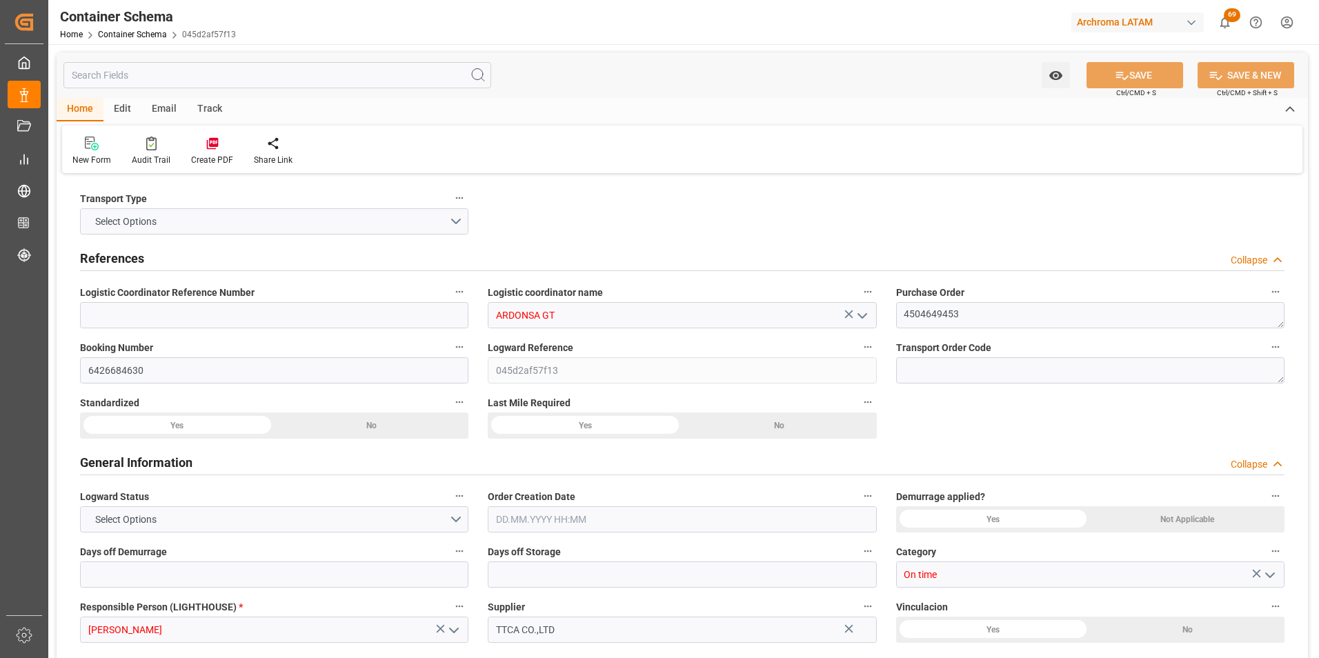
type input "GTPRQ"
type input "9523093"
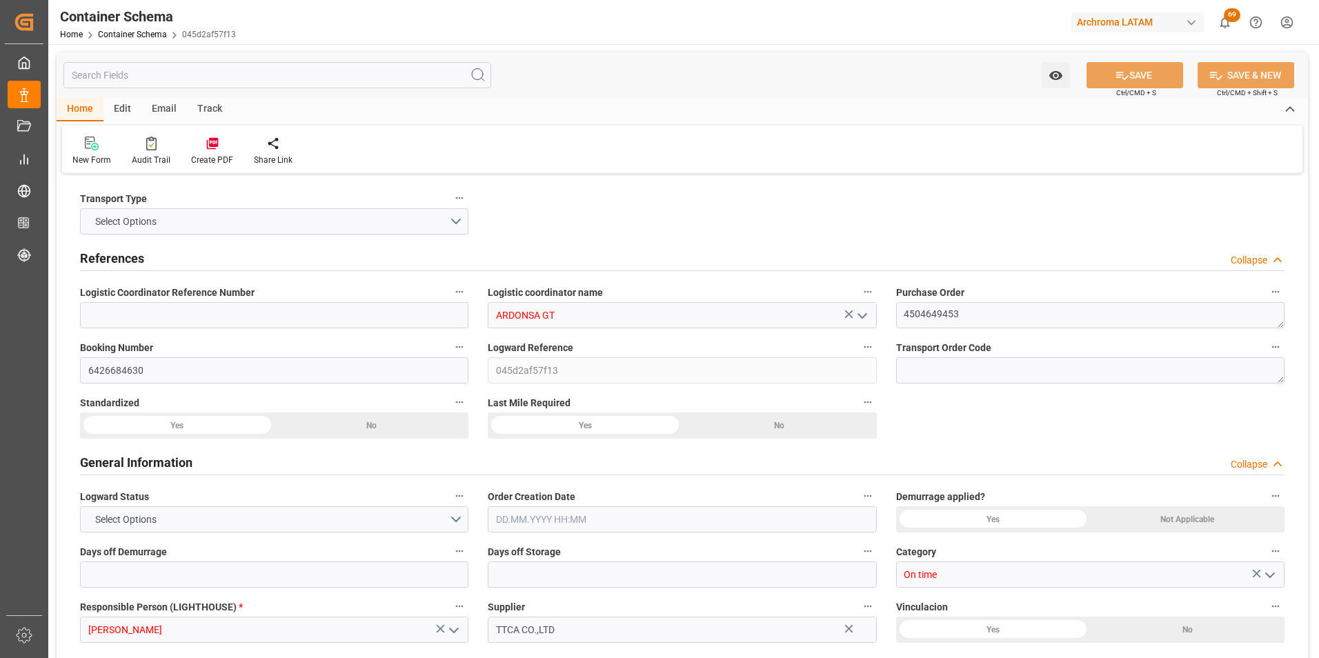
type input "1"
type input "0"
type input "CNQDG"
type input "GTPRQ"
type input "[DATE] 11:45"
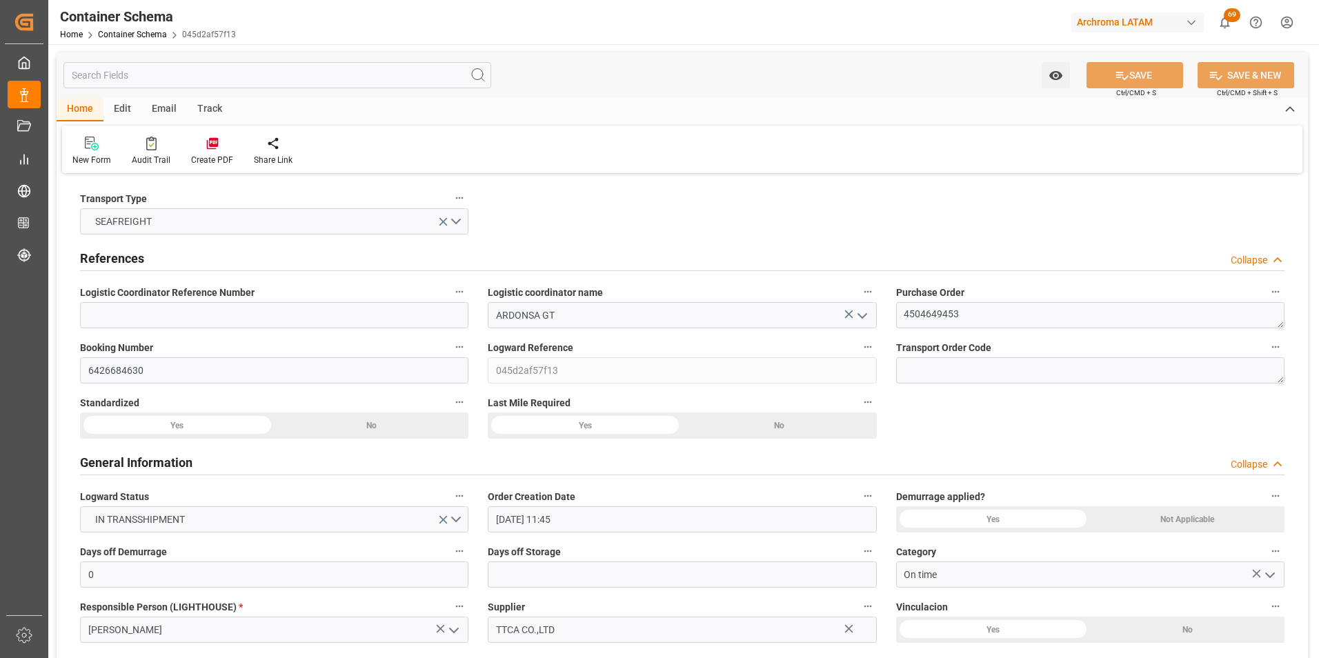
type input "[DATE]"
type input "[DATE] 18:05"
type input "[DATE] 06:30"
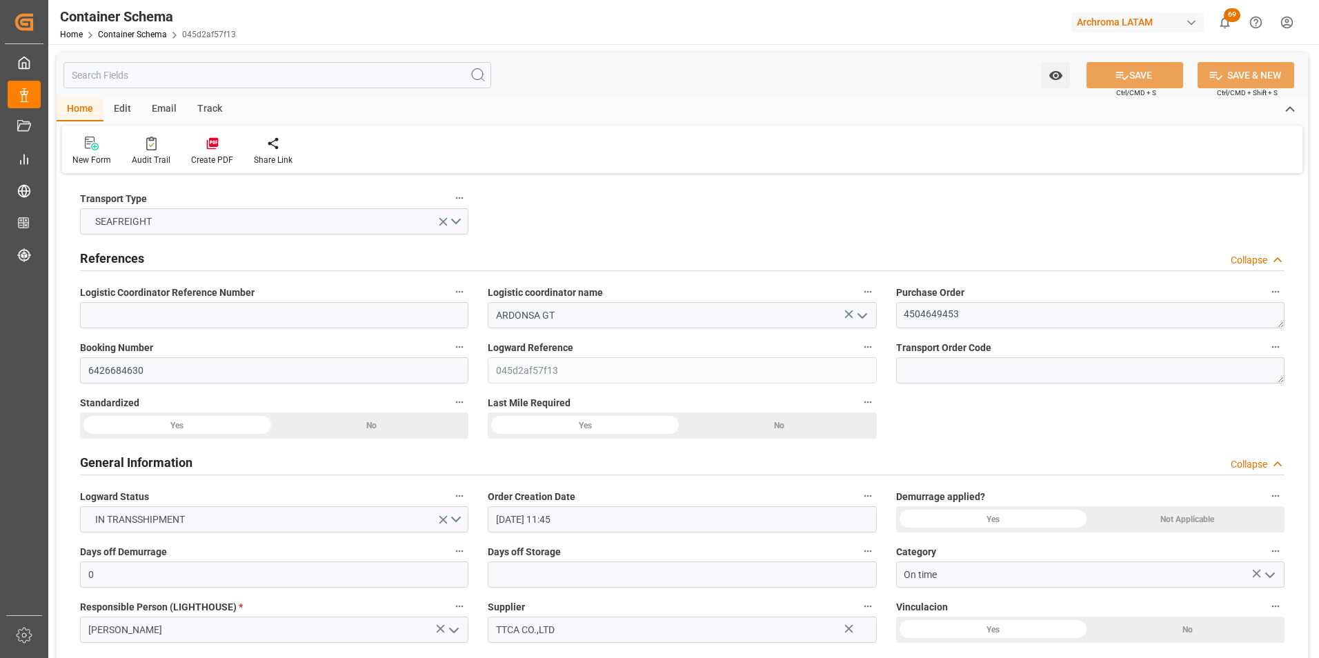
type input "[DATE] 00:00"
type input "[DATE] 06:30"
type input "[DATE] 00:07"
type input "[DATE] 00:00"
type input "[DATE] 06:00"
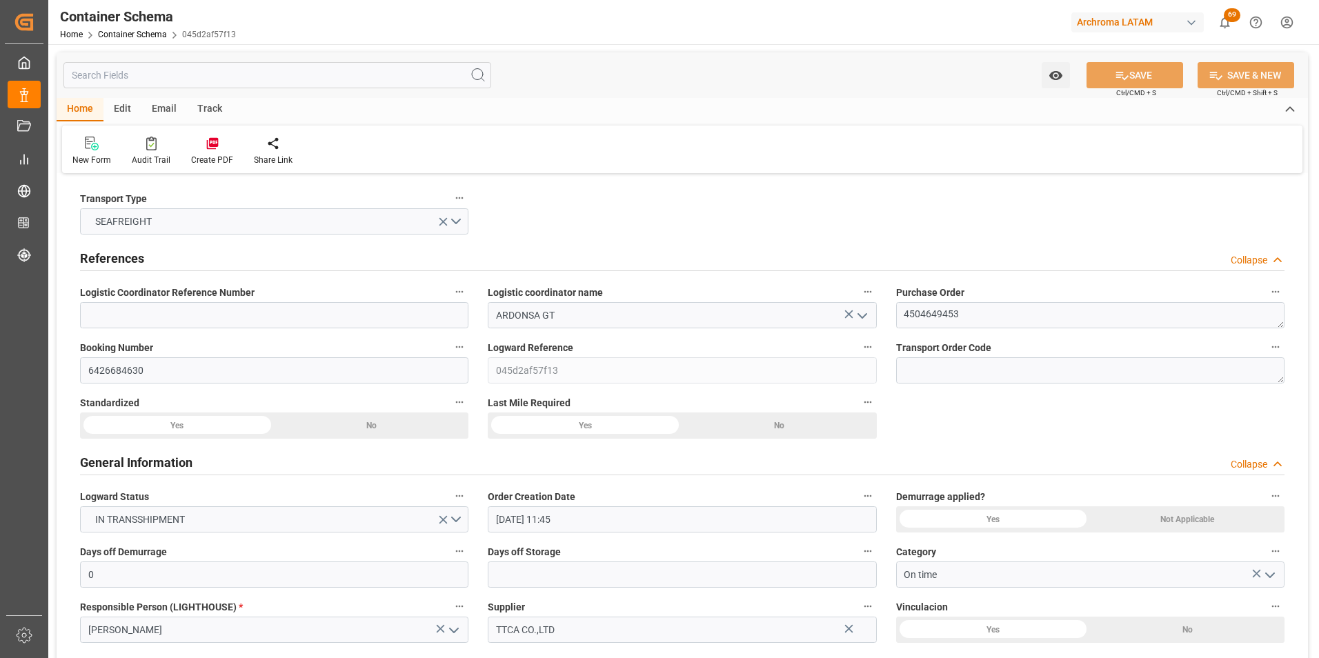
type input "[DATE] 00:00"
type input "[DATE] 15:00"
type input "[DATE]"
type input "[DATE] 23:27"
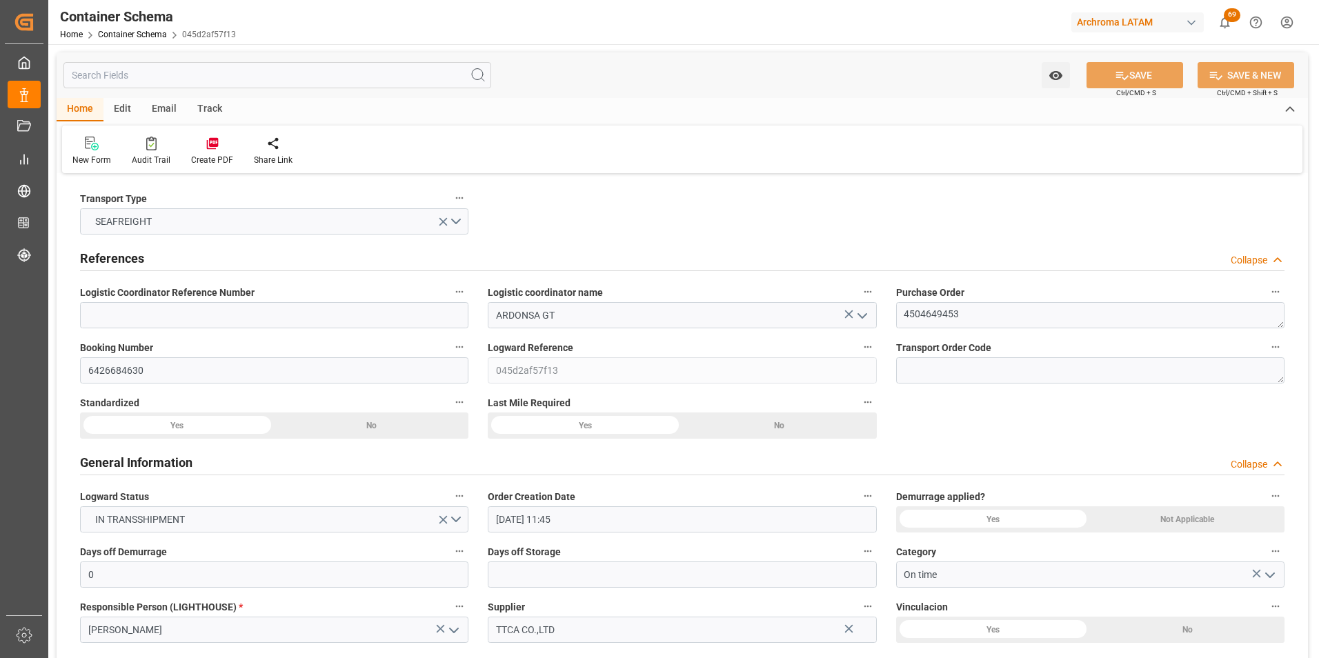
type input "[DATE] 16:42"
type input "[DATE]"
type input "[DATE] 13:47"
type input "[DATE] 00:32"
type input "[DATE] 08:02"
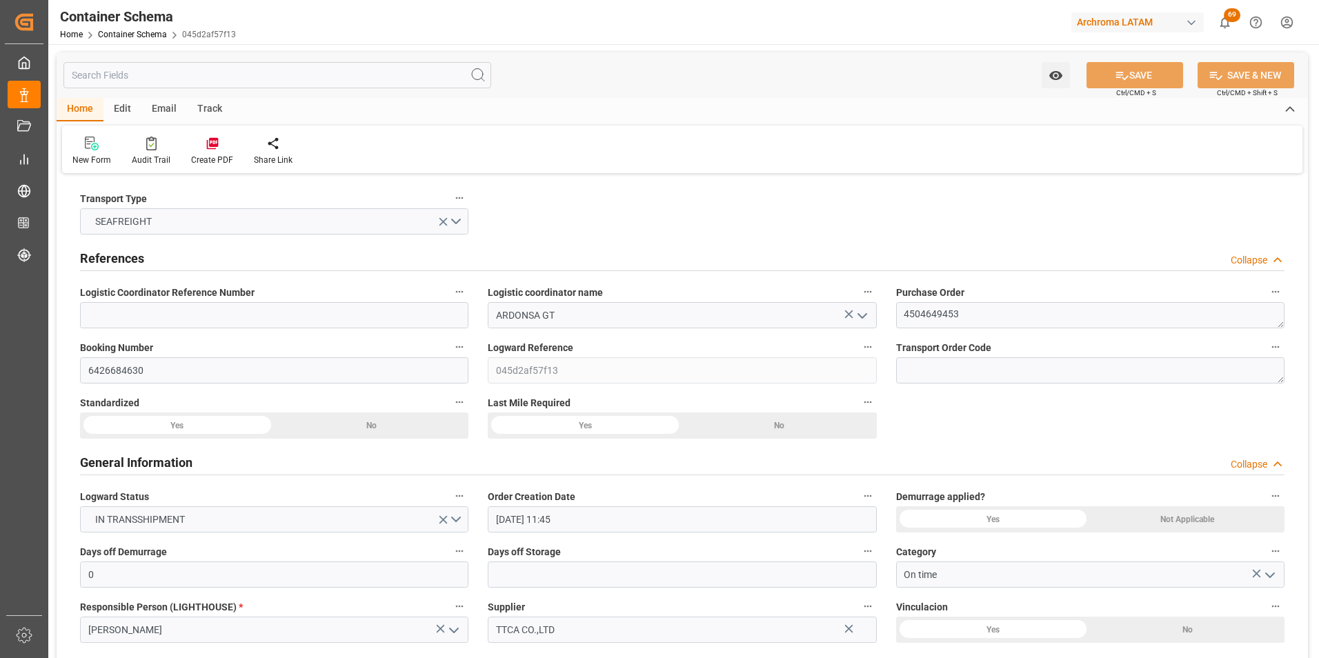
type input "[DATE] 23:03"
type input "[DATE] 13:47"
type input "[DATE] 13:00"
type input "[DATE] 14:22"
type input "[DATE] 19:00"
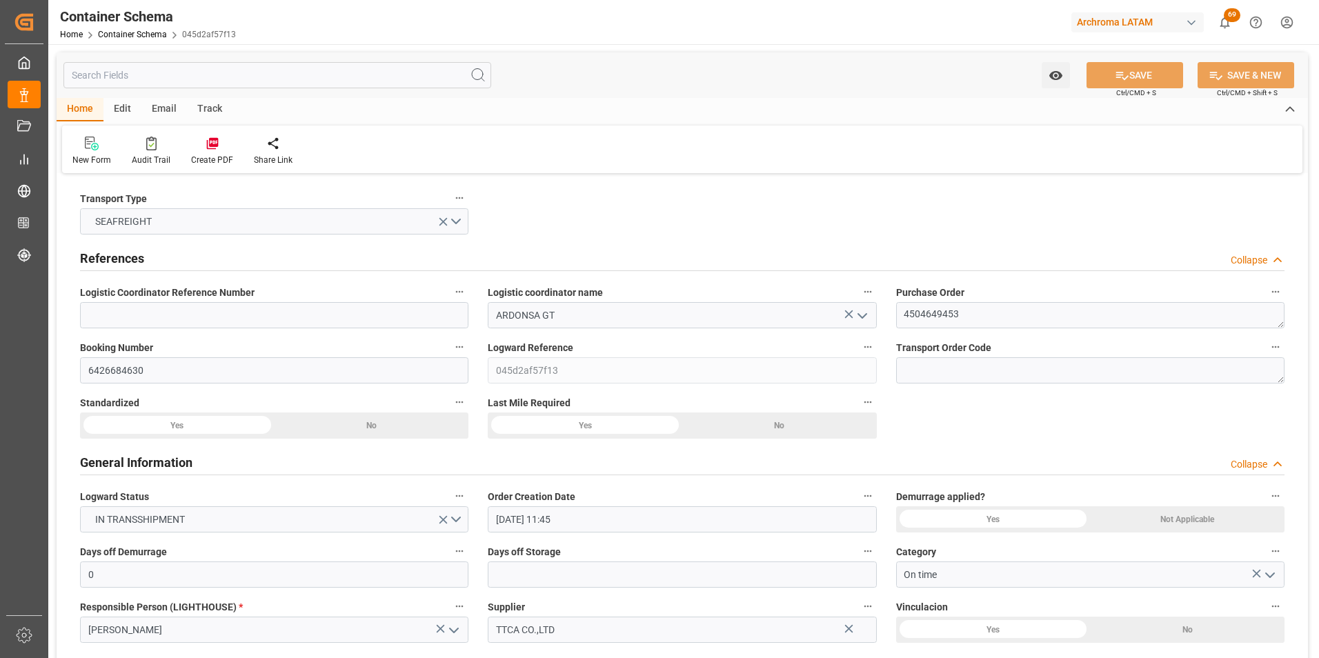
type input "[DATE] 17:01"
type input "[DATE] 07:27"
type input "[DATE] 16:51"
type input "[DATE] 11:00"
type input "[DATE] 22:36"
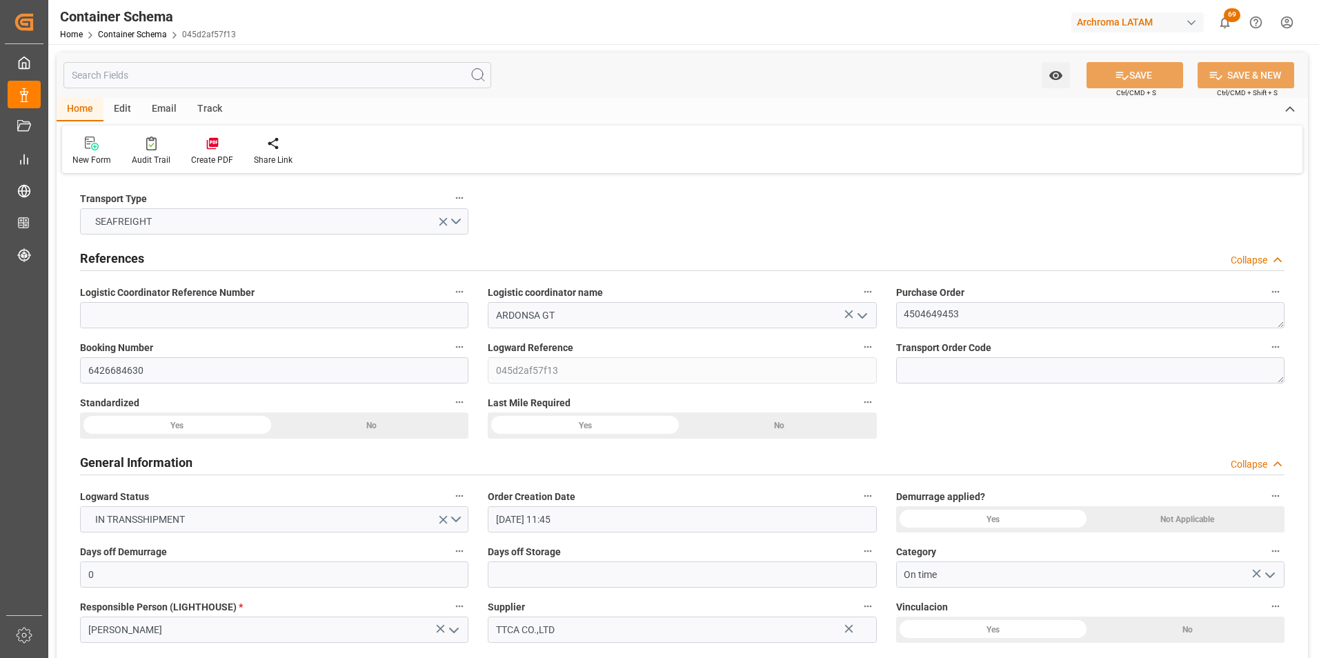
type input "[DATE] 15:00"
type input "[DATE] 21:09"
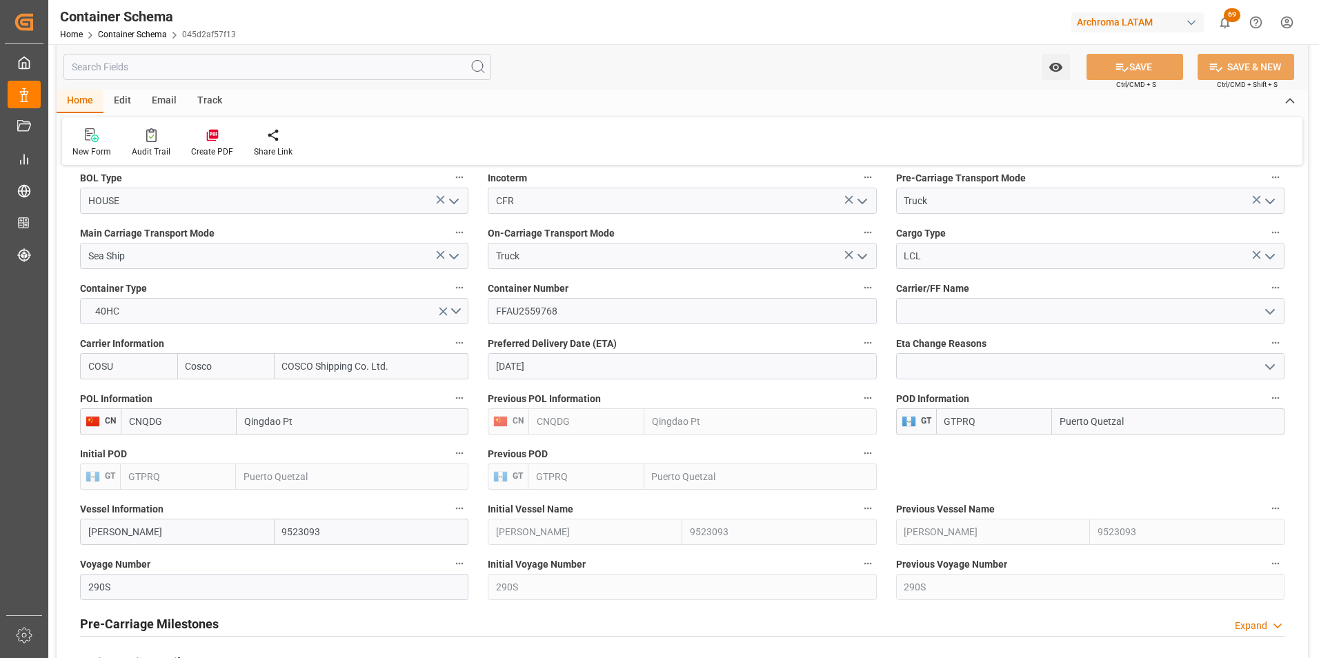
scroll to position [1518, 0]
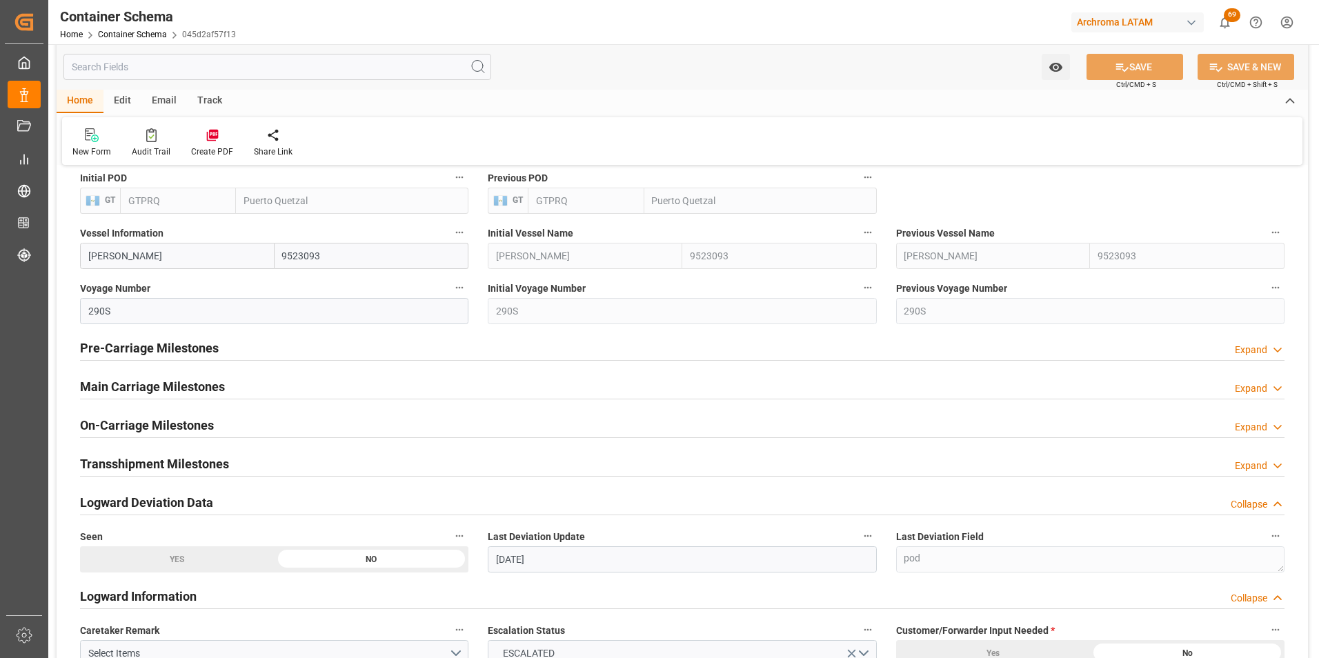
click at [167, 382] on h2 "Main Carriage Milestones" at bounding box center [152, 386] width 145 height 19
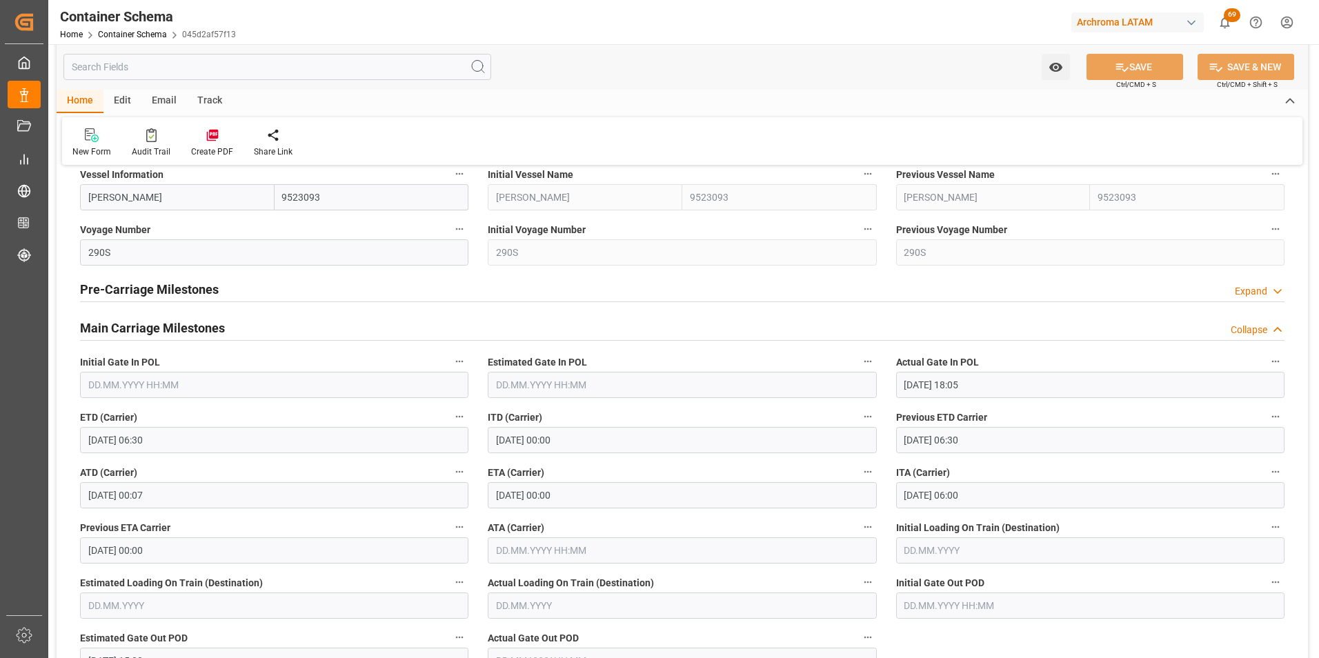
scroll to position [1656, 0]
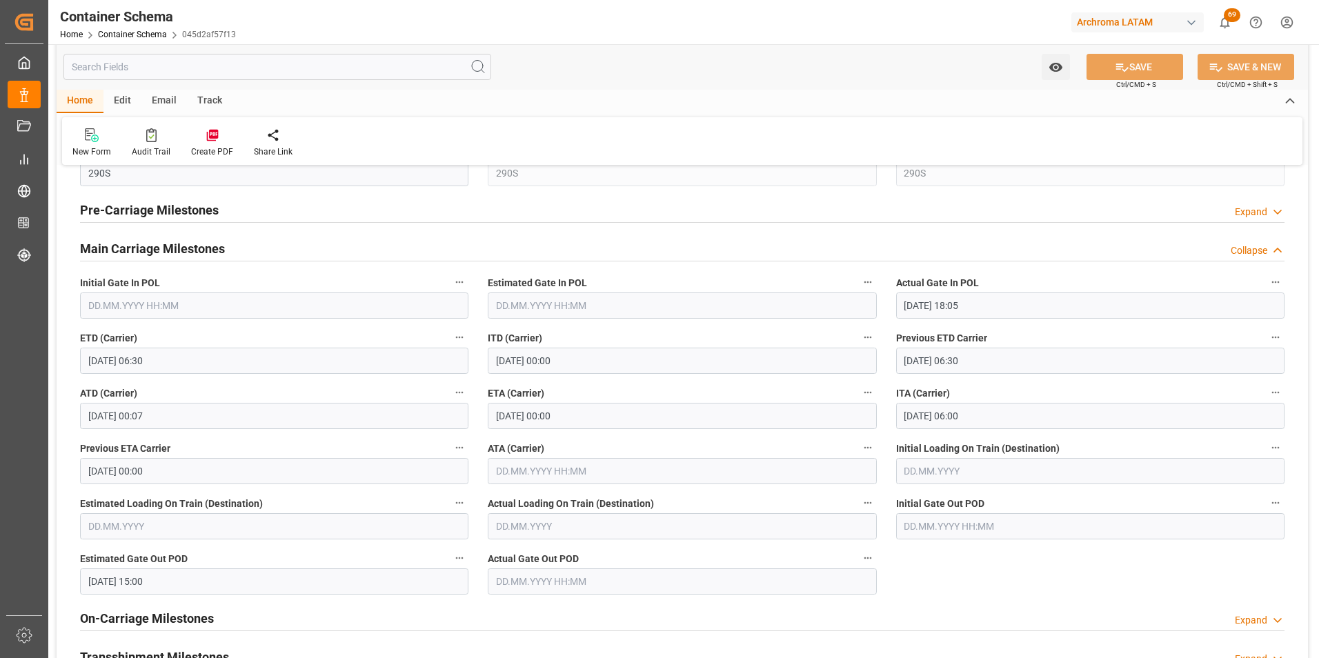
drag, startPoint x: 166, startPoint y: 105, endPoint x: 994, endPoint y: 128, distance: 829.1
click at [166, 104] on div "Email" at bounding box center [164, 101] width 46 height 23
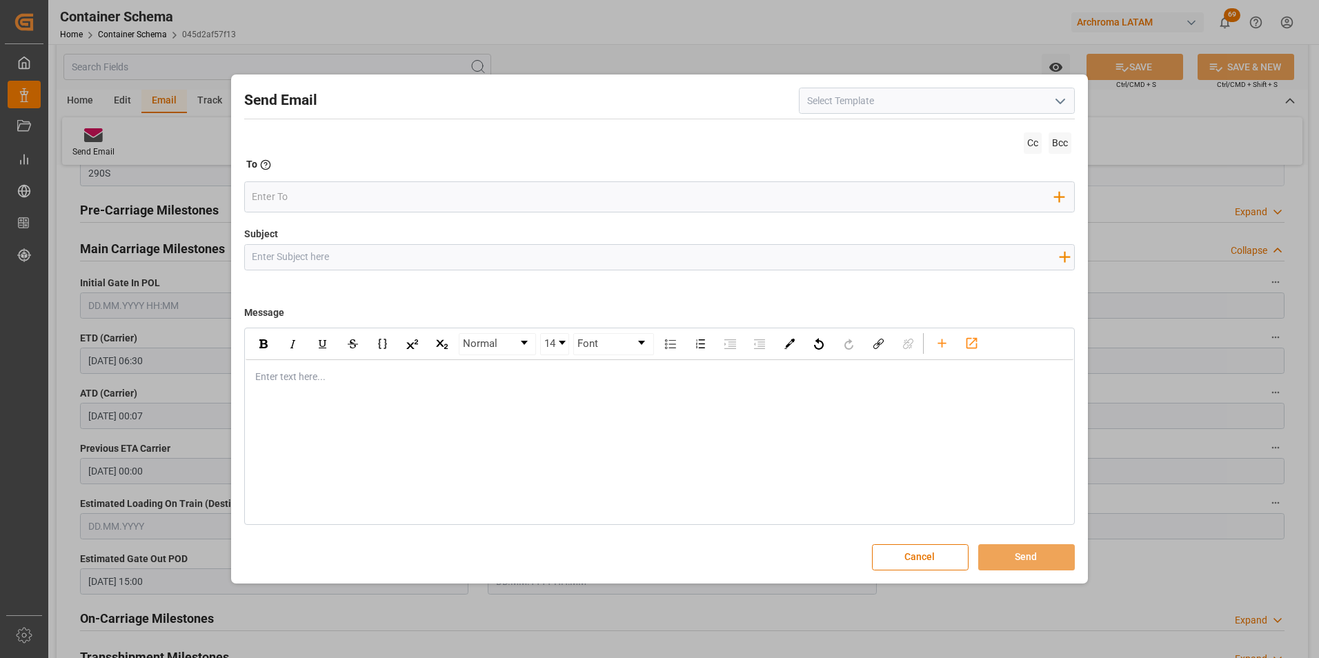
click at [1064, 109] on icon "open menu" at bounding box center [1060, 101] width 17 height 17
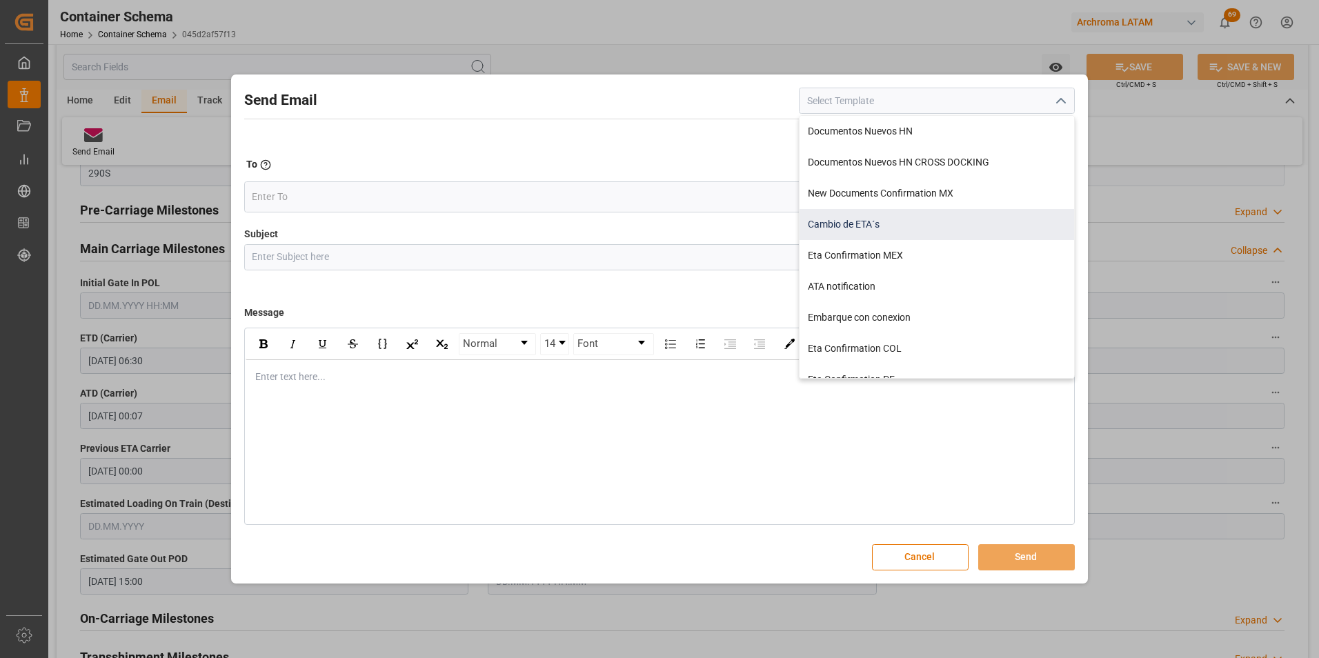
click at [856, 222] on div "Cambio de ETA´s" at bounding box center [937, 224] width 275 height 31
type input "Cambio de ETA´s"
type input "{{customsEntry}}|| Cambio de ETA {{estimatedArrivalPod}} || Reason Delay {{etaC…"
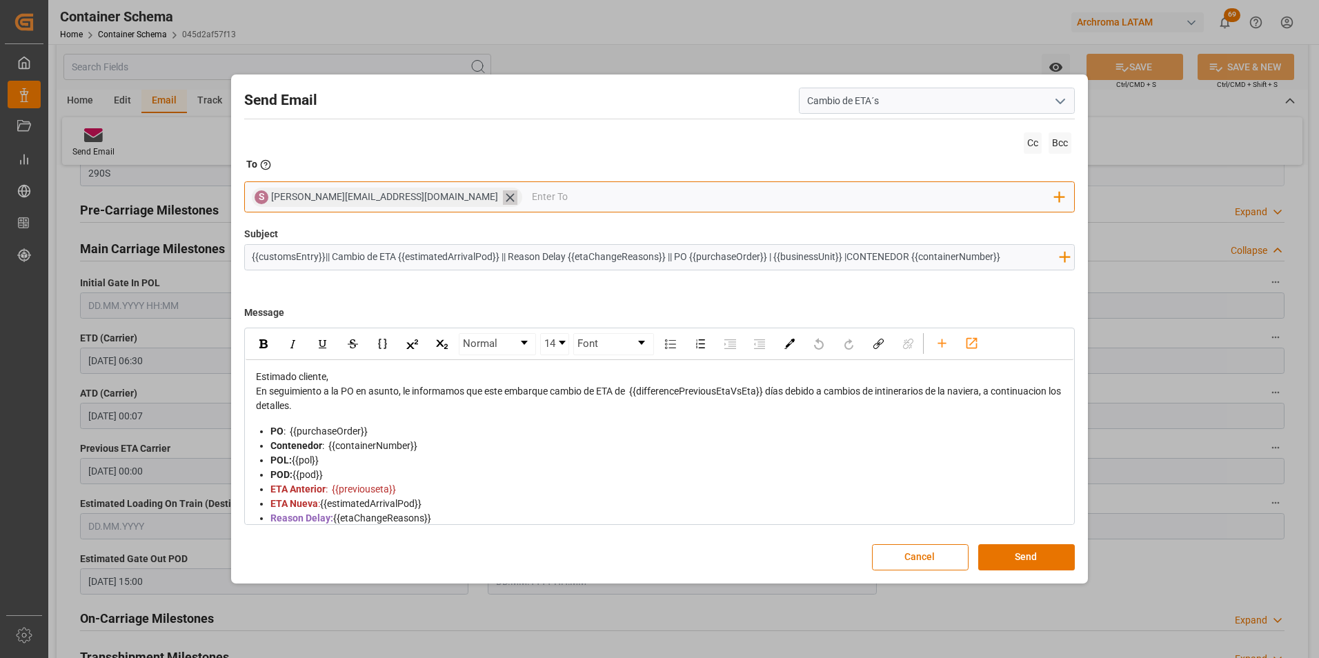
click at [503, 199] on icon at bounding box center [510, 197] width 14 height 14
click at [397, 199] on input "email" at bounding box center [653, 197] width 803 height 21
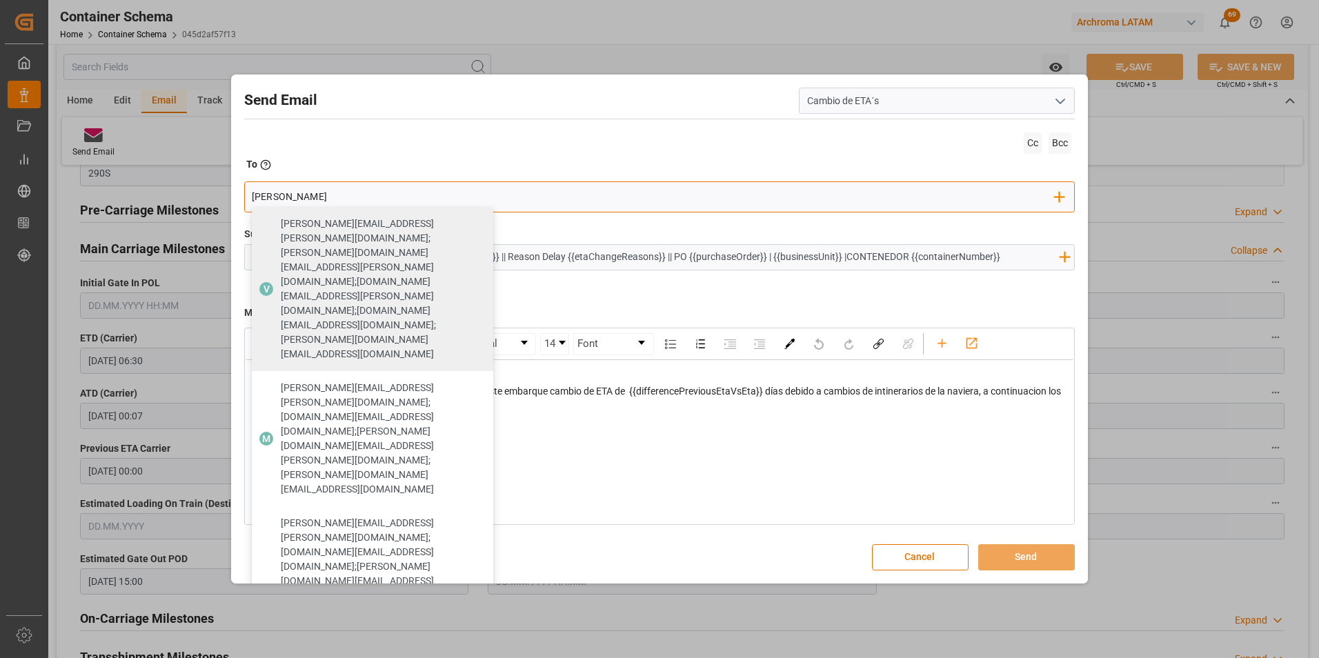
type input "[PERSON_NAME]"
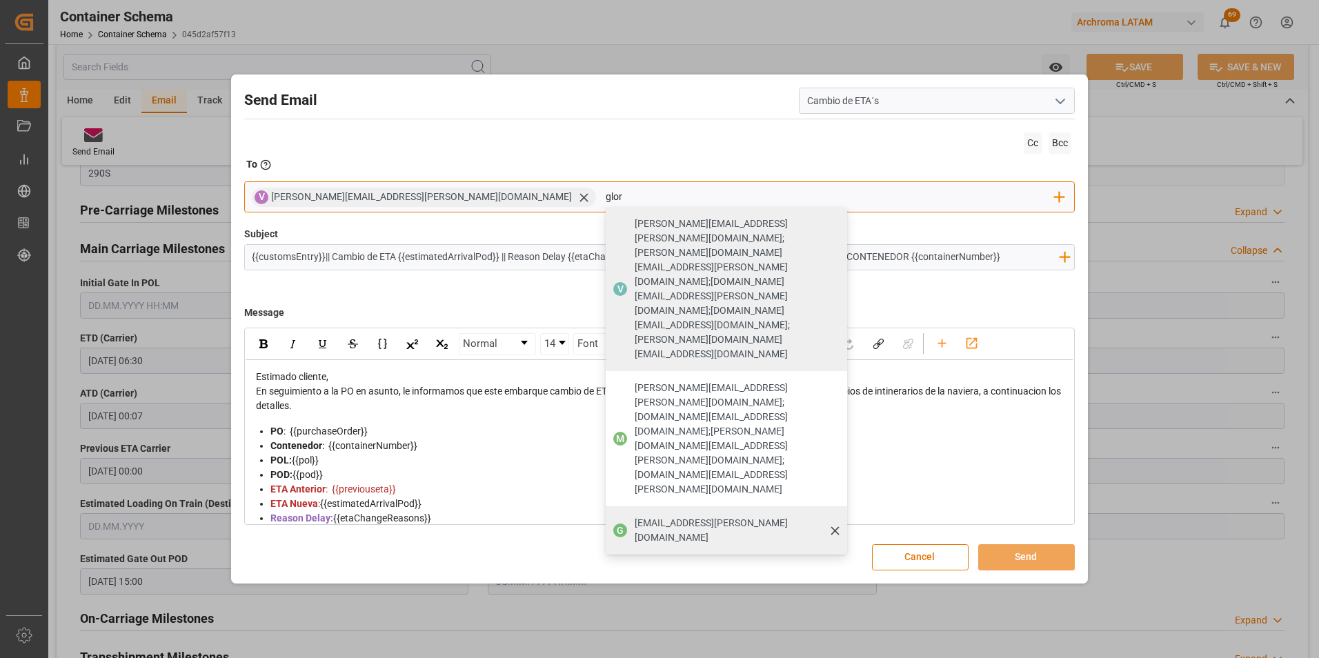
type input "glor"
click at [635, 516] on span "[EMAIL_ADDRESS][PERSON_NAME][DOMAIN_NAME]" at bounding box center [736, 530] width 203 height 29
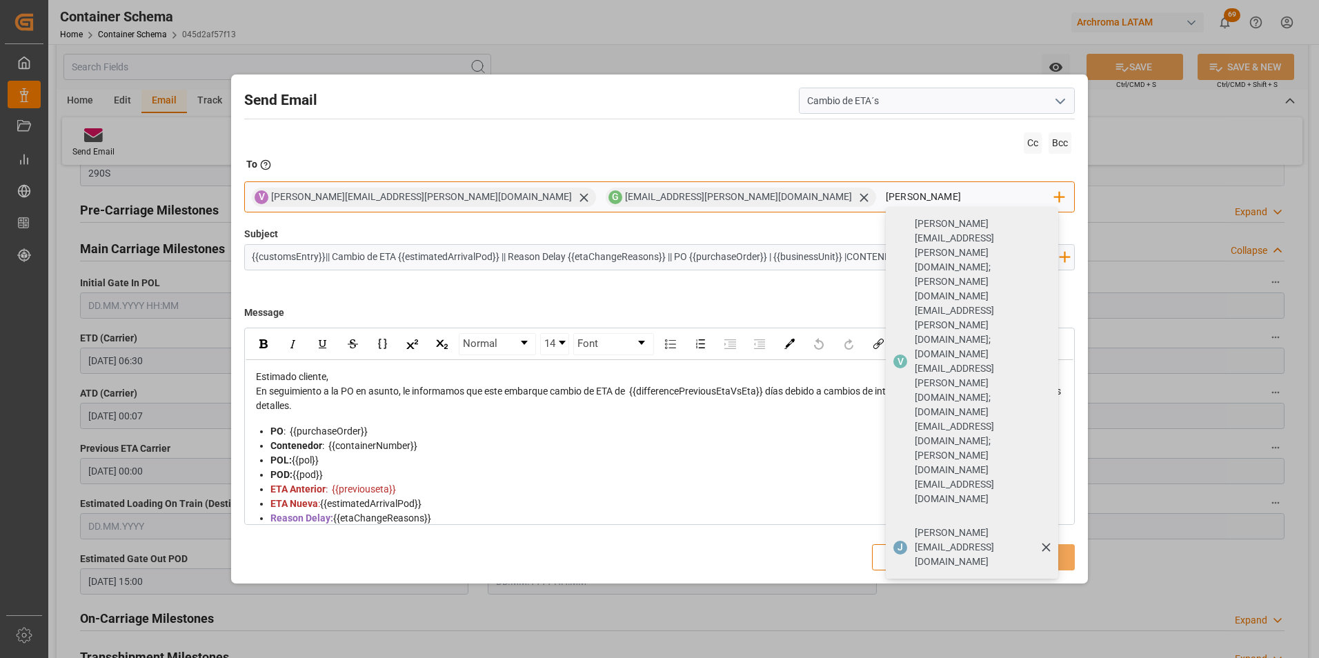
type input "[PERSON_NAME]"
click at [910, 521] on div "[PERSON_NAME][EMAIL_ADDRESS][DOMAIN_NAME]" at bounding box center [982, 547] width 144 height 53
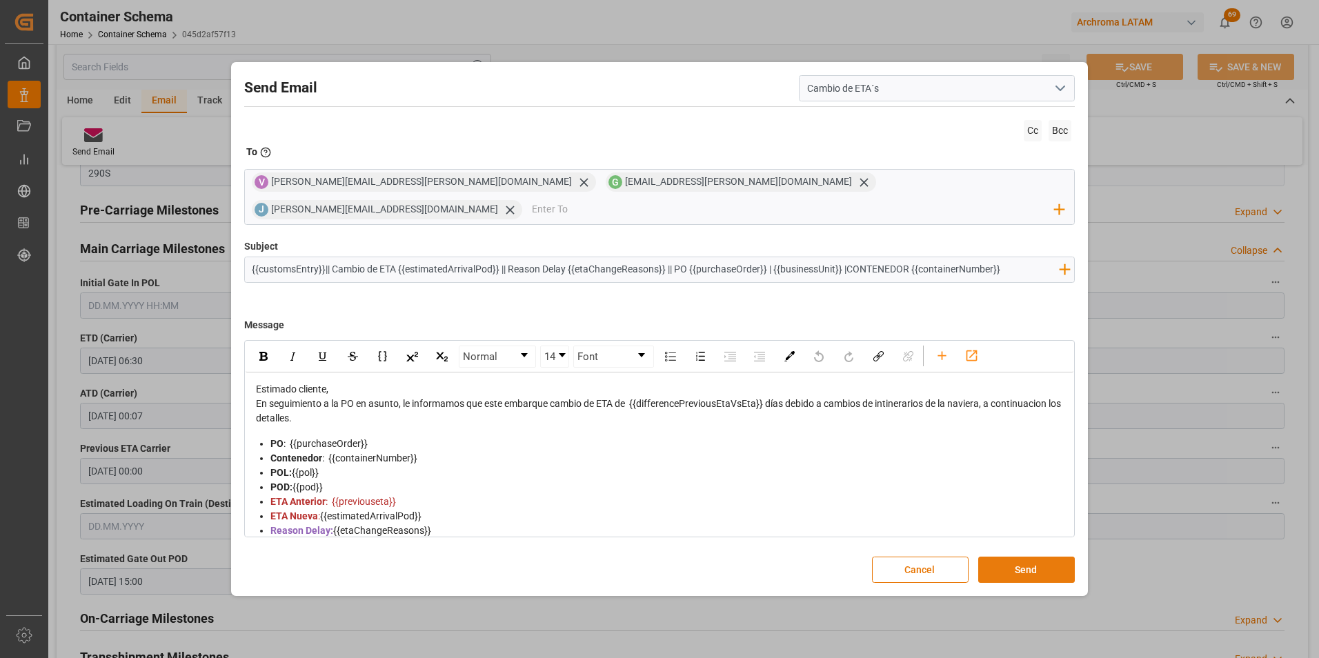
click at [1028, 557] on button "Send" at bounding box center [1027, 570] width 97 height 26
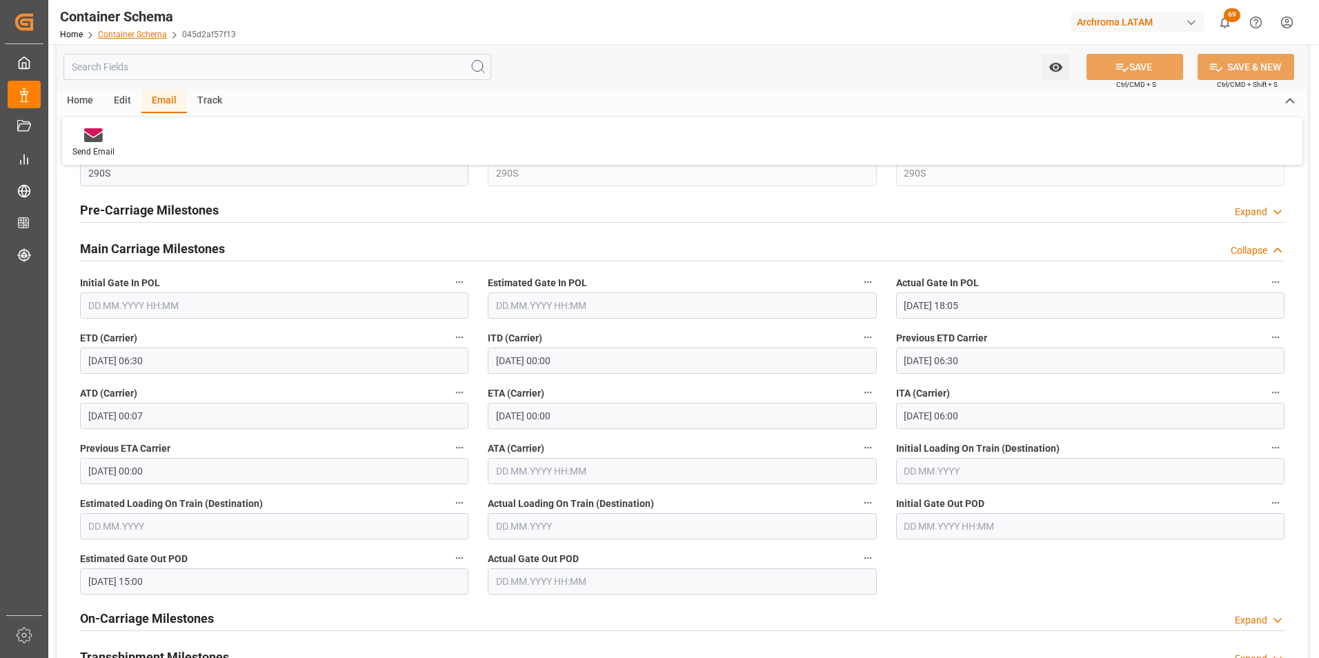
click at [148, 33] on link "Container Schema" at bounding box center [132, 35] width 69 height 10
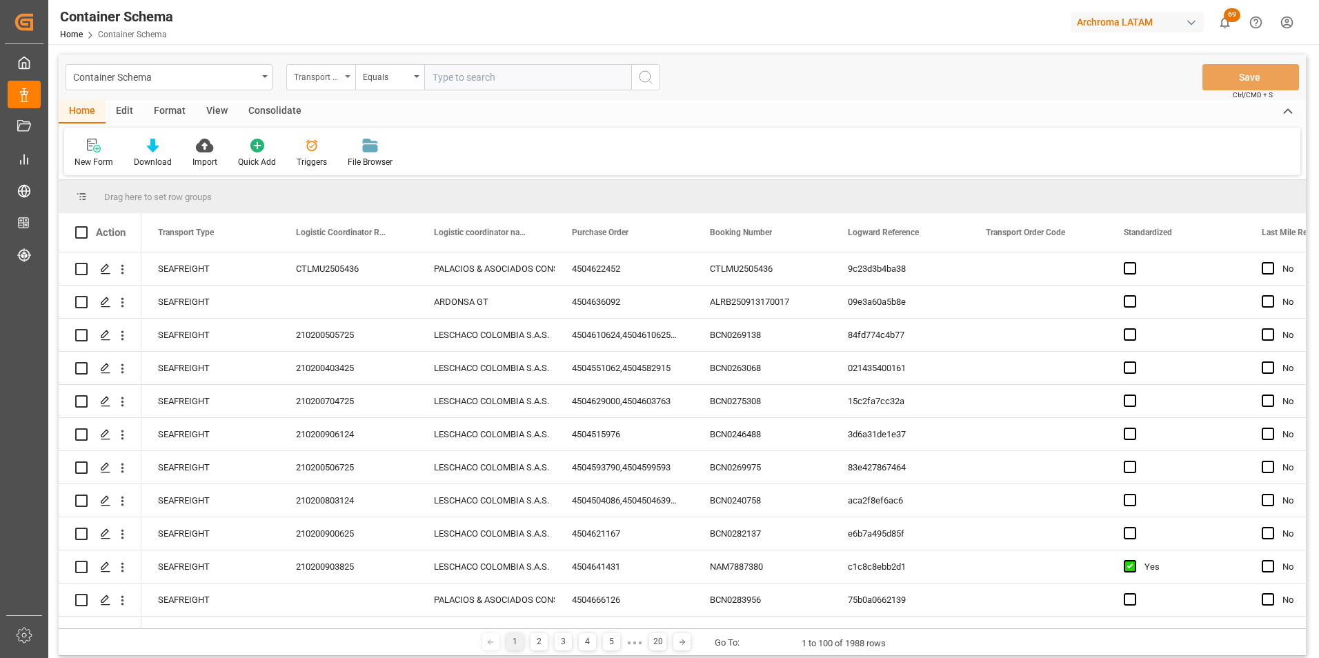
click at [337, 83] on div "Transport Type" at bounding box center [317, 76] width 47 height 16
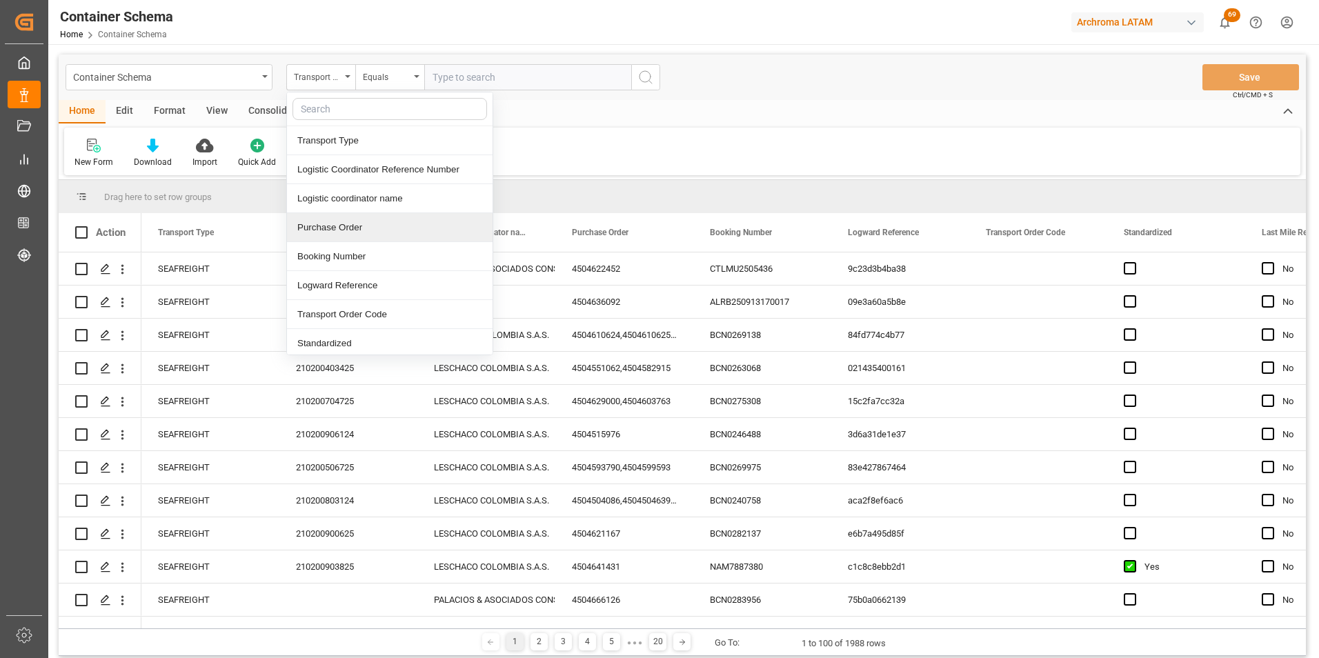
click at [346, 230] on div "Purchase Order" at bounding box center [390, 227] width 206 height 29
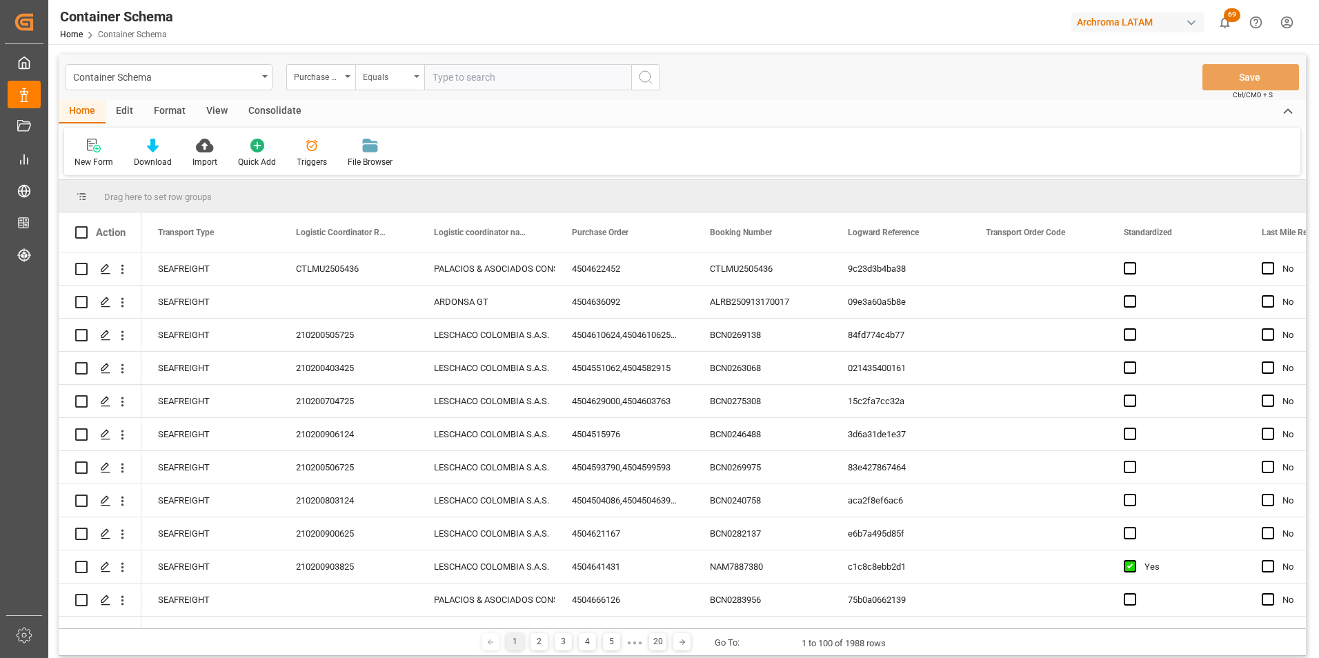
click at [380, 83] on div "Equals" at bounding box center [389, 77] width 69 height 26
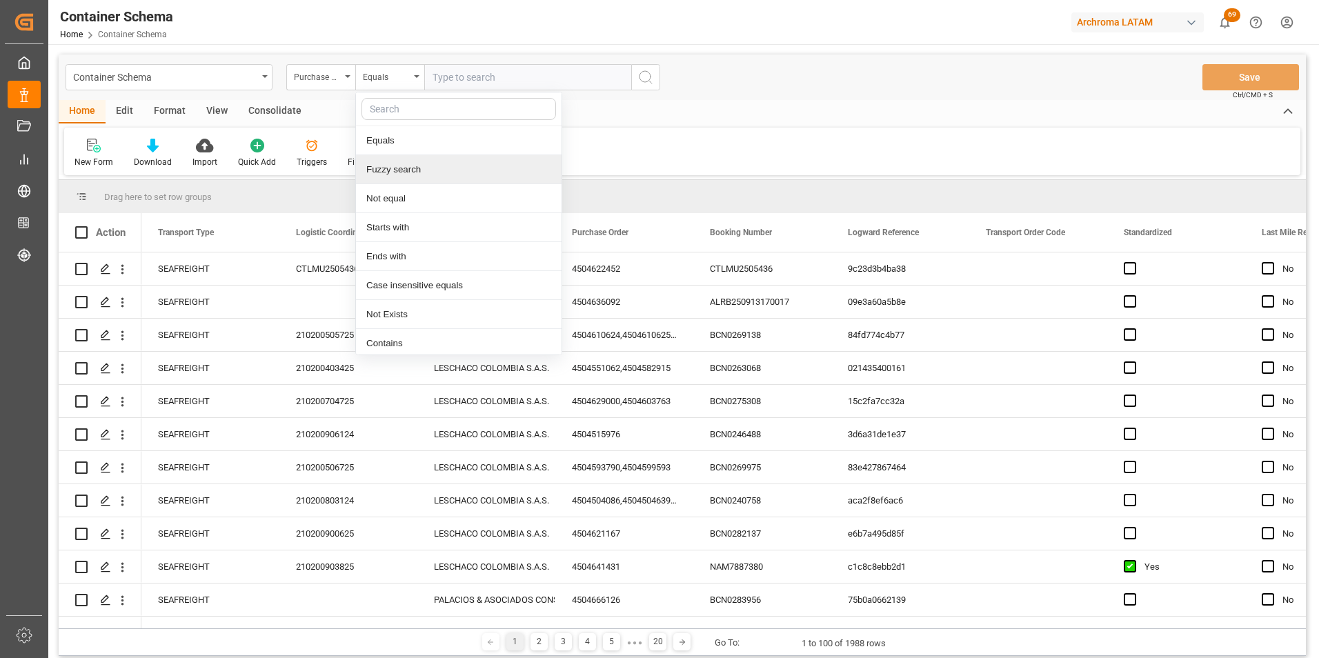
click at [422, 166] on div "Fuzzy search" at bounding box center [459, 169] width 206 height 29
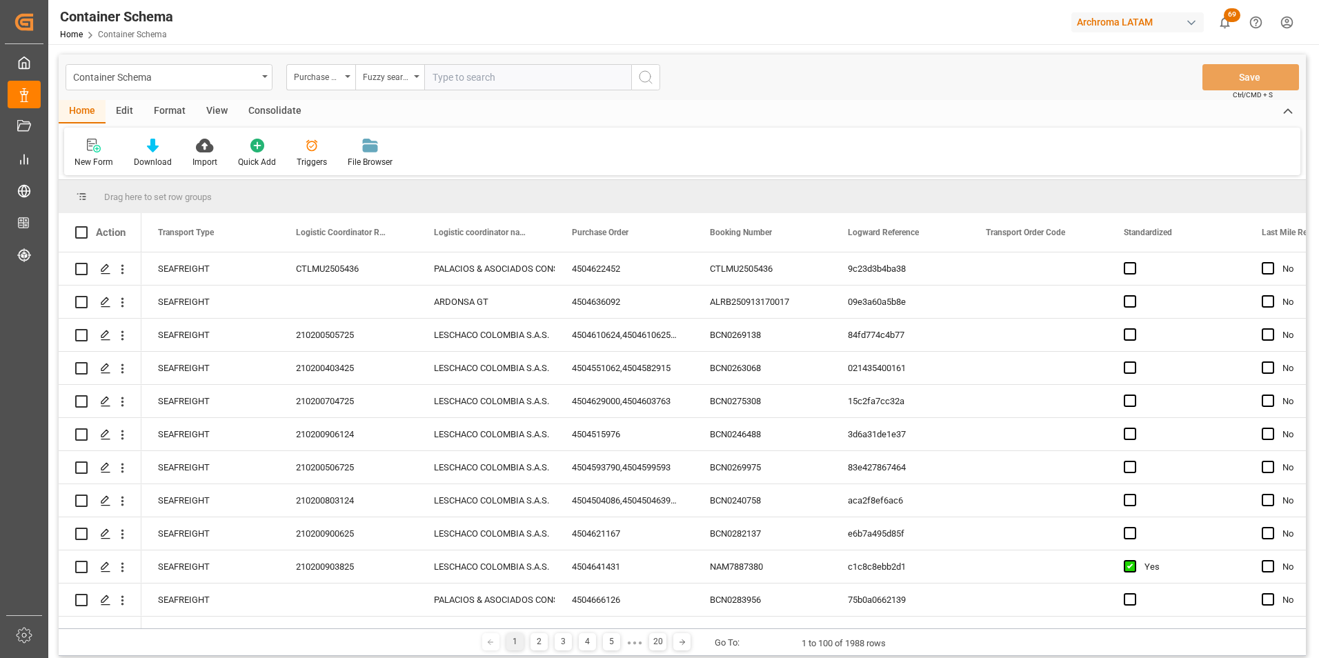
paste input "4504647992"
type input "4504647992"
click at [645, 79] on icon "search button" at bounding box center [646, 77] width 17 height 17
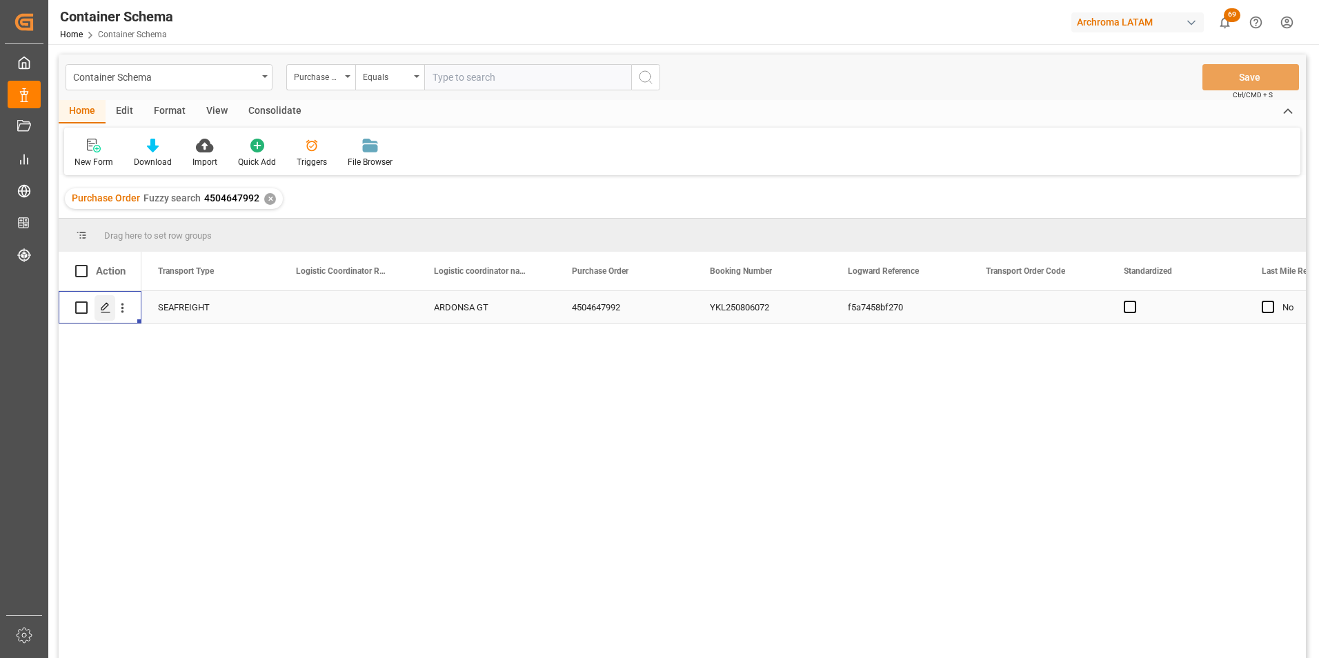
click at [106, 308] on polygon "Press SPACE to select this row." at bounding box center [104, 307] width 7 height 7
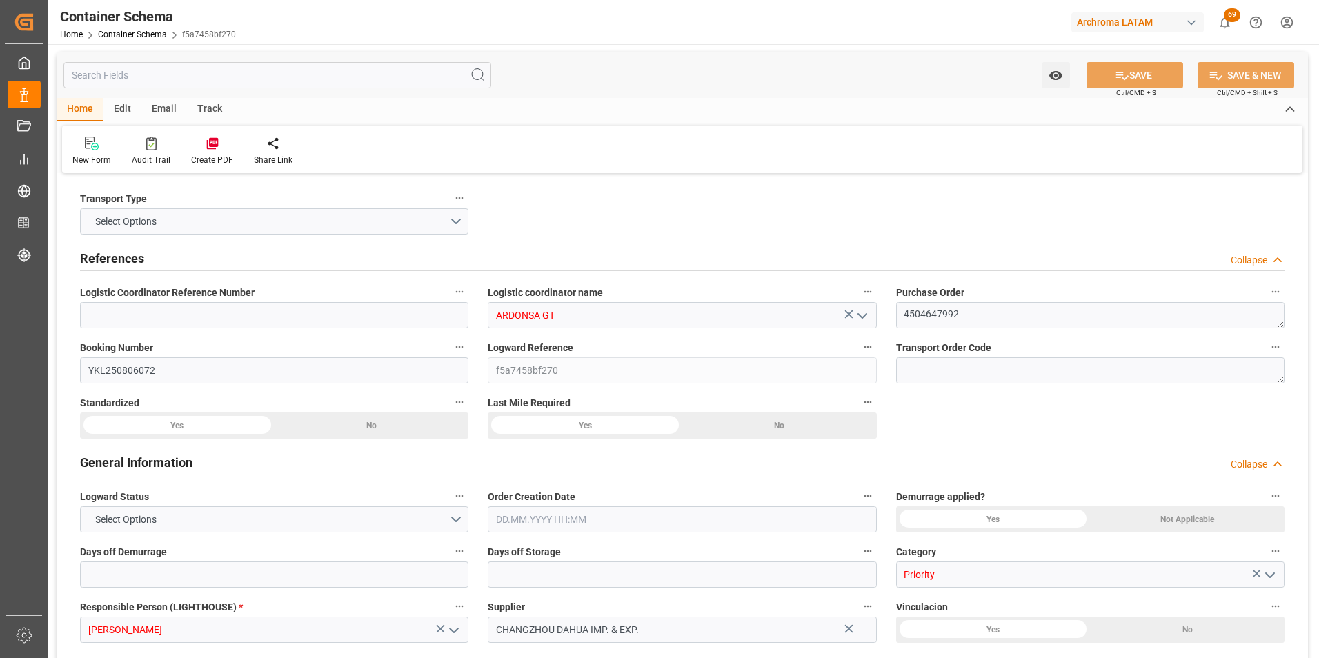
type input "0"
type input "2"
type input "10"
type input "10000"
type input "10340"
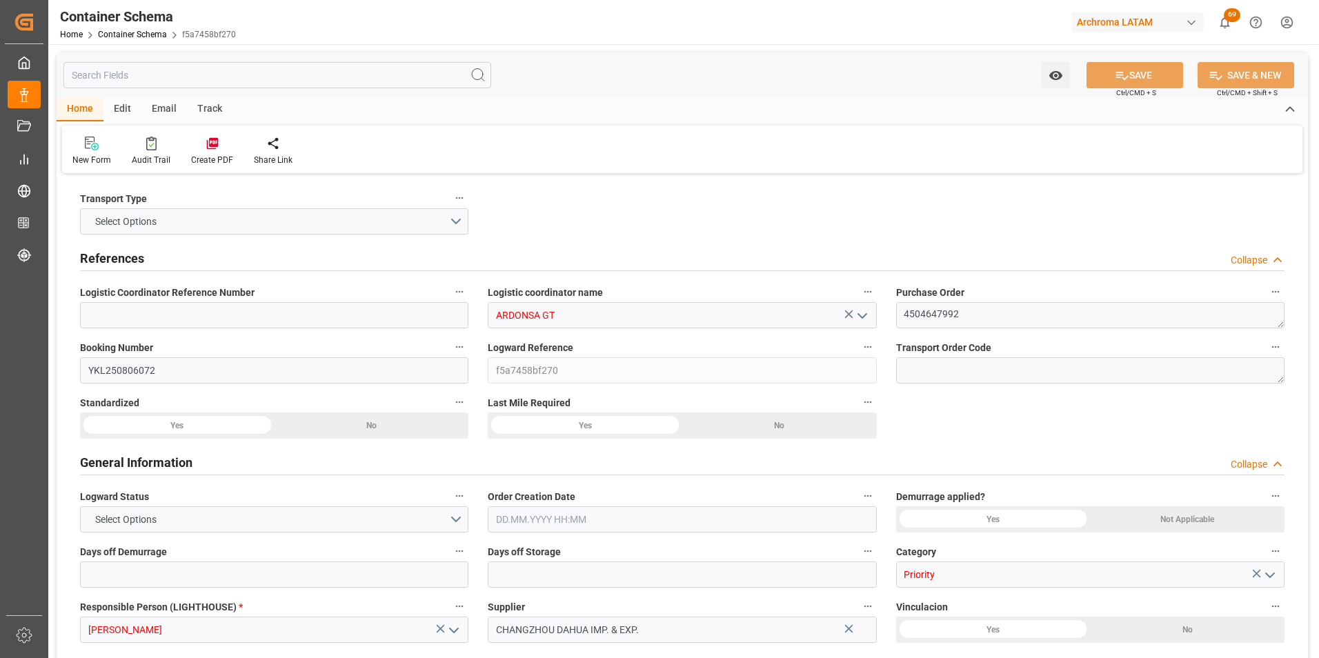
type input "Maersk"
type input "Maersk Line AS"
type input "CNSGH"
type input "GTPRQ"
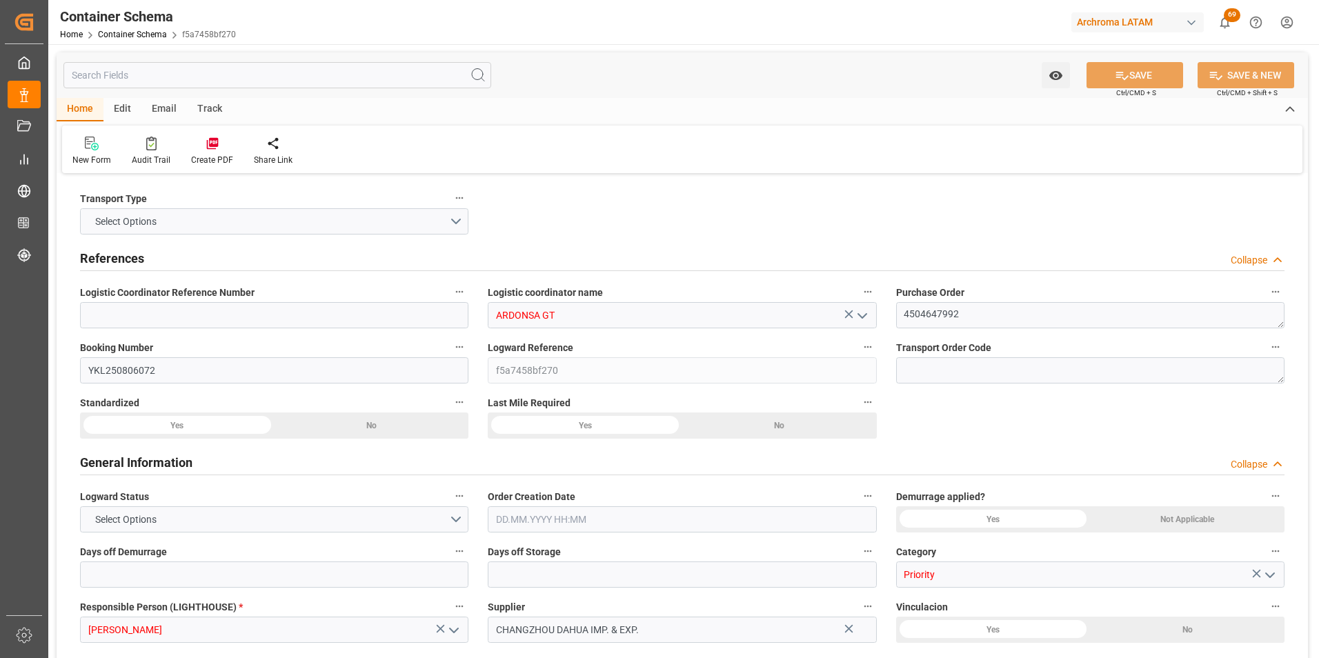
type input "GTPRQ"
type input "9964493"
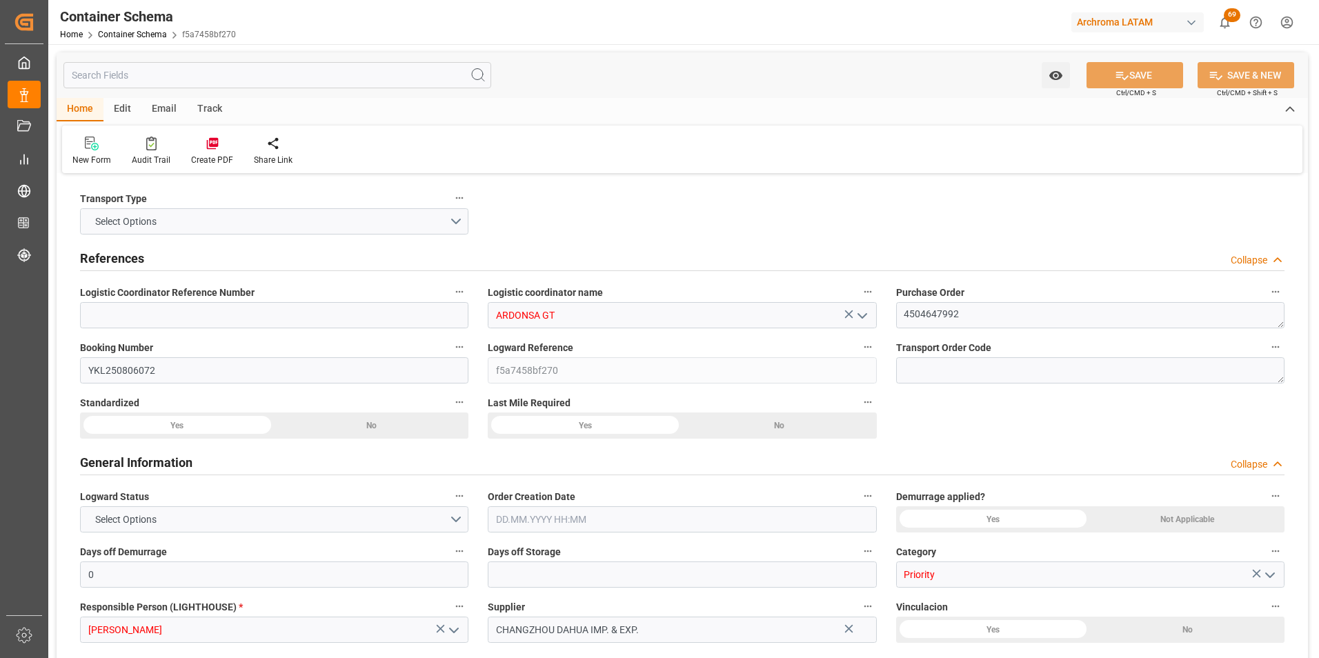
type input "0"
type input "[DATE] 12:30"
type input "[DATE]"
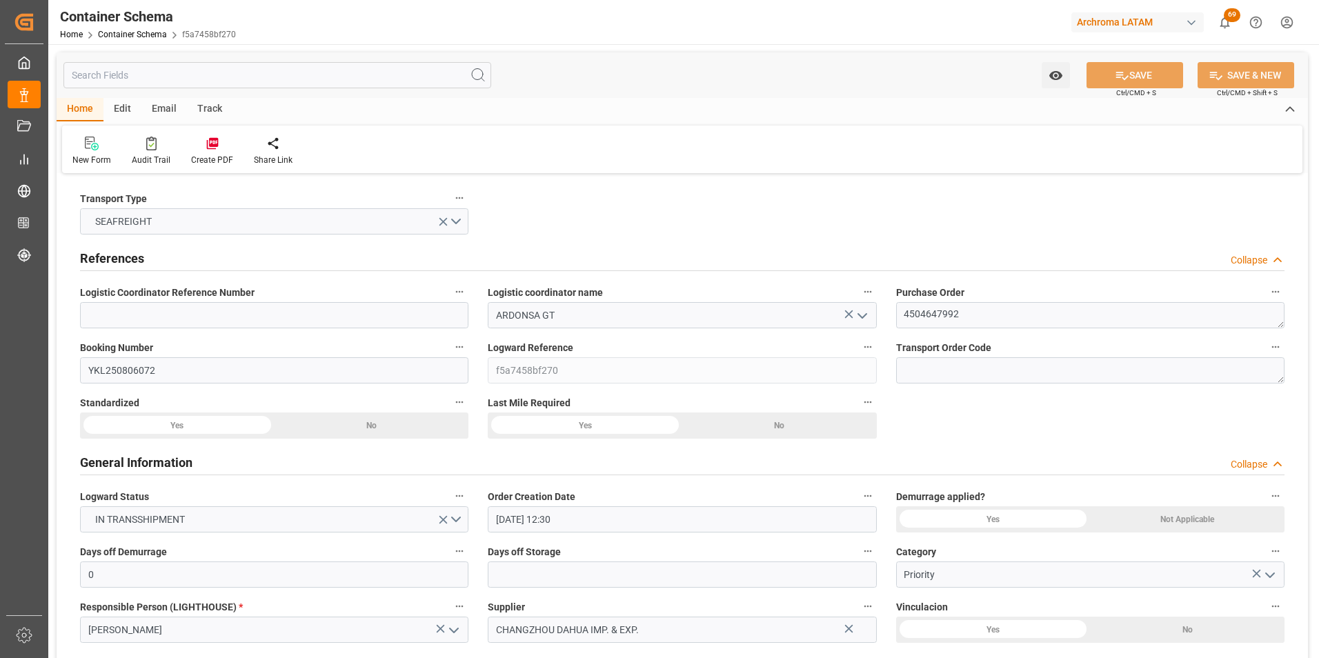
type input "[DATE]"
type input "[DATE] 00:00"
type input "[DATE] 11:00"
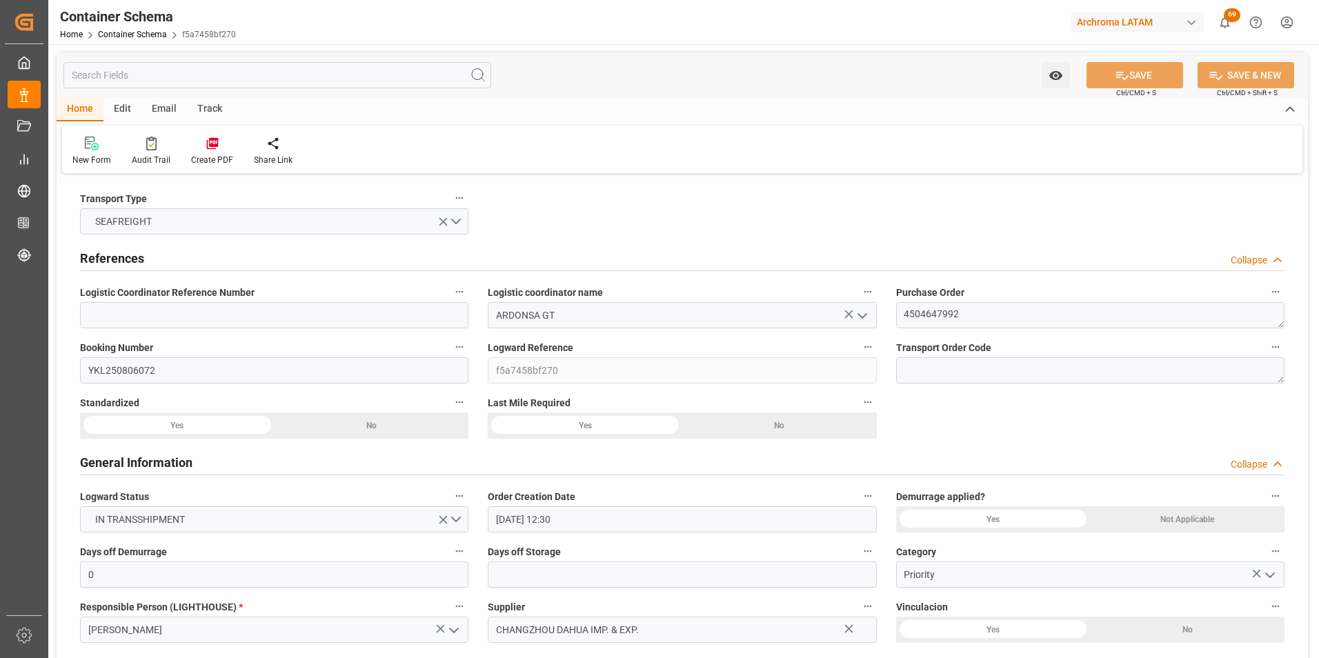
type input "[DATE] 00:00"
type input "[DATE] 18:00"
type input "[DATE] 00:00"
type input "[DATE]"
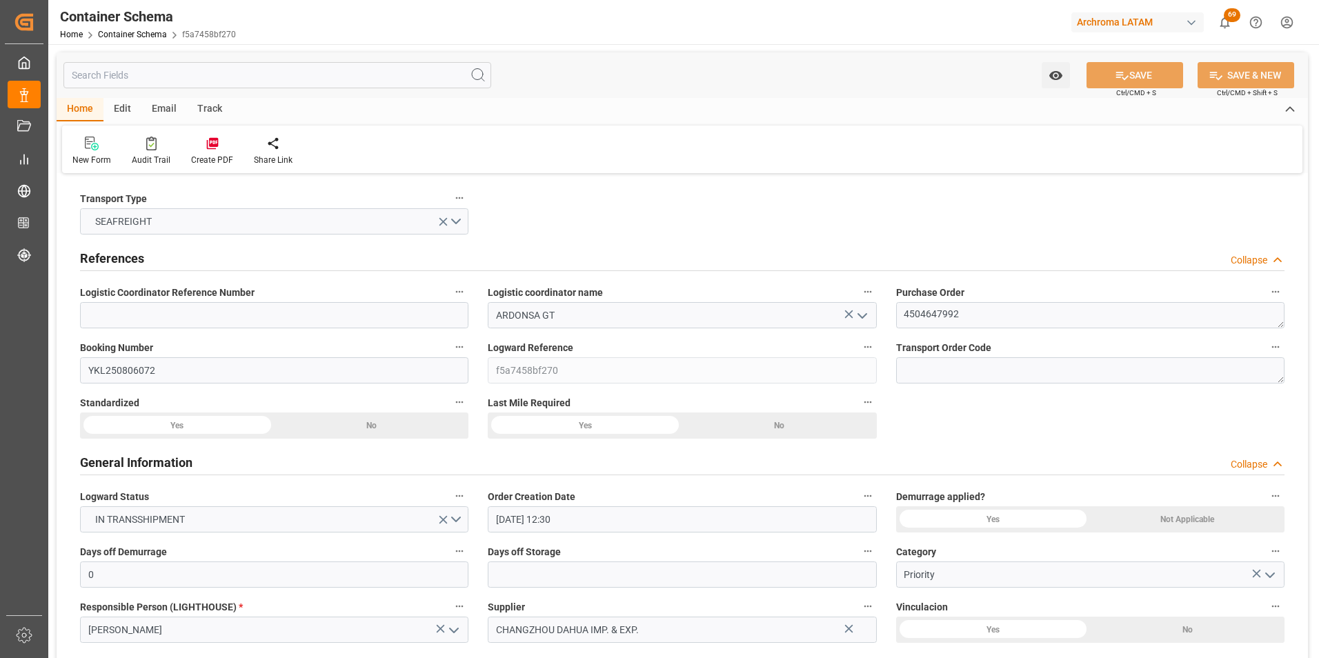
type input "[DATE]"
type input "[DATE] 08:48"
type input "[DATE] 17:22"
type input "[DATE]"
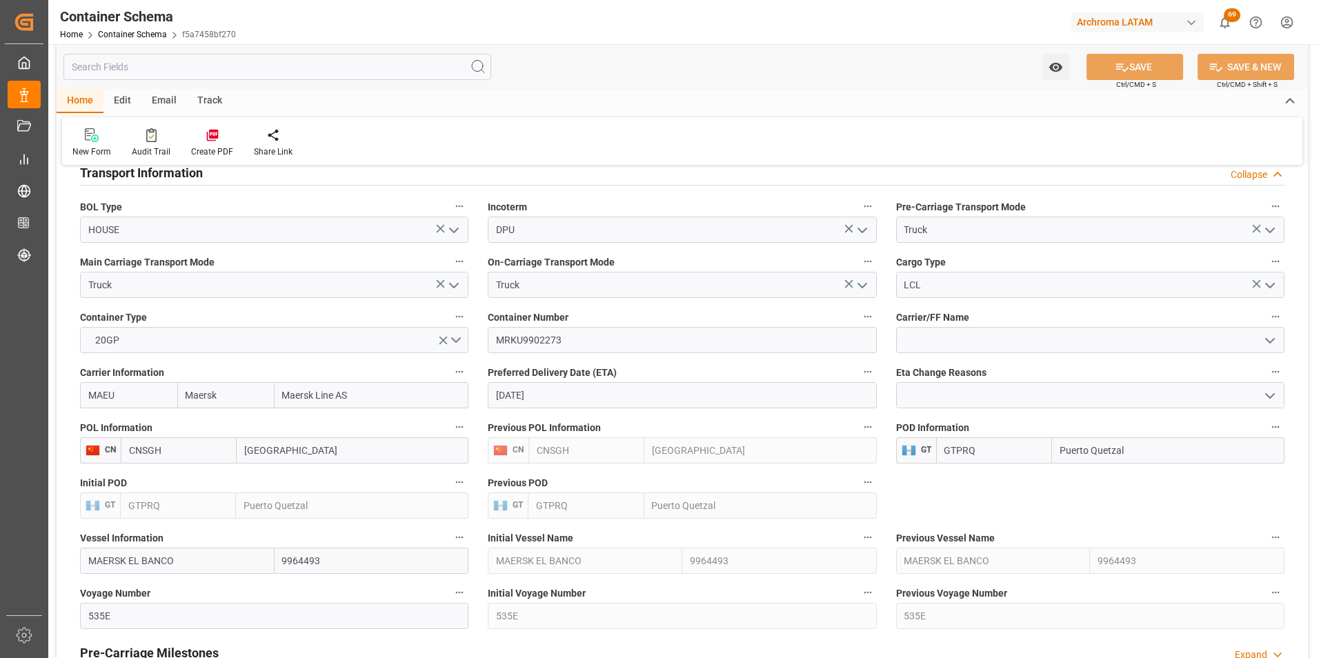
scroll to position [1587, 0]
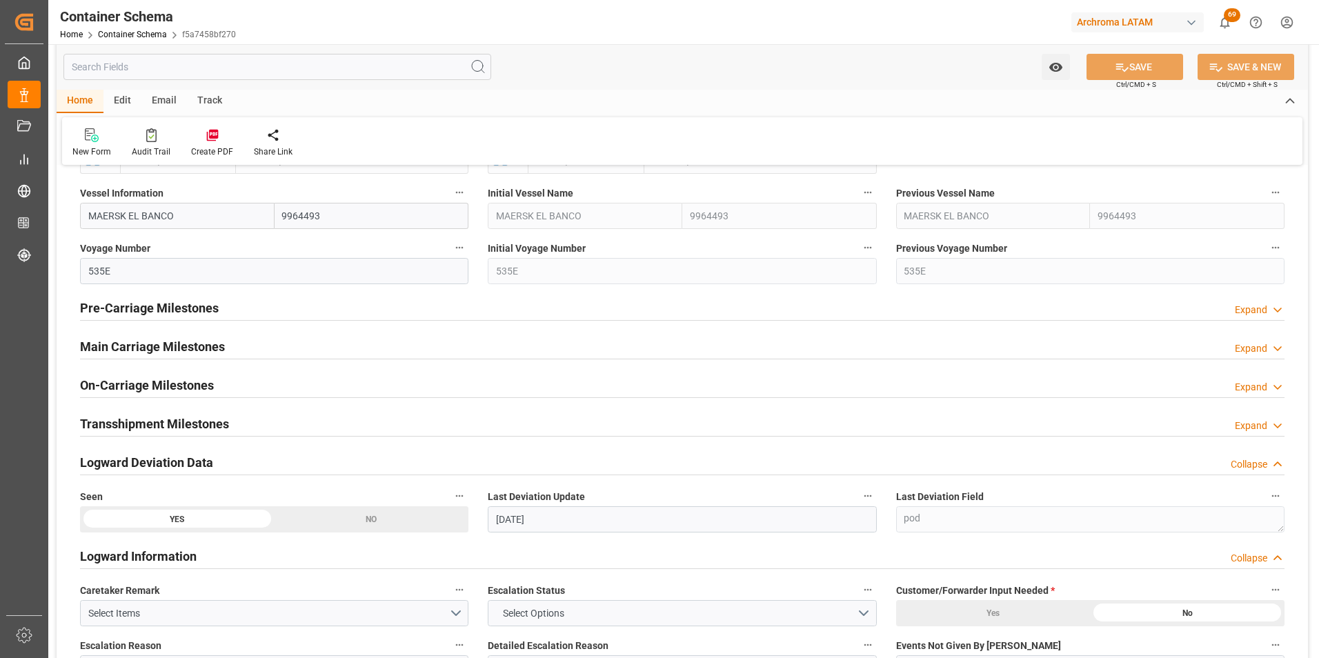
click at [166, 344] on h2 "Main Carriage Milestones" at bounding box center [152, 346] width 145 height 19
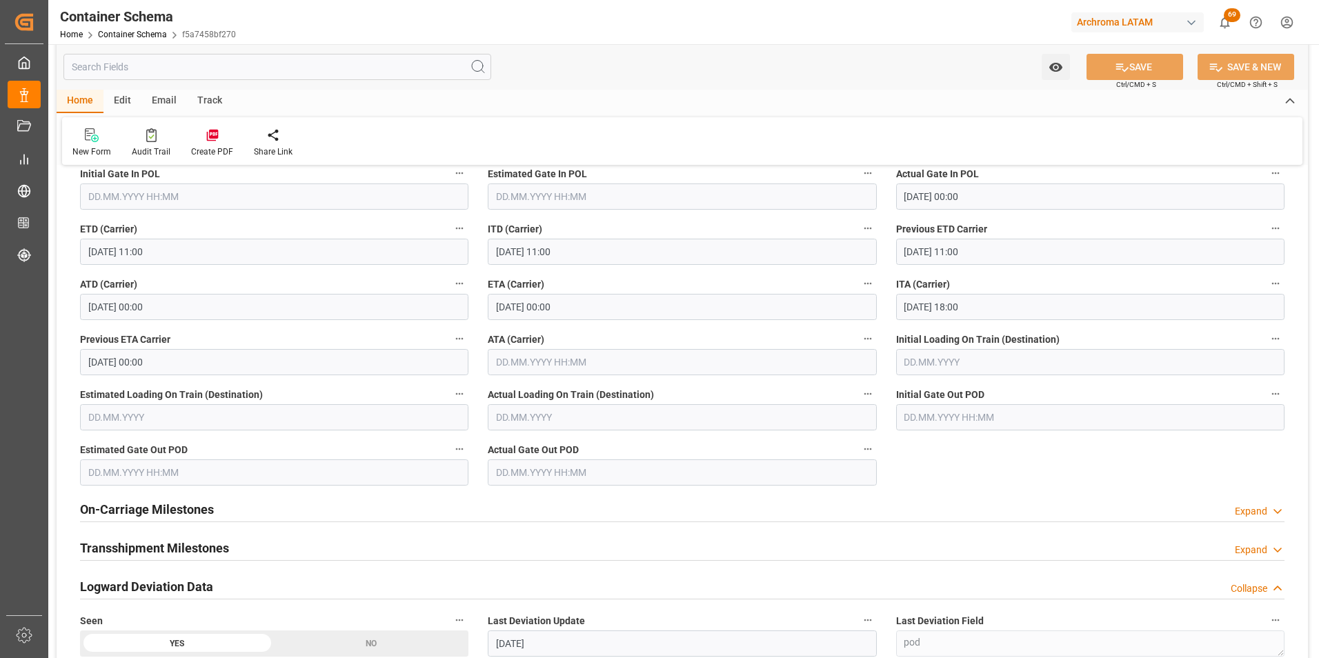
scroll to position [1725, 0]
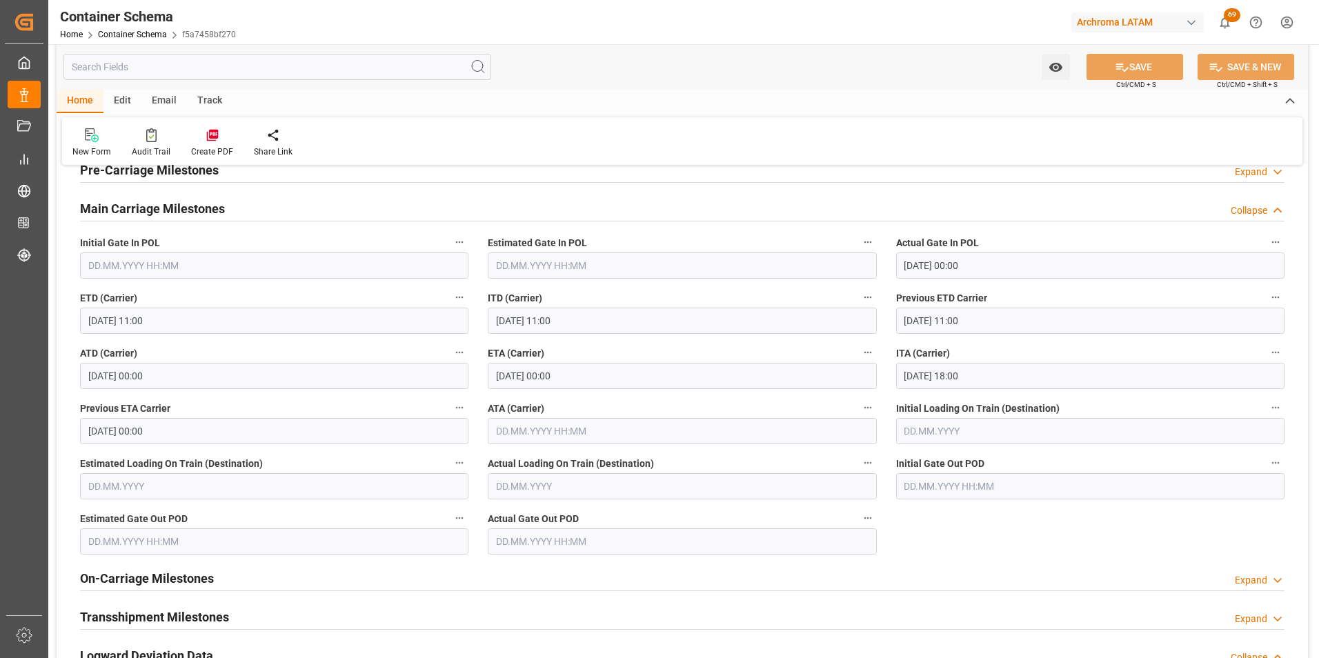
click at [515, 378] on input "[DATE] 00:00" at bounding box center [682, 376] width 389 height 26
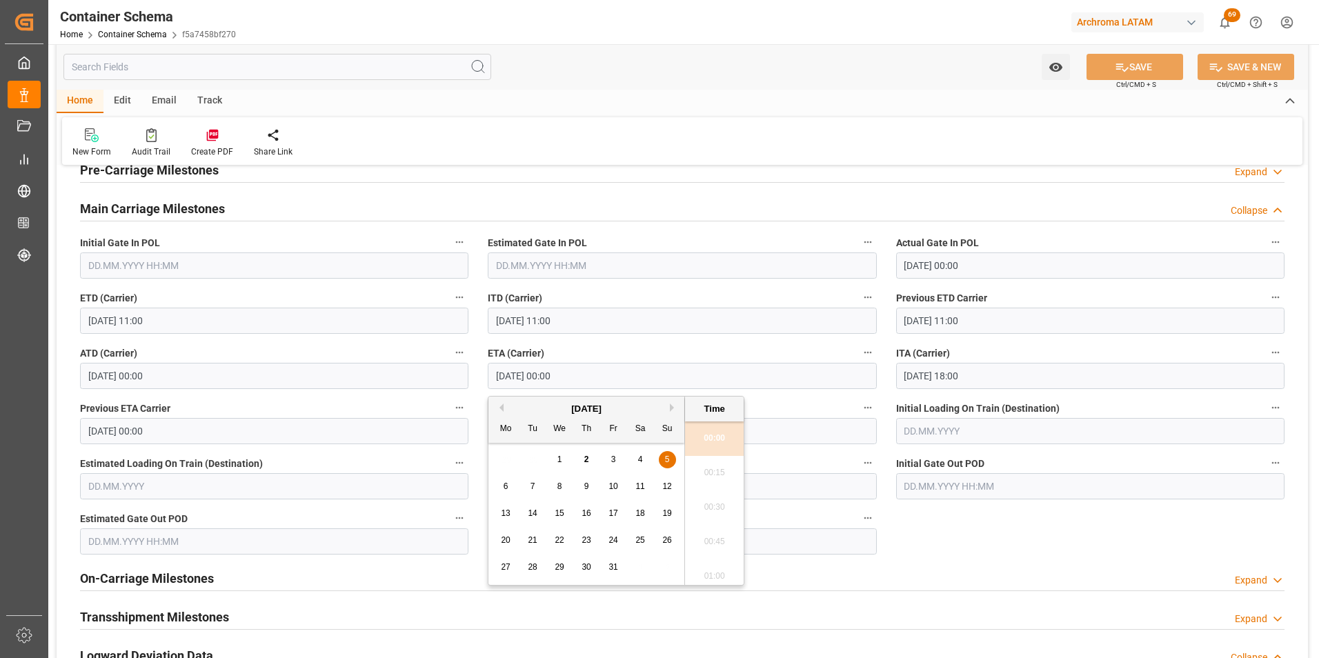
click at [508, 486] on span "6" at bounding box center [506, 487] width 5 height 10
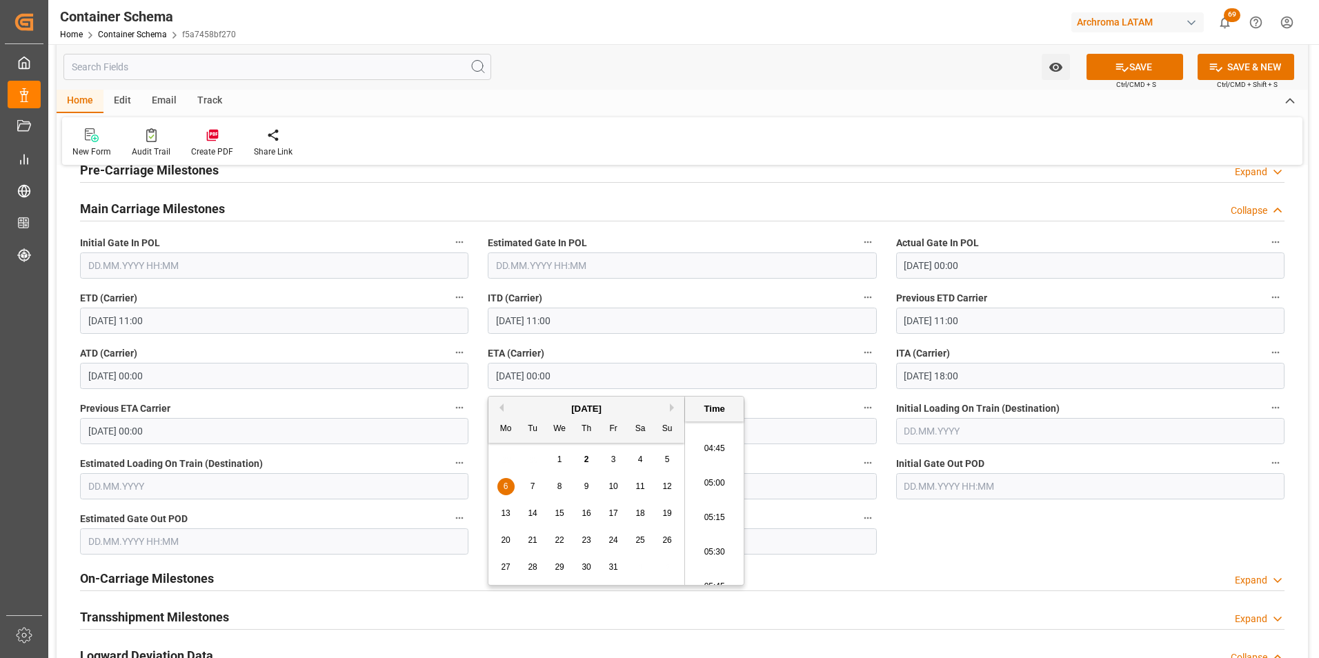
scroll to position [621, 0]
click at [719, 500] on li "05:00" at bounding box center [714, 508] width 59 height 35
type input "[DATE] 05:00"
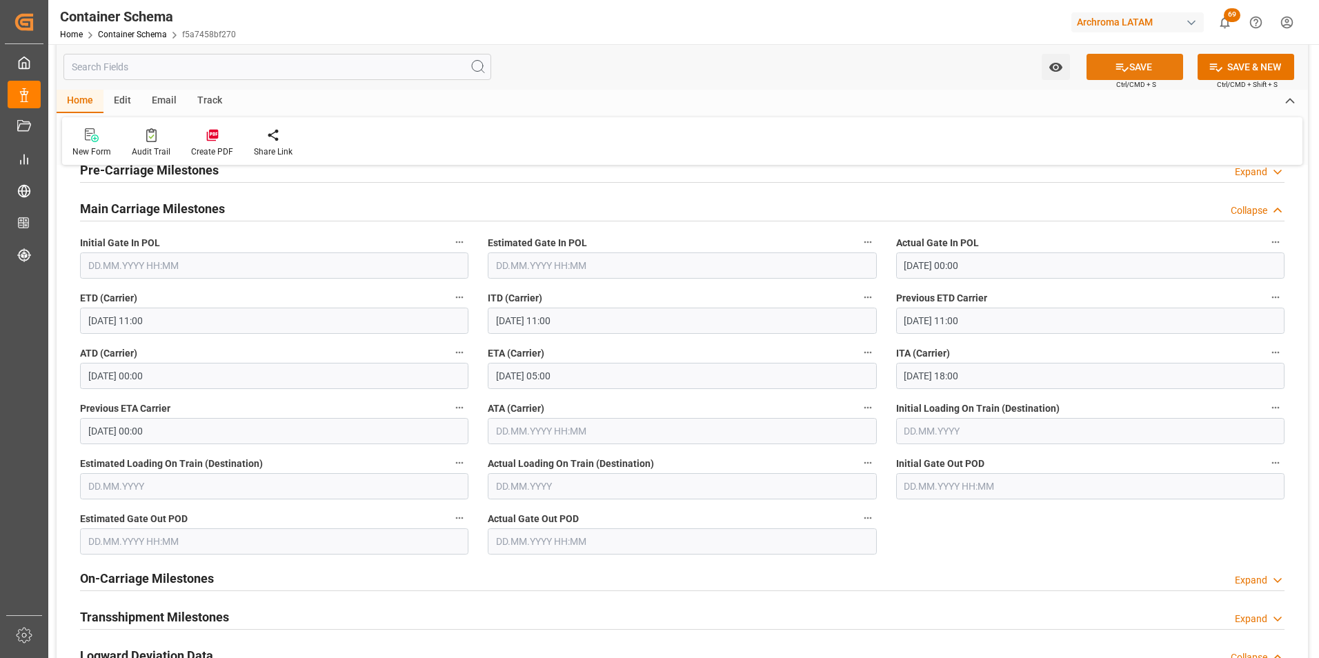
click at [1139, 75] on button "SAVE" at bounding box center [1135, 67] width 97 height 26
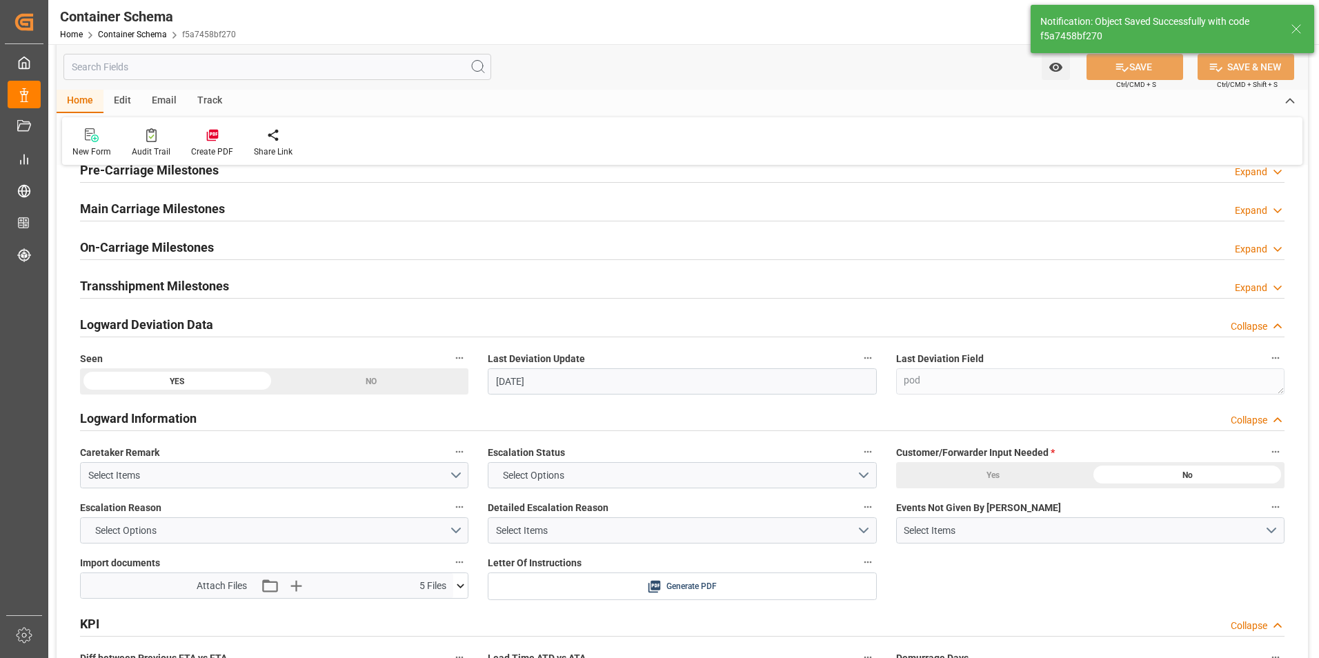
type input "1"
type input "[DATE] 00:00"
type input "[DATE]"
type input "[DATE] 17:25"
click at [186, 210] on h2 "Main Carriage Milestones" at bounding box center [152, 208] width 145 height 19
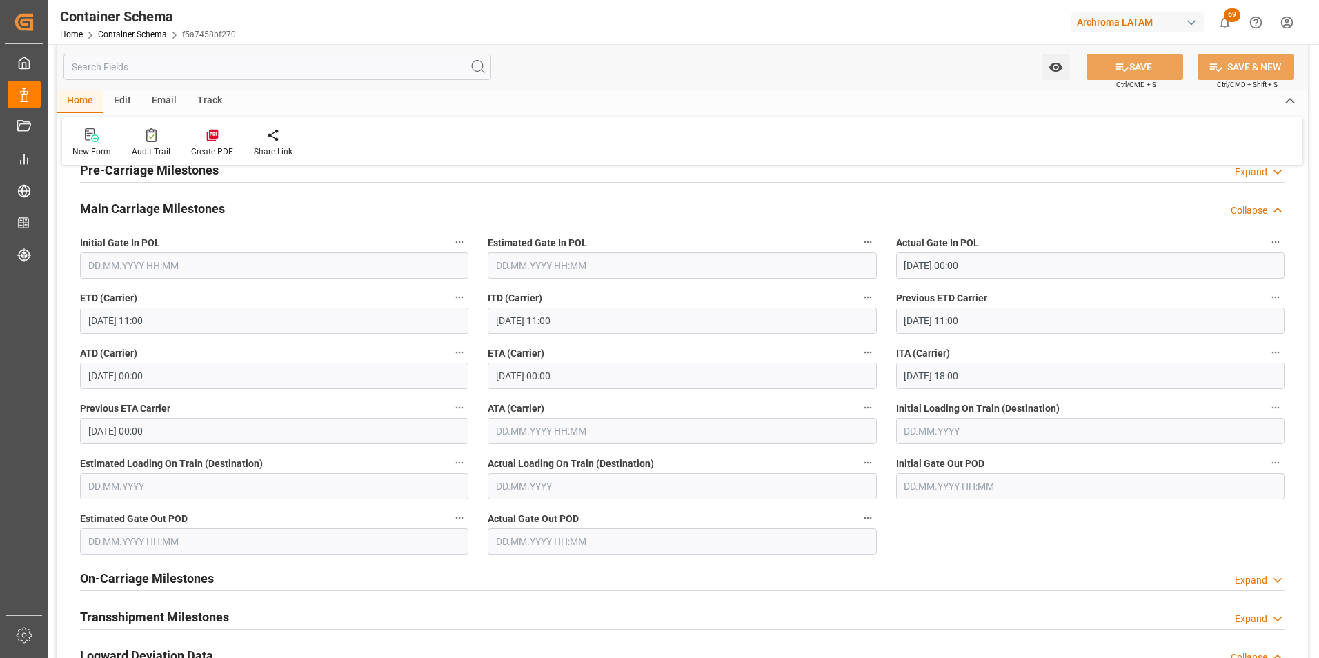
click at [155, 99] on div "Email" at bounding box center [164, 101] width 46 height 23
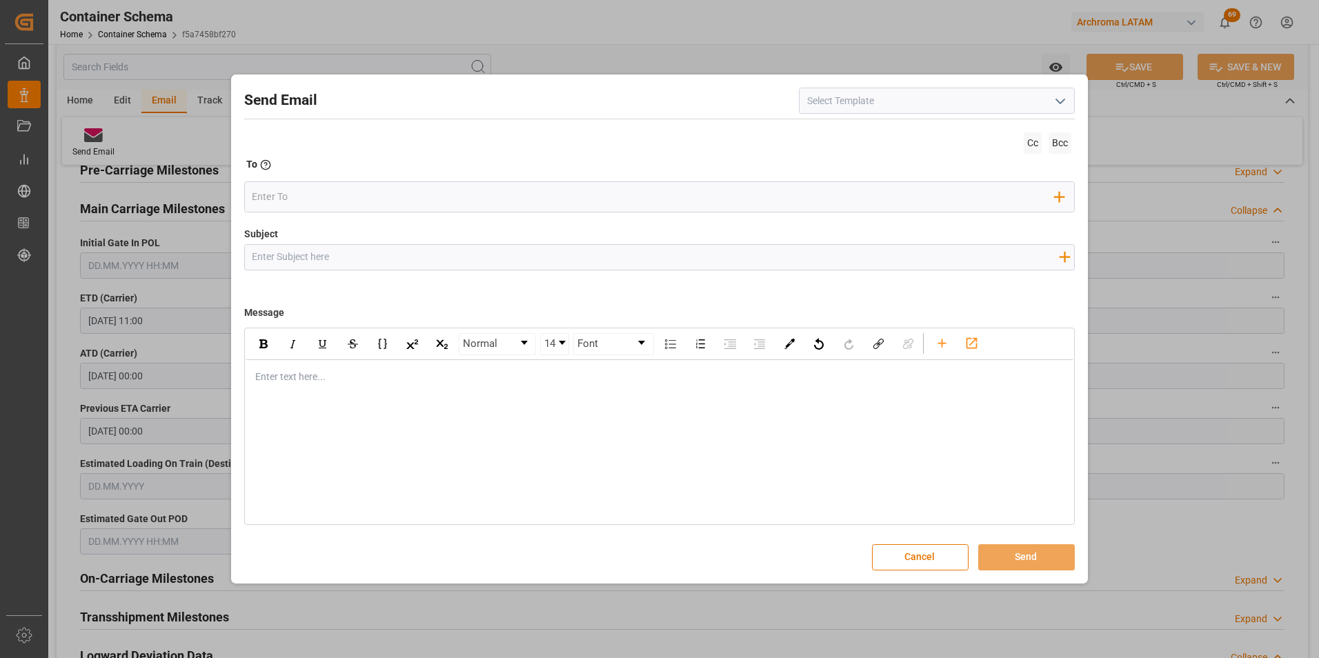
click at [1061, 101] on icon "open menu" at bounding box center [1060, 101] width 17 height 17
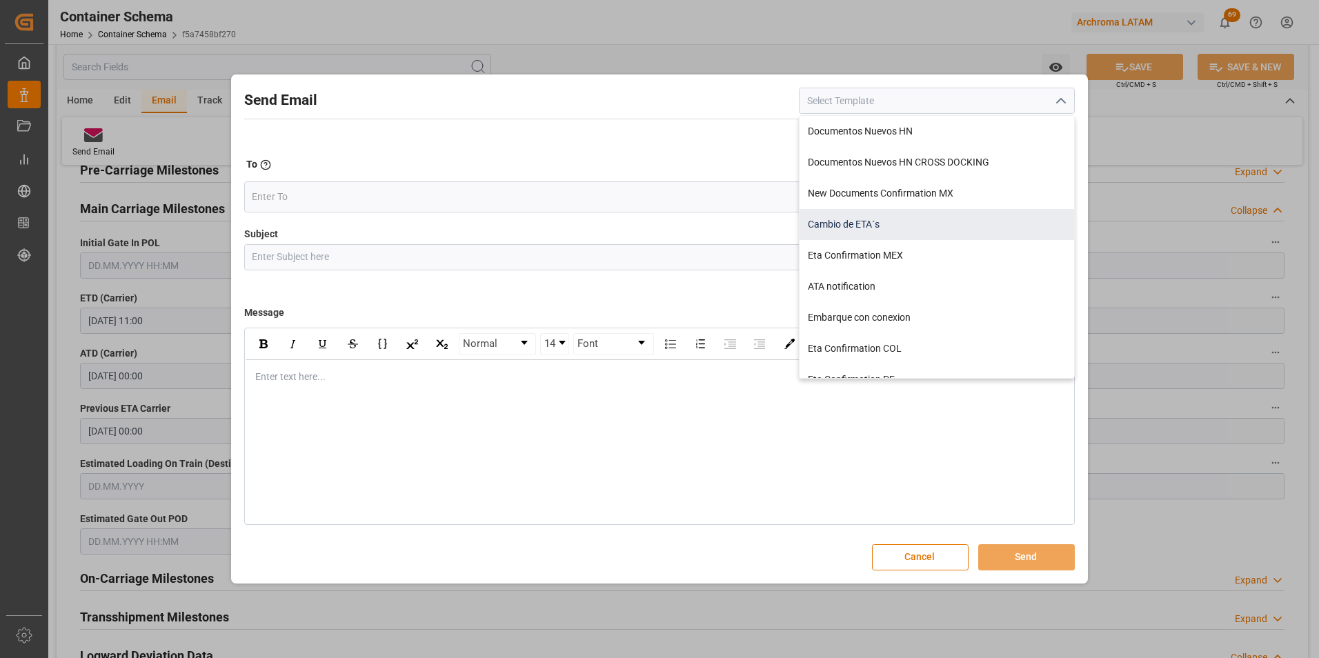
click at [895, 222] on div "Cambio de ETA´s" at bounding box center [937, 224] width 275 height 31
type input "Cambio de ETA´s"
type input "{{customsEntry}}|| Cambio de ETA {{estimatedArrivalPod}} || Reason Delay {{etaC…"
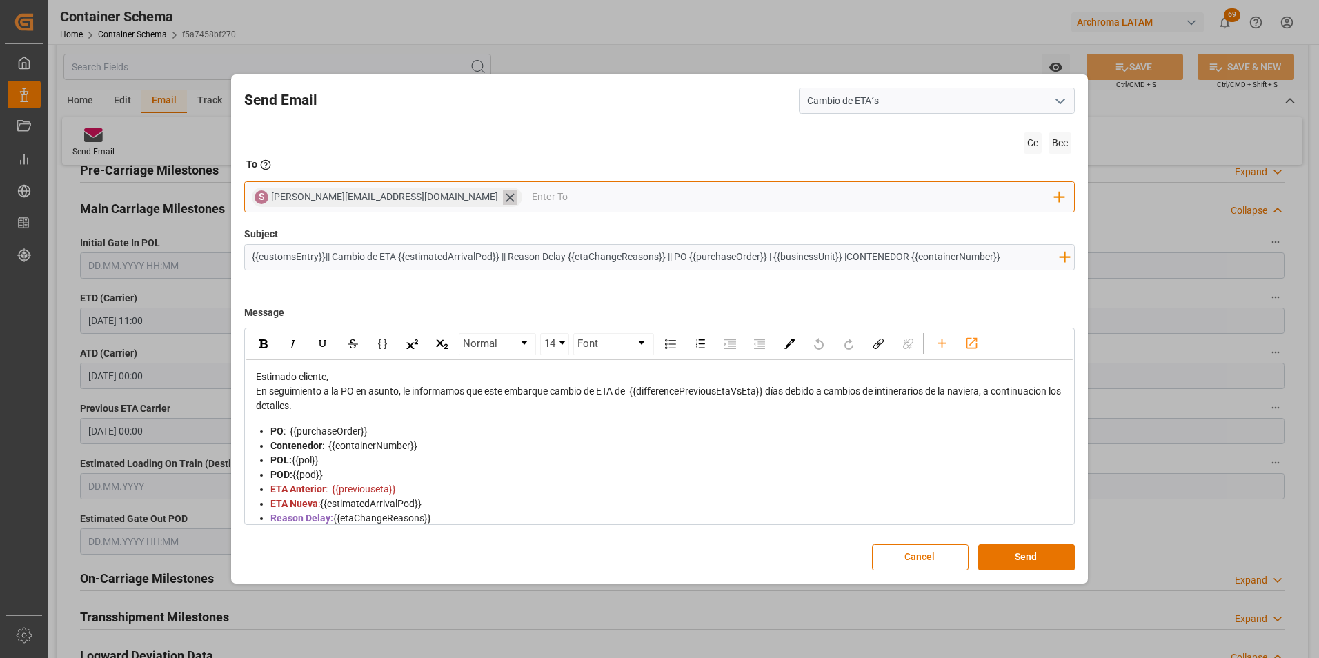
click at [503, 195] on icon at bounding box center [510, 197] width 14 height 14
click at [406, 195] on input "email" at bounding box center [653, 197] width 803 height 21
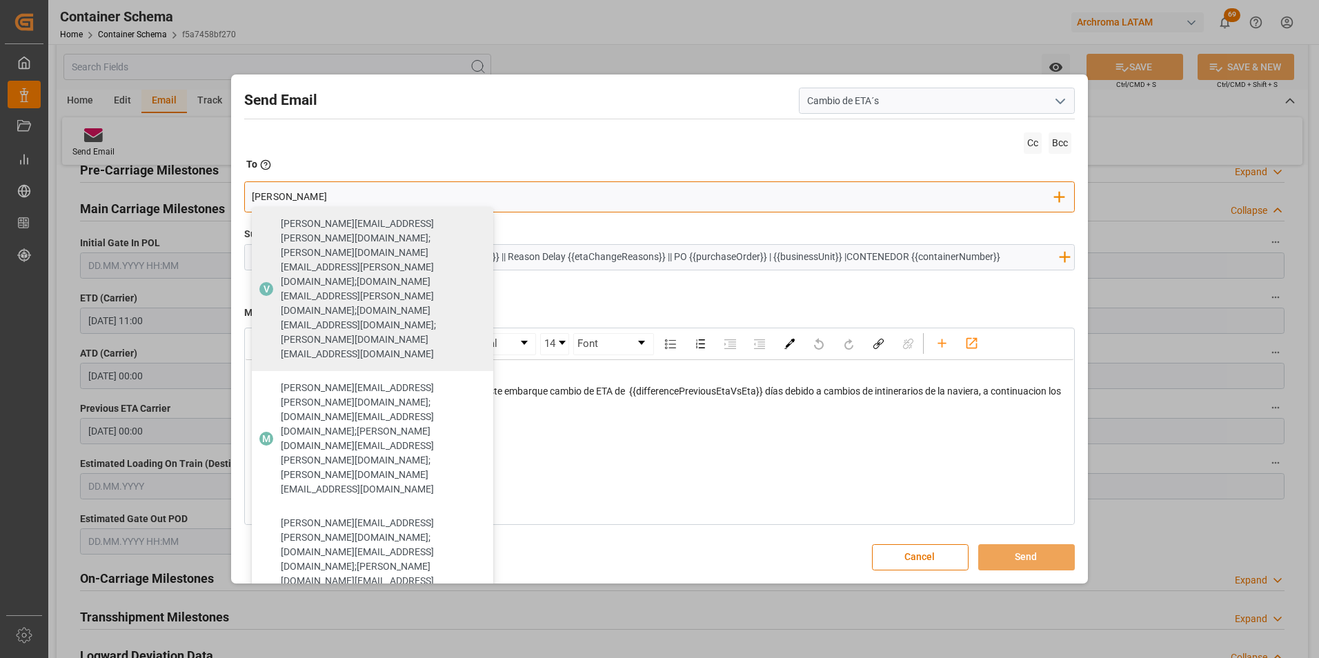
type input "[PERSON_NAME]"
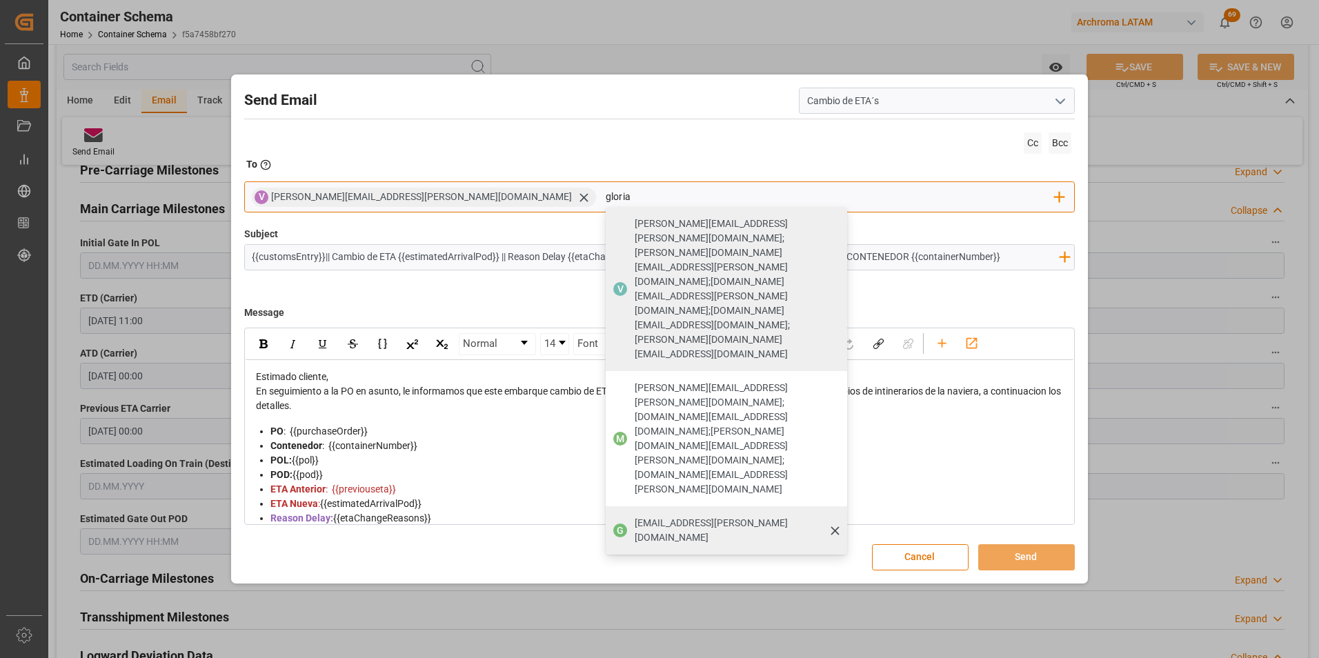
type input "gloria"
click at [606, 507] on div "G [EMAIL_ADDRESS][PERSON_NAME][DOMAIN_NAME]" at bounding box center [727, 531] width 242 height 48
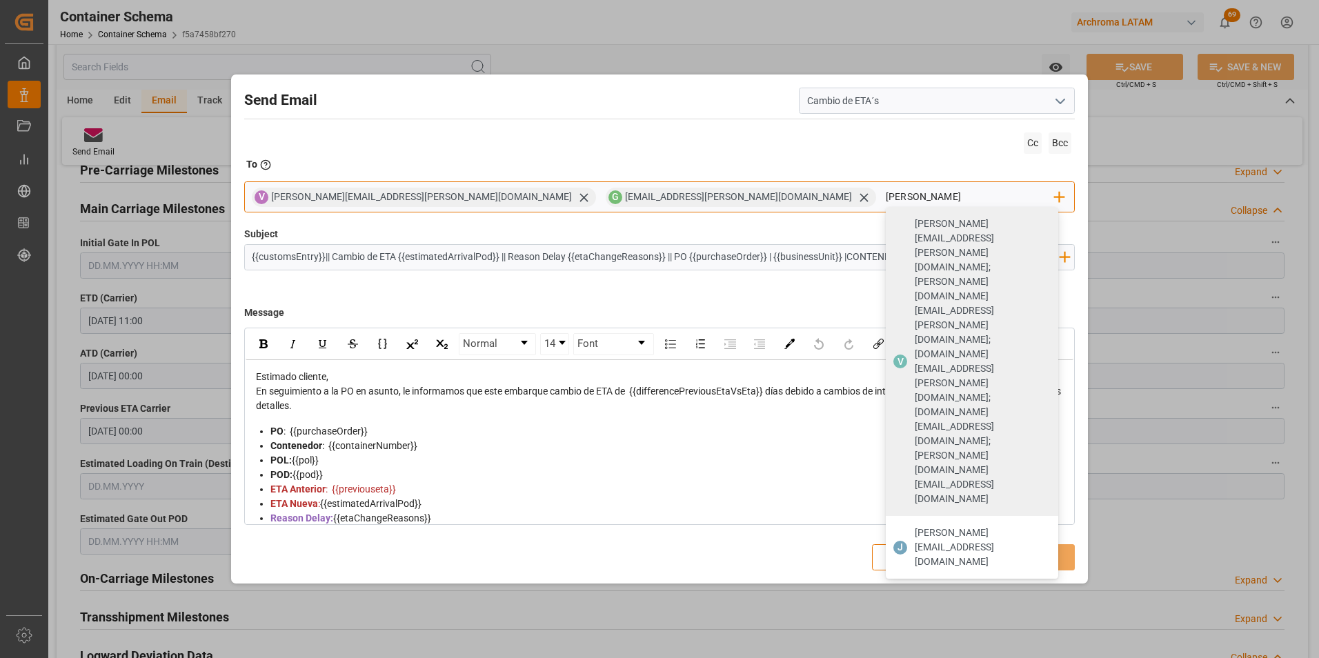
type input "[PERSON_NAME][EMAIL_ADDRESS][DOMAIN_NAME]"
click at [915, 526] on span "[PERSON_NAME][EMAIL_ADDRESS][DOMAIN_NAME]" at bounding box center [982, 547] width 134 height 43
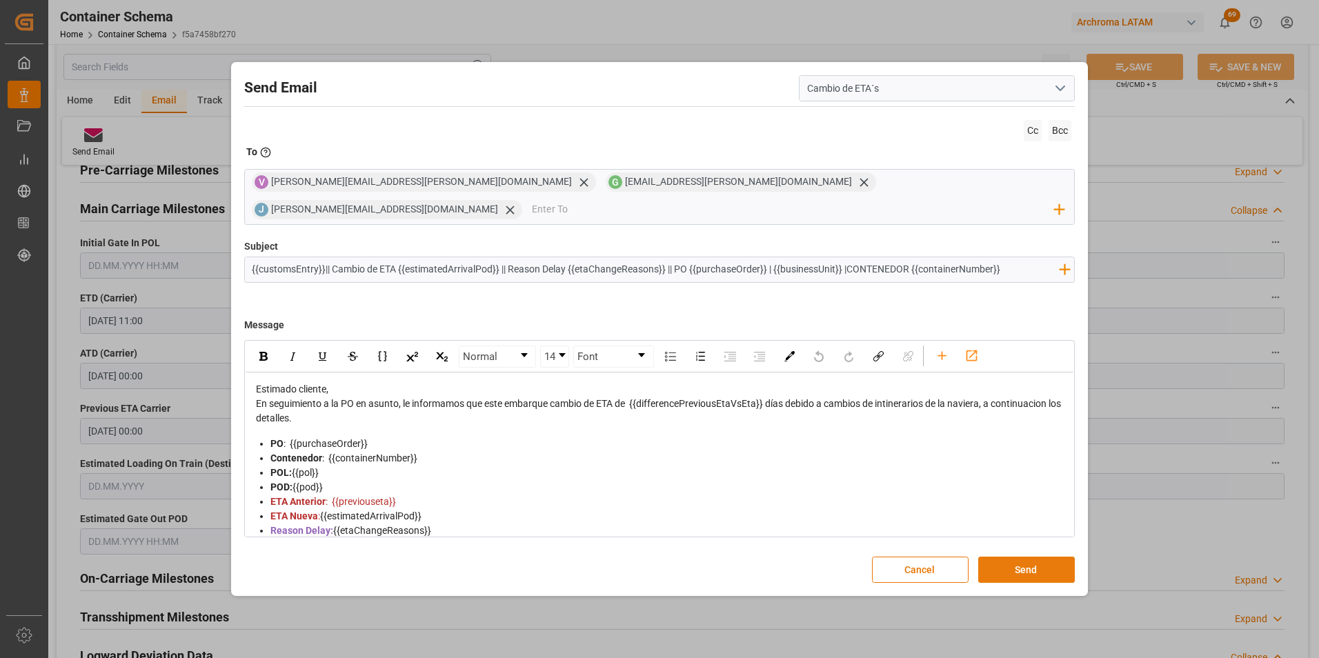
click at [1011, 557] on button "Send" at bounding box center [1027, 570] width 97 height 26
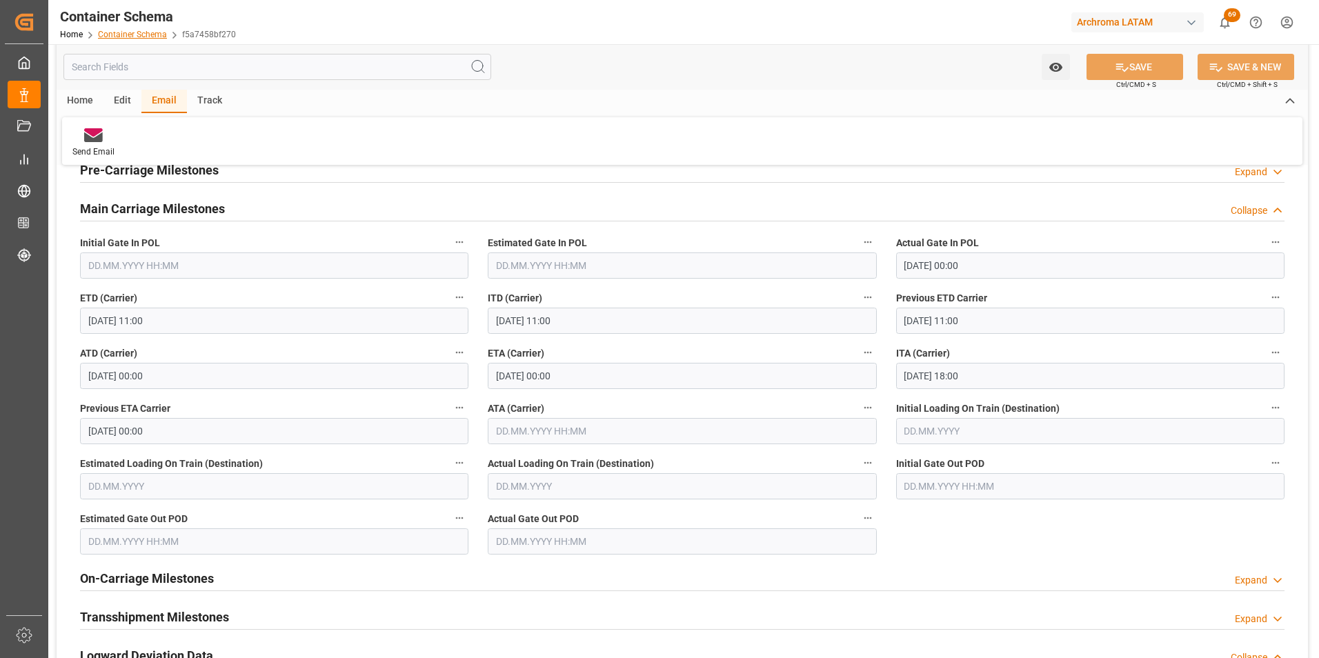
click at [153, 35] on link "Container Schema" at bounding box center [132, 35] width 69 height 10
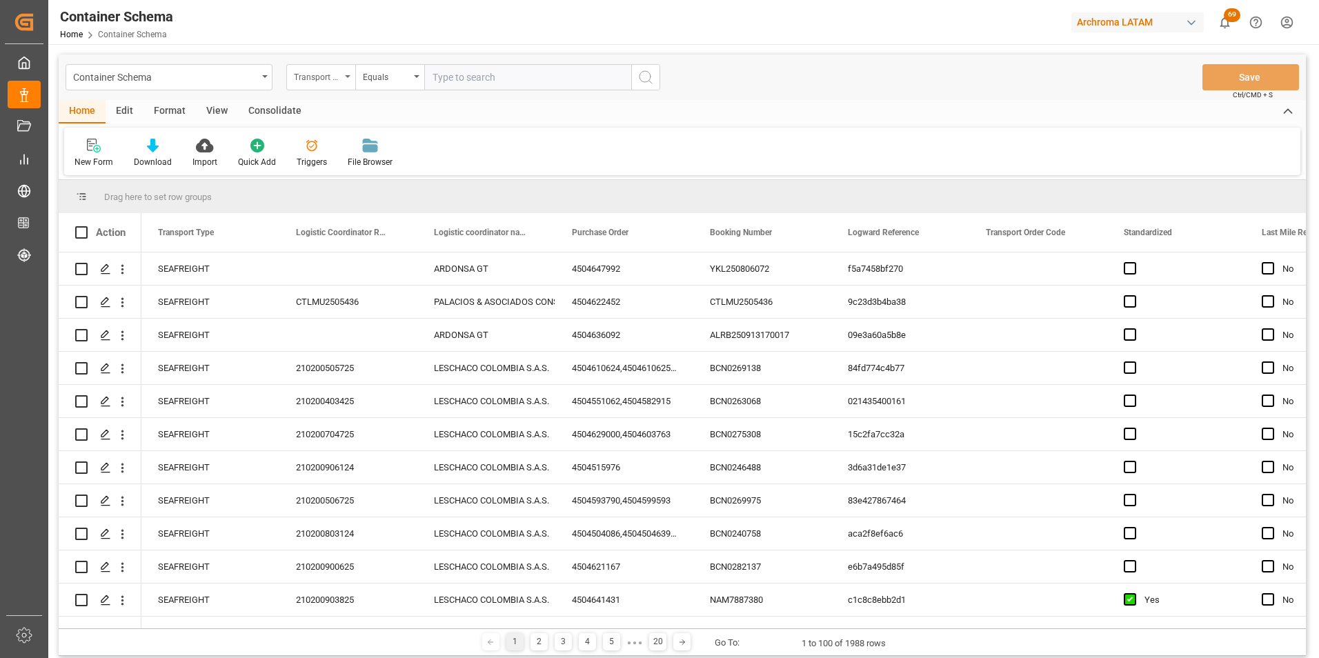
click at [344, 81] on div "Transport Type" at bounding box center [320, 77] width 69 height 26
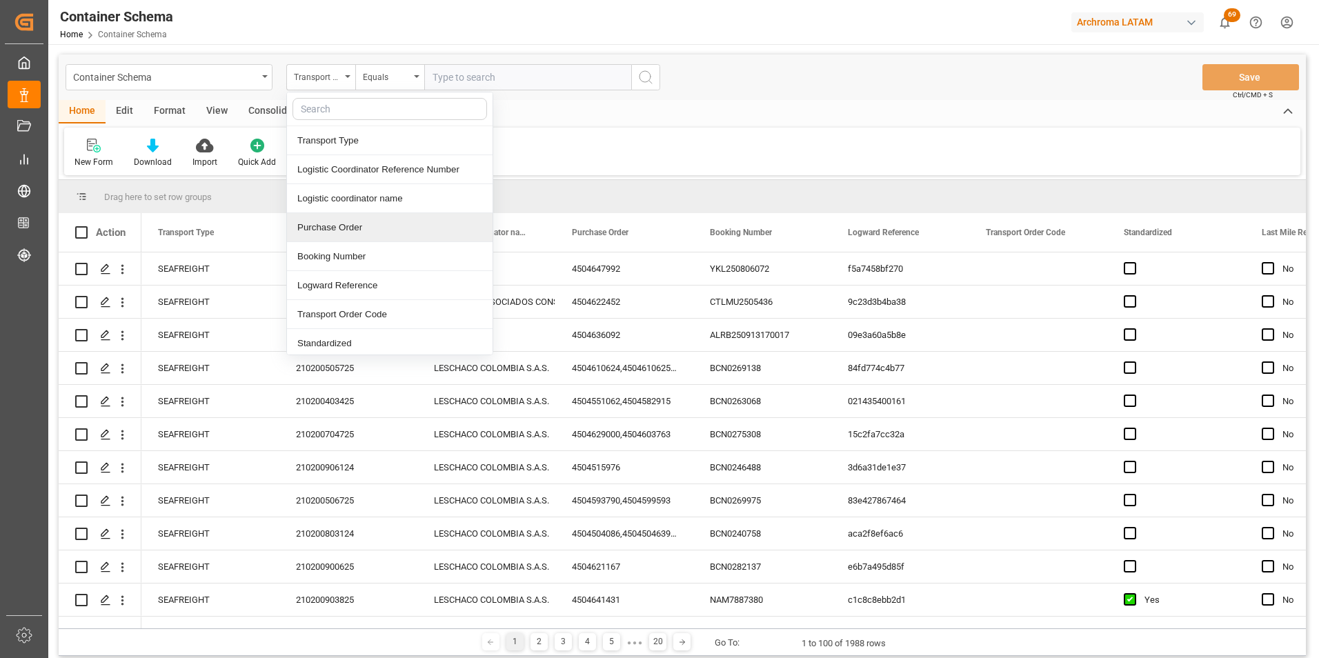
click at [353, 224] on div "Purchase Order" at bounding box center [390, 227] width 206 height 29
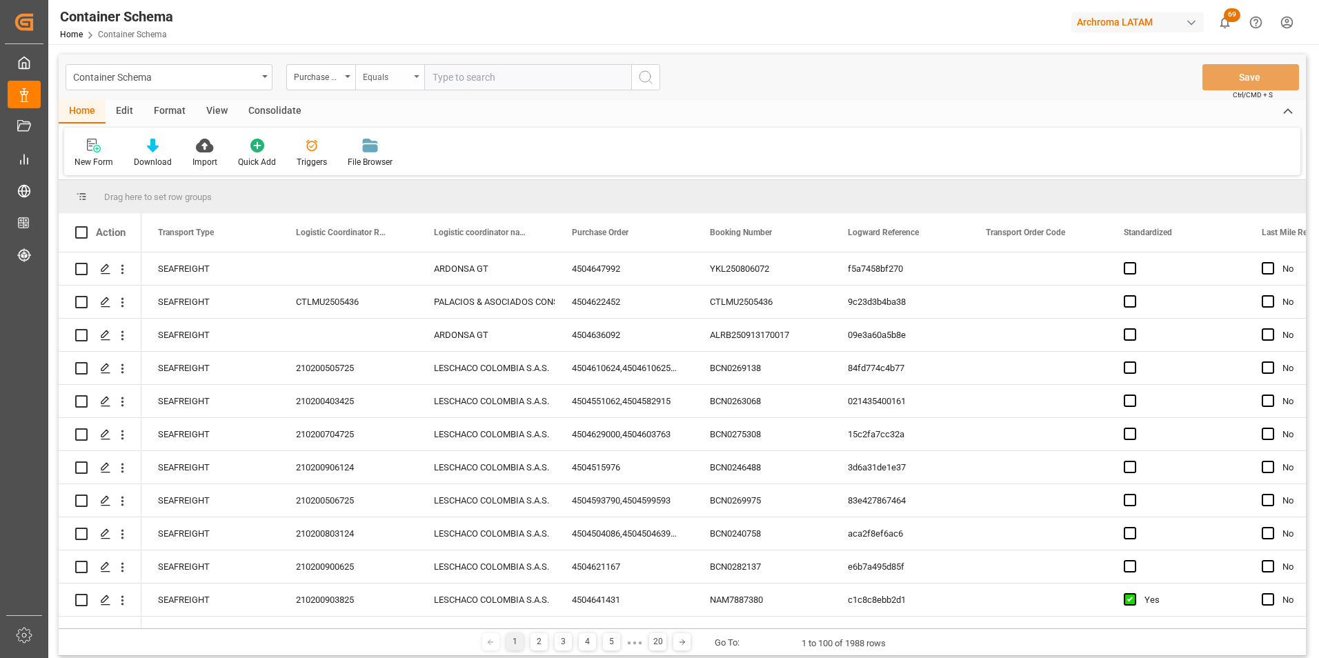
click at [384, 81] on div "Equals" at bounding box center [386, 76] width 47 height 16
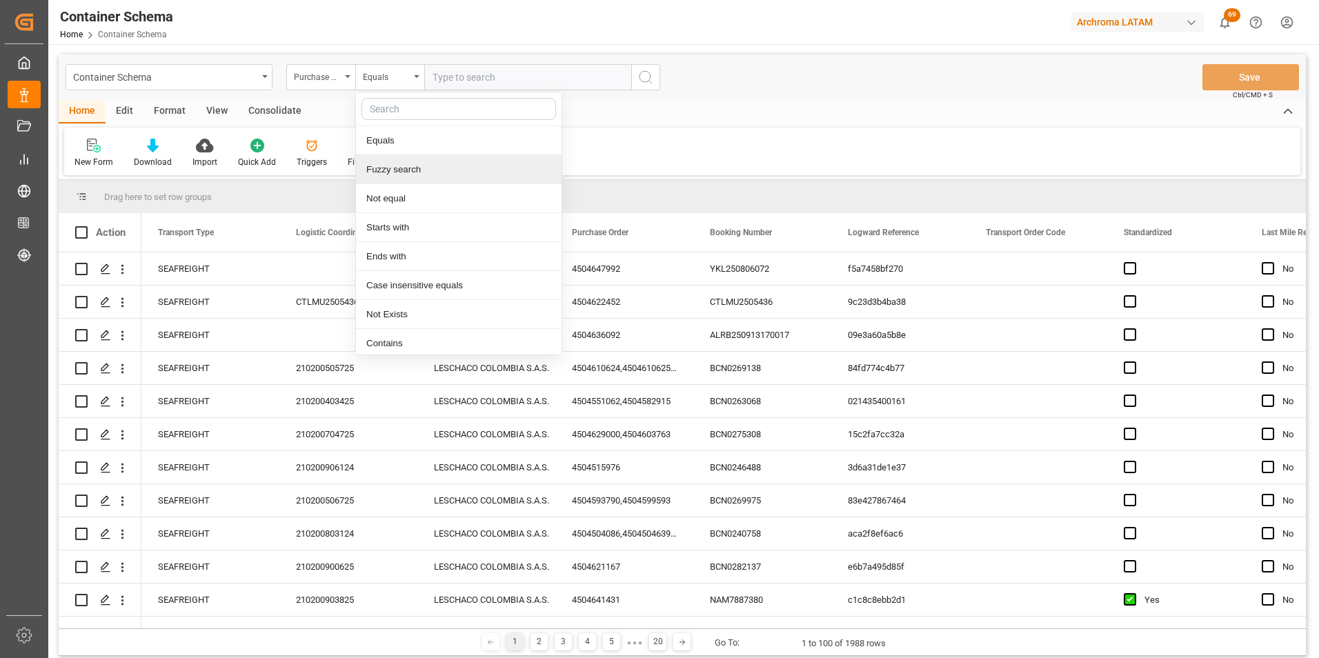
click at [404, 160] on div "Fuzzy search" at bounding box center [459, 169] width 206 height 29
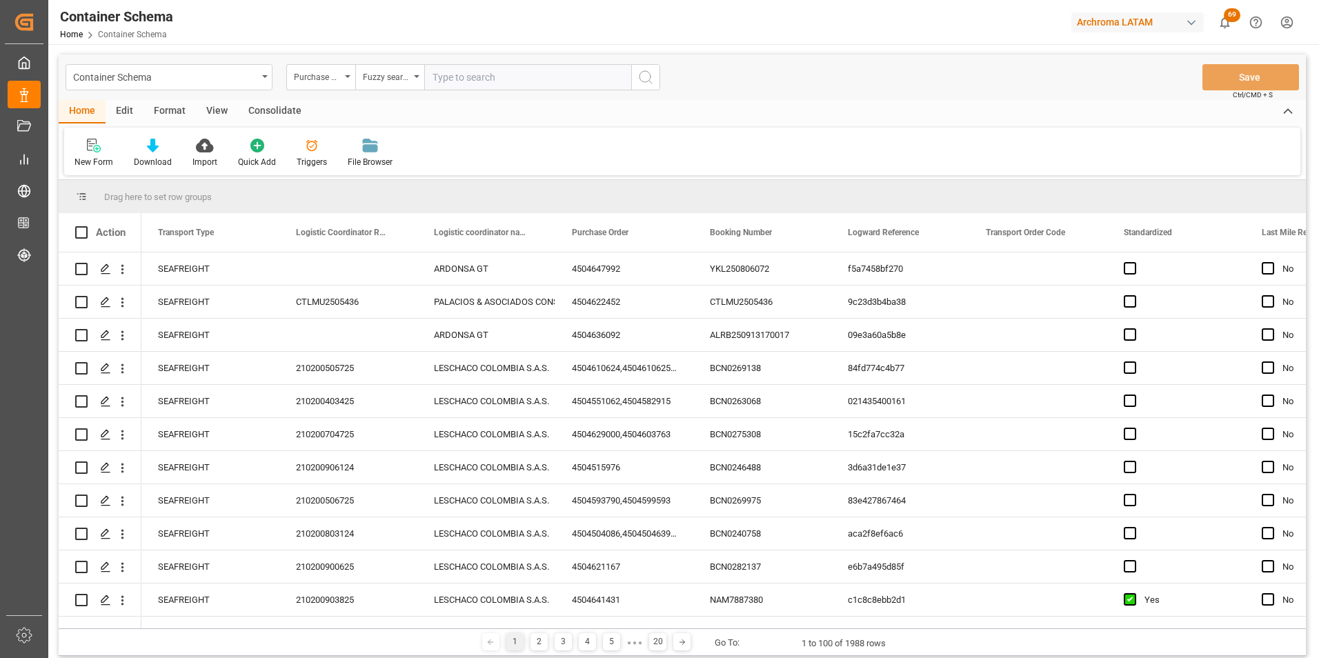
paste input "4504641936"
type input "4504641936"
click at [648, 77] on icon "search button" at bounding box center [646, 77] width 17 height 17
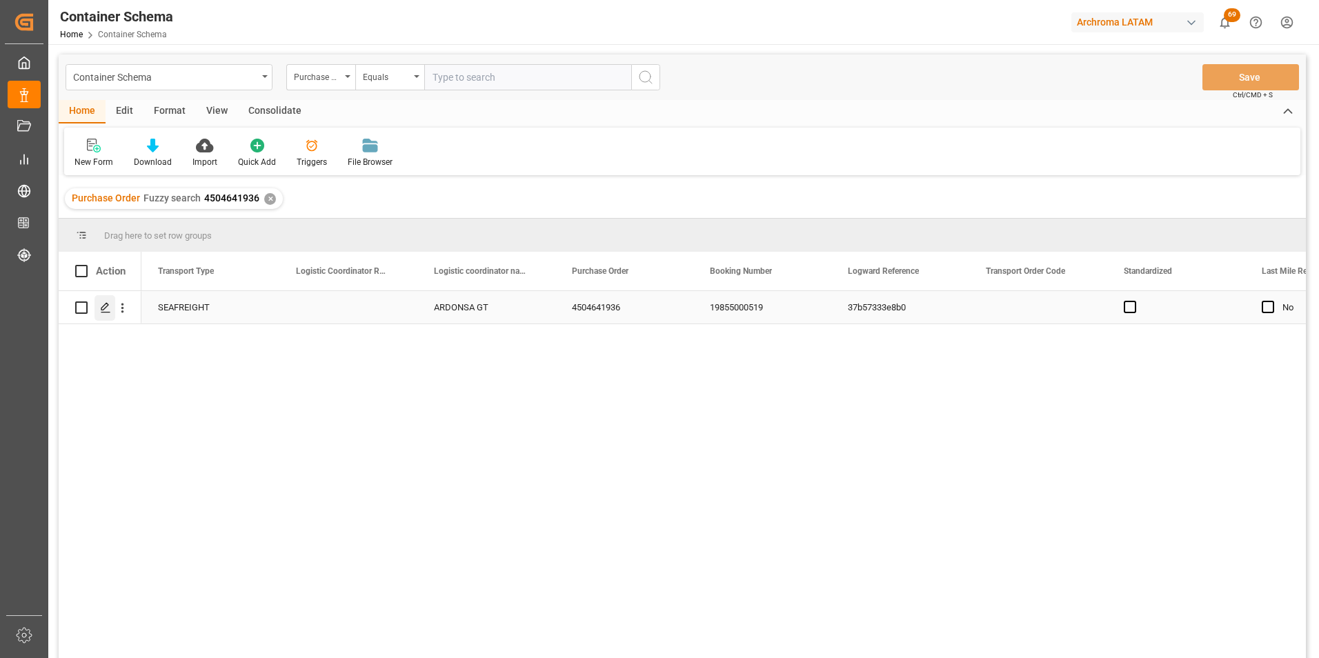
click at [104, 306] on polygon "Press SPACE to select this row." at bounding box center [104, 307] width 7 height 7
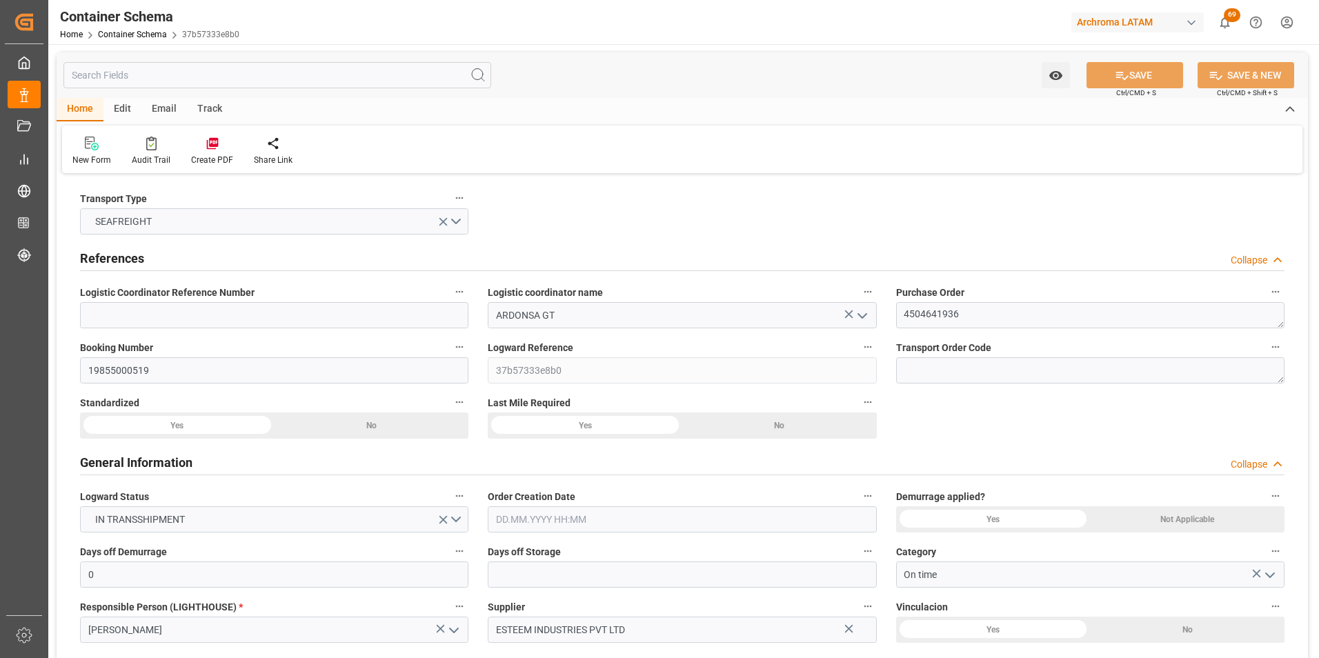
type input "0"
type input "1"
type input "9"
type input "6840"
type input "7344"
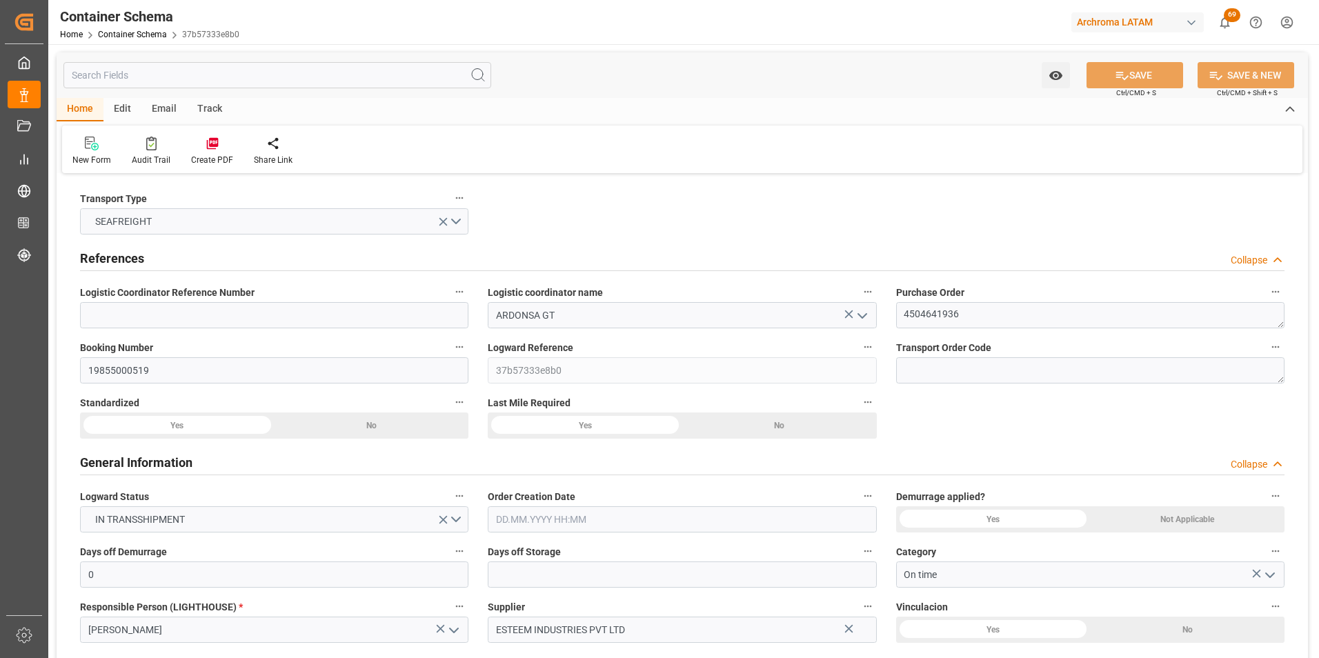
type input "CMACGM"
type input "CMA CGM Group"
type input "INMUN"
type input "GTPRQ"
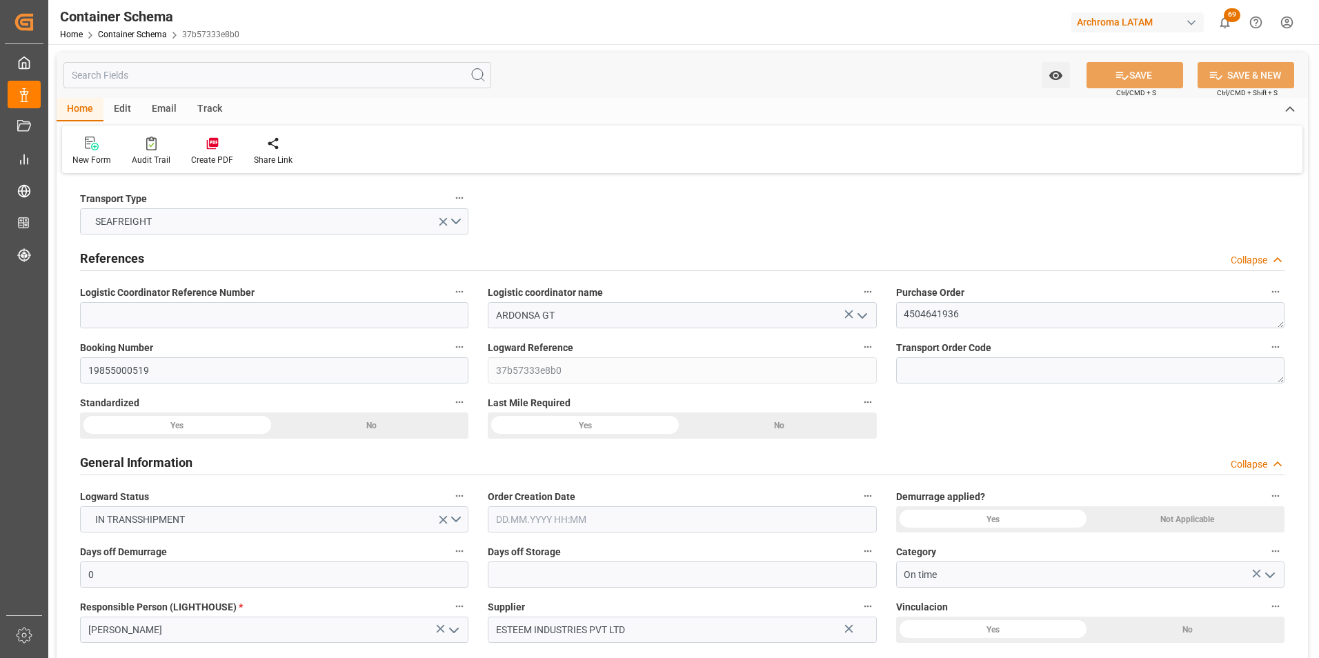
type input "GTPRQ"
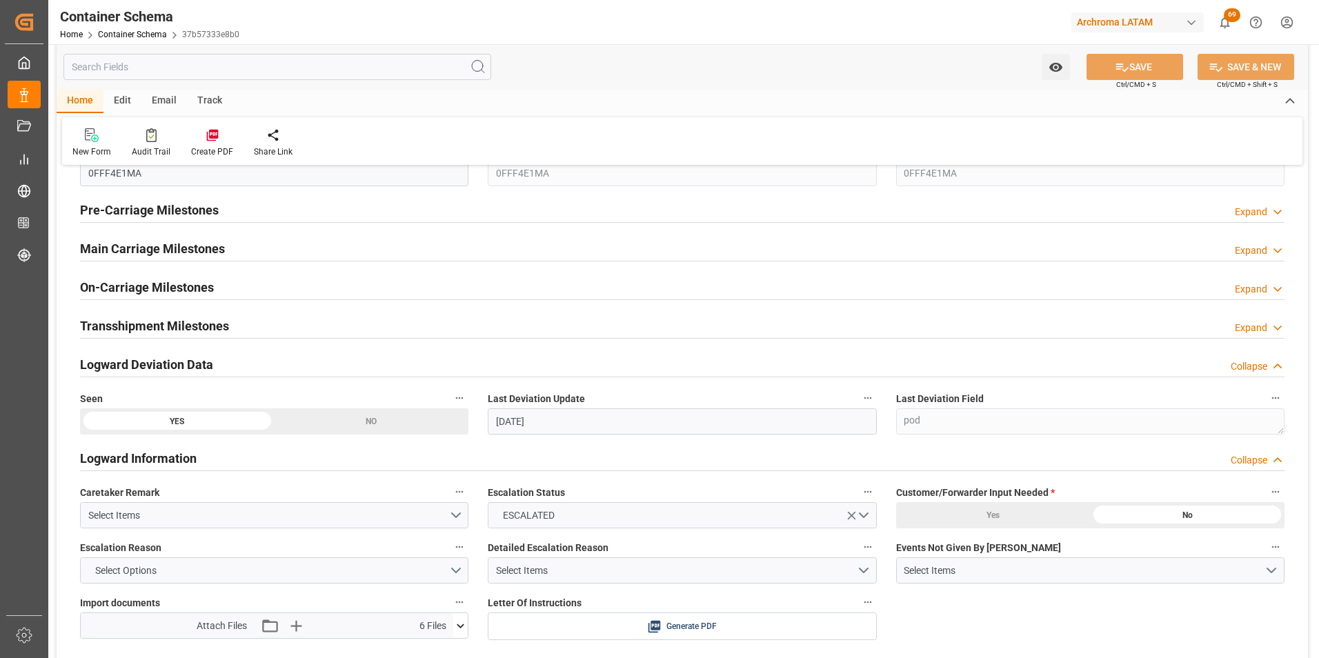
click at [191, 248] on h2 "Main Carriage Milestones" at bounding box center [152, 248] width 145 height 19
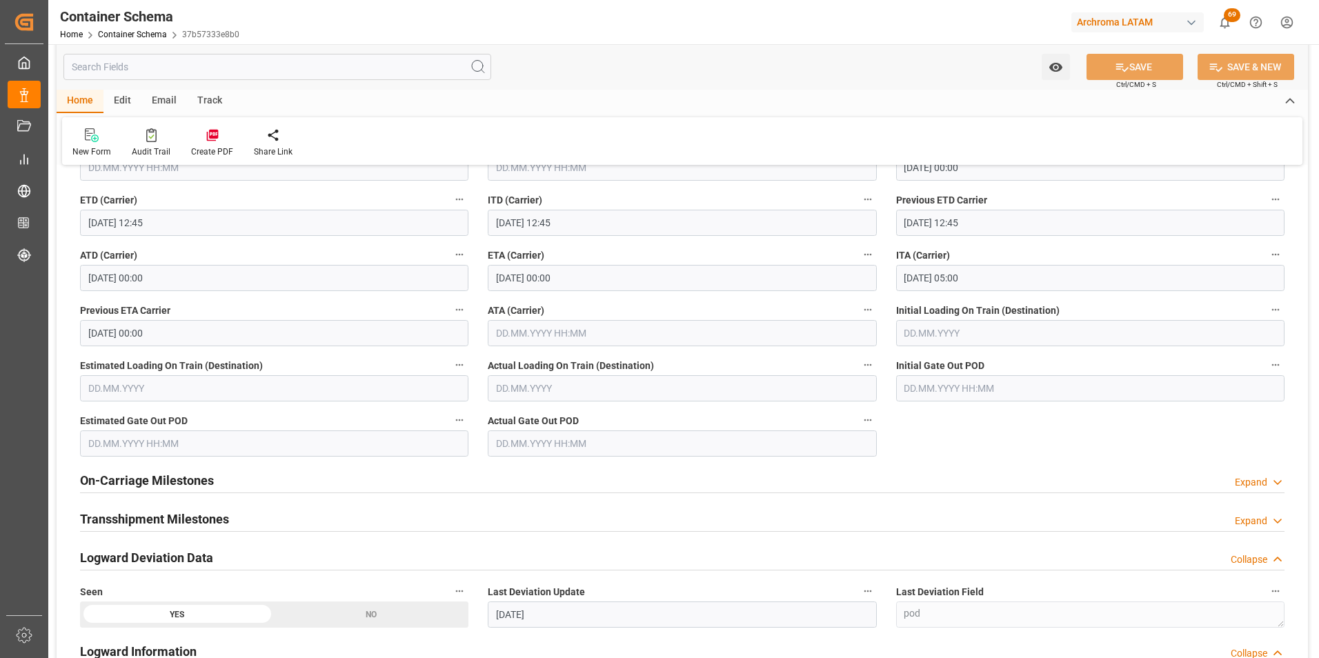
scroll to position [1725, 0]
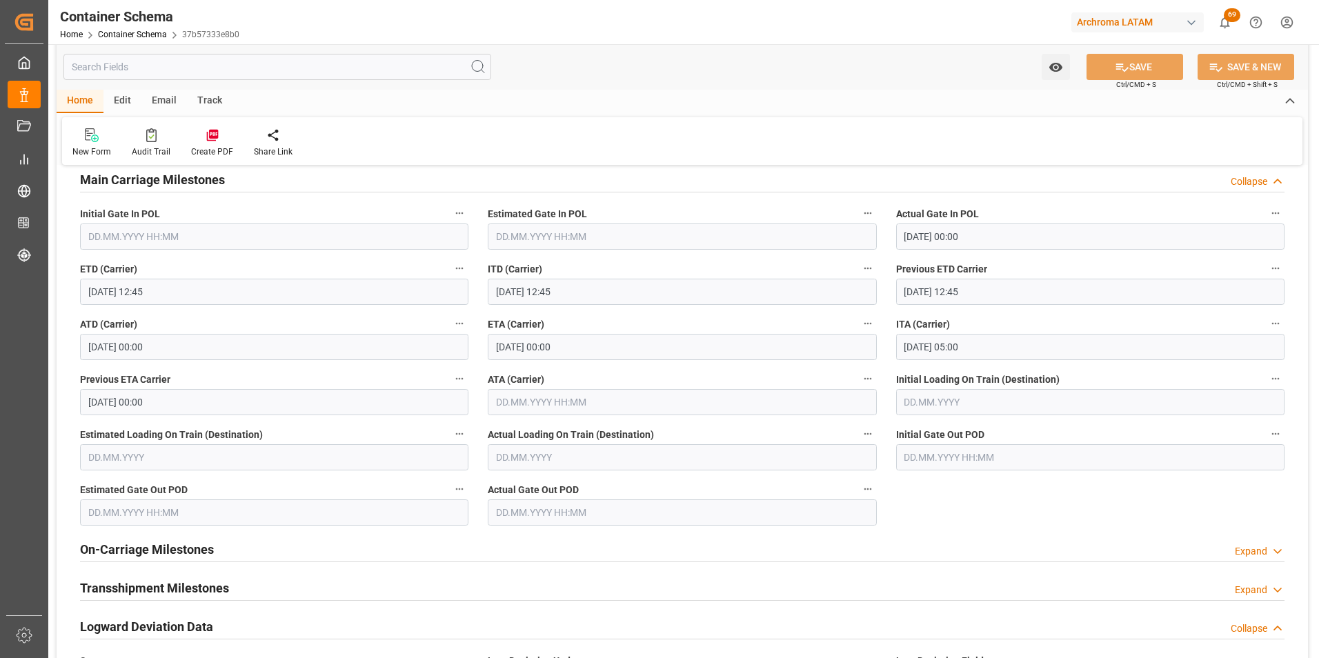
click at [540, 352] on input "[DATE] 00:00" at bounding box center [682, 347] width 389 height 26
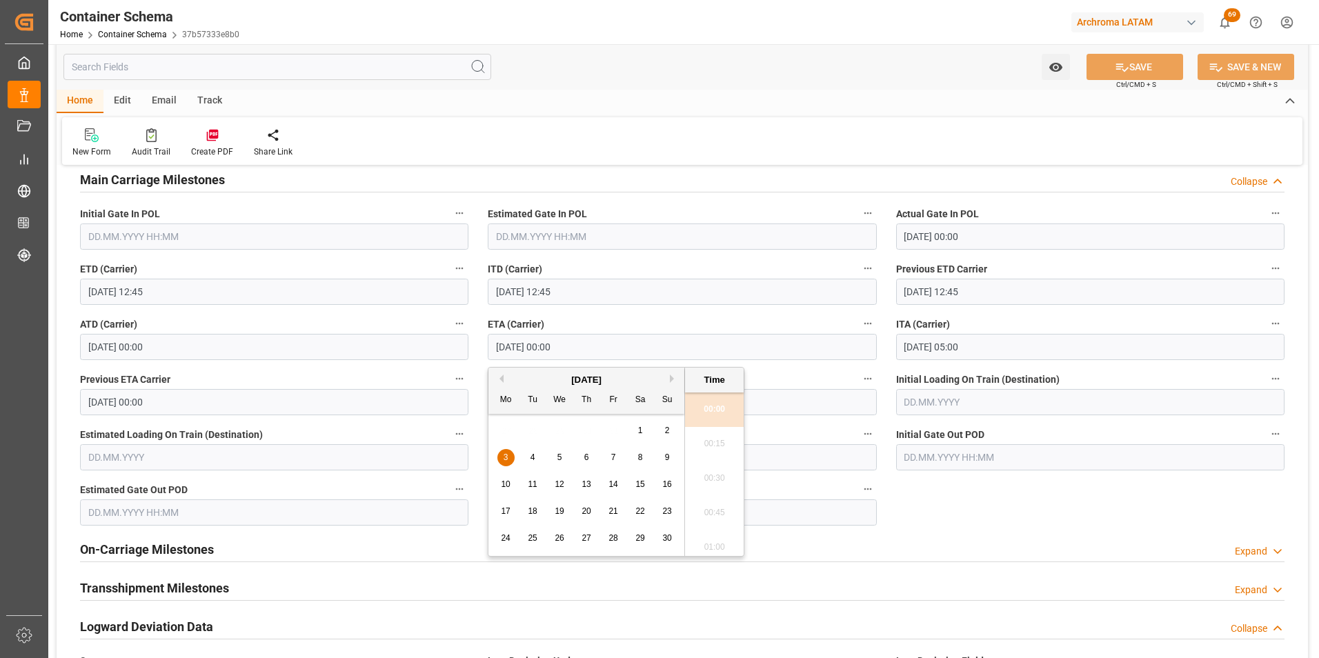
click at [500, 379] on button "Previous Month" at bounding box center [499, 379] width 8 height 8
click at [512, 479] on div "13" at bounding box center [506, 485] width 17 height 17
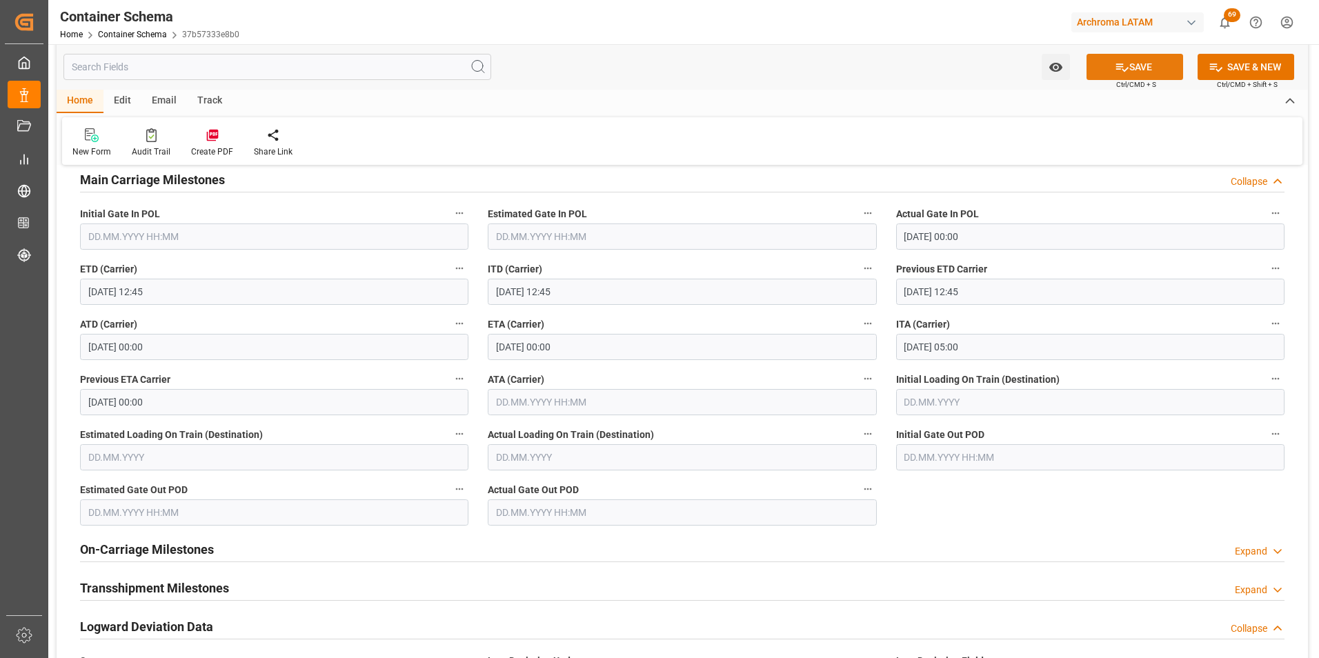
click at [1119, 75] on button "SAVE" at bounding box center [1135, 67] width 97 height 26
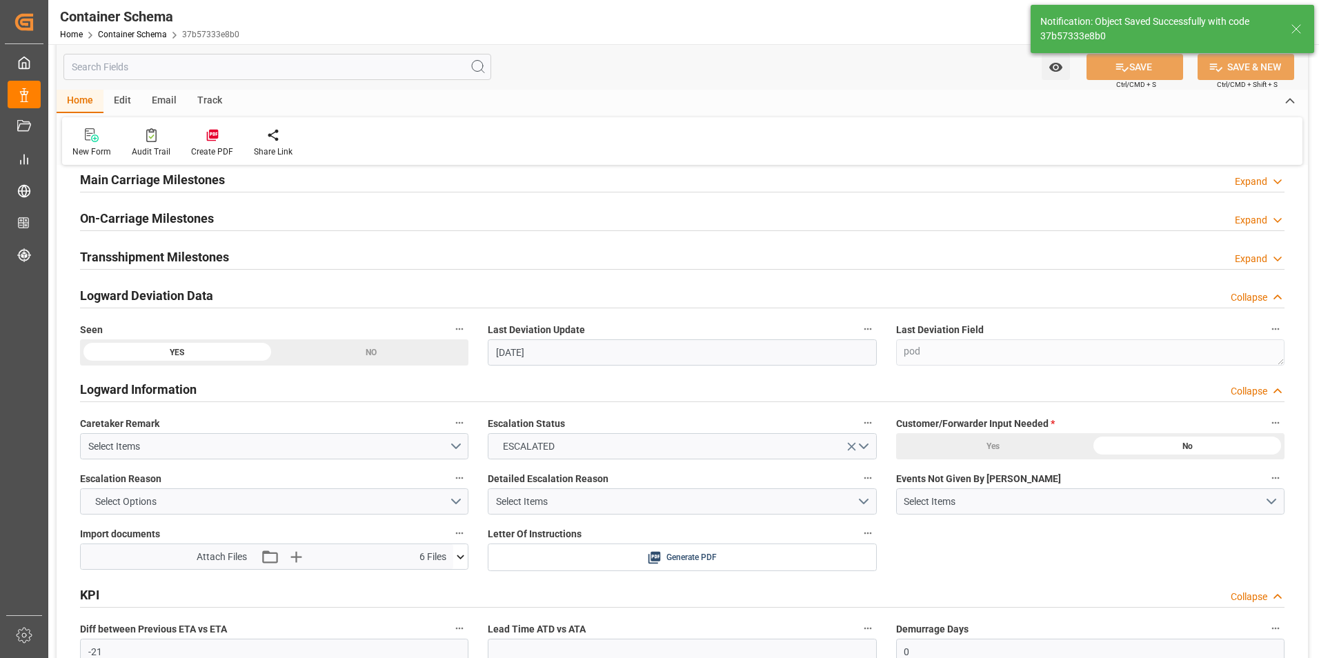
click at [186, 181] on h2 "Main Carriage Milestones" at bounding box center [152, 179] width 145 height 19
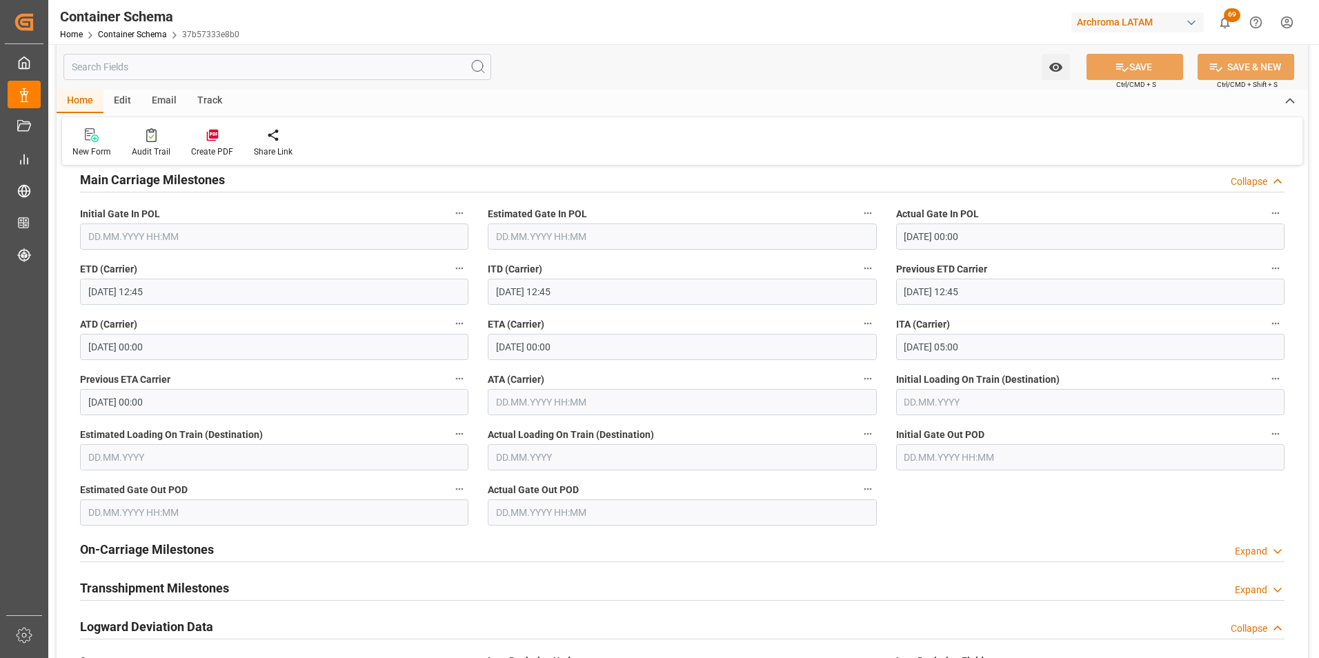
click at [161, 104] on div "Email" at bounding box center [164, 101] width 46 height 23
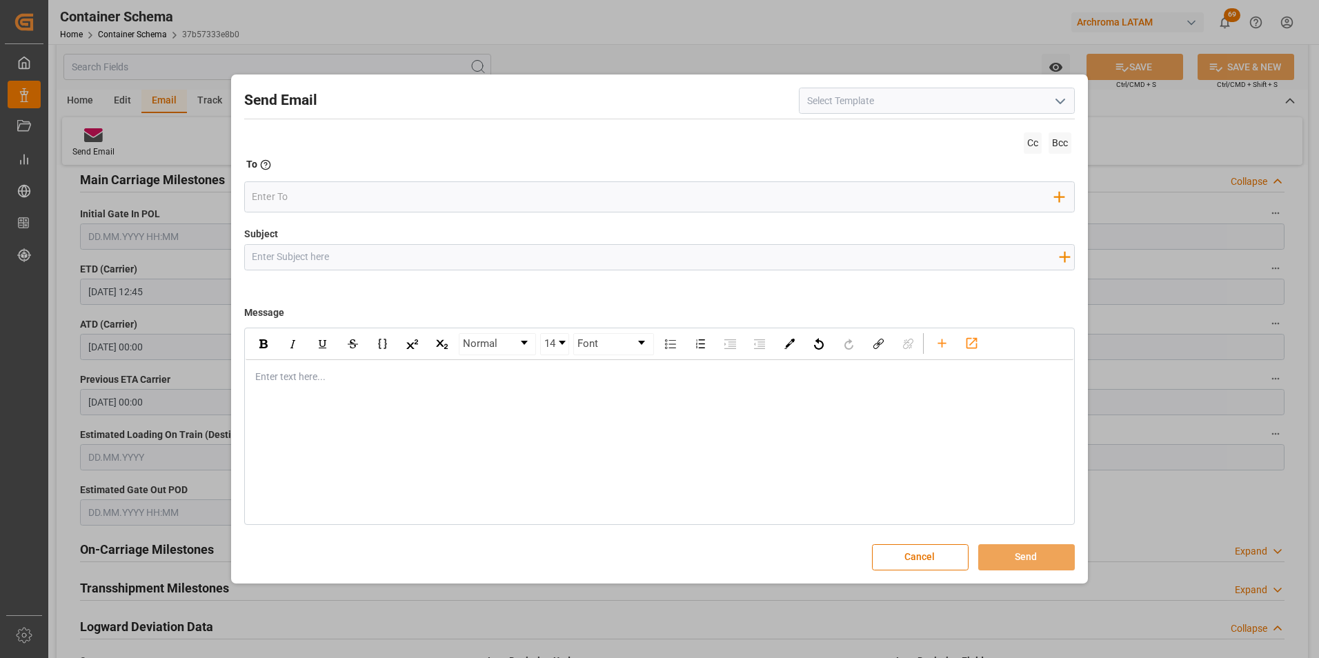
click at [1060, 106] on icon "open menu" at bounding box center [1060, 101] width 17 height 17
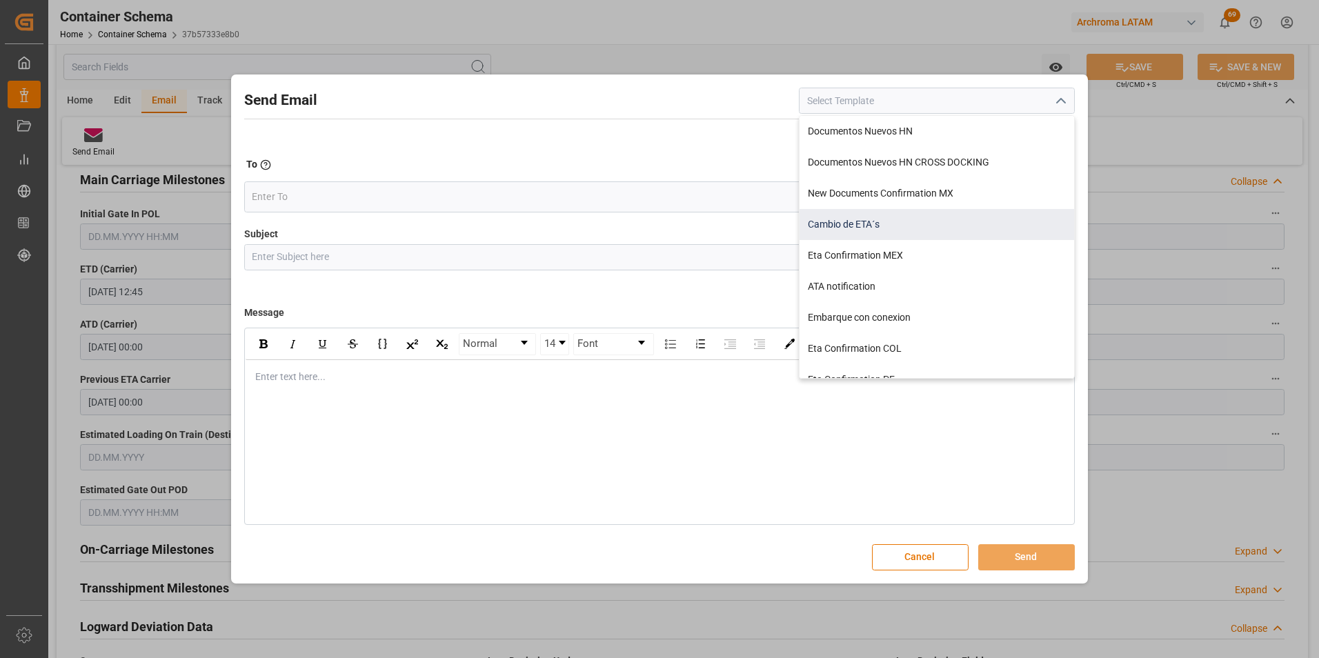
click at [871, 219] on div "Cambio de ETA´s" at bounding box center [937, 224] width 275 height 31
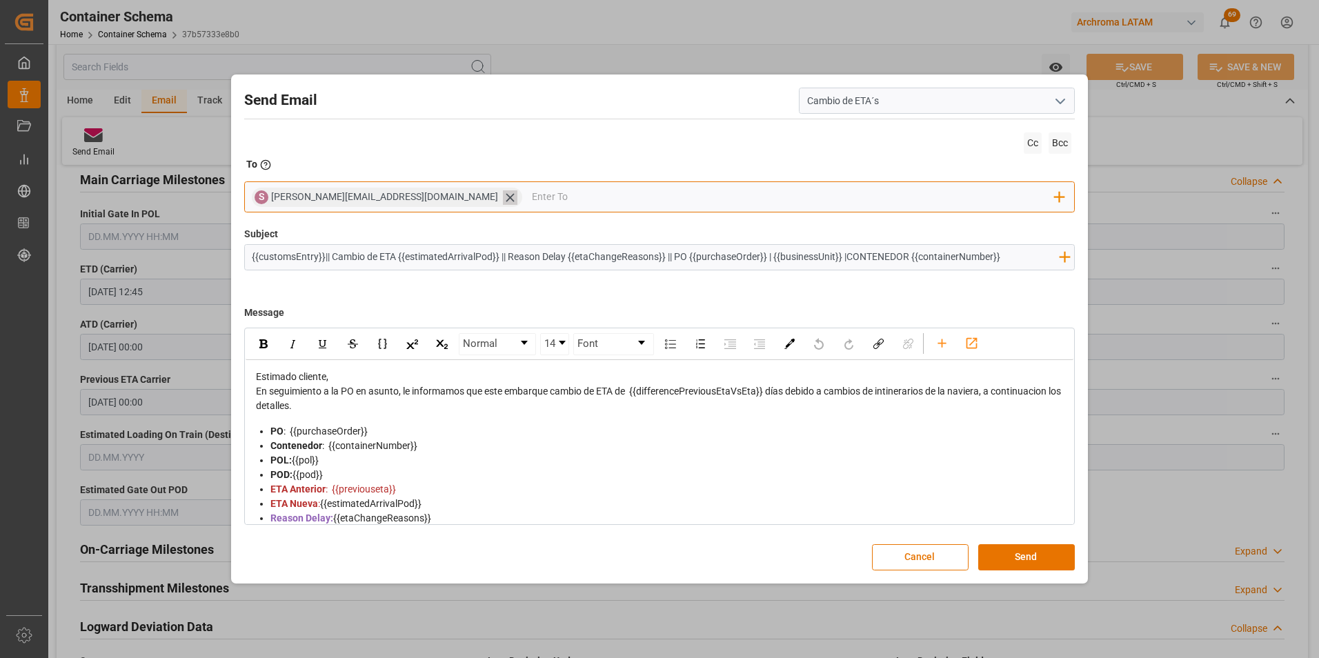
click at [503, 201] on icon at bounding box center [510, 197] width 14 height 14
click at [400, 199] on input "email" at bounding box center [653, 197] width 803 height 21
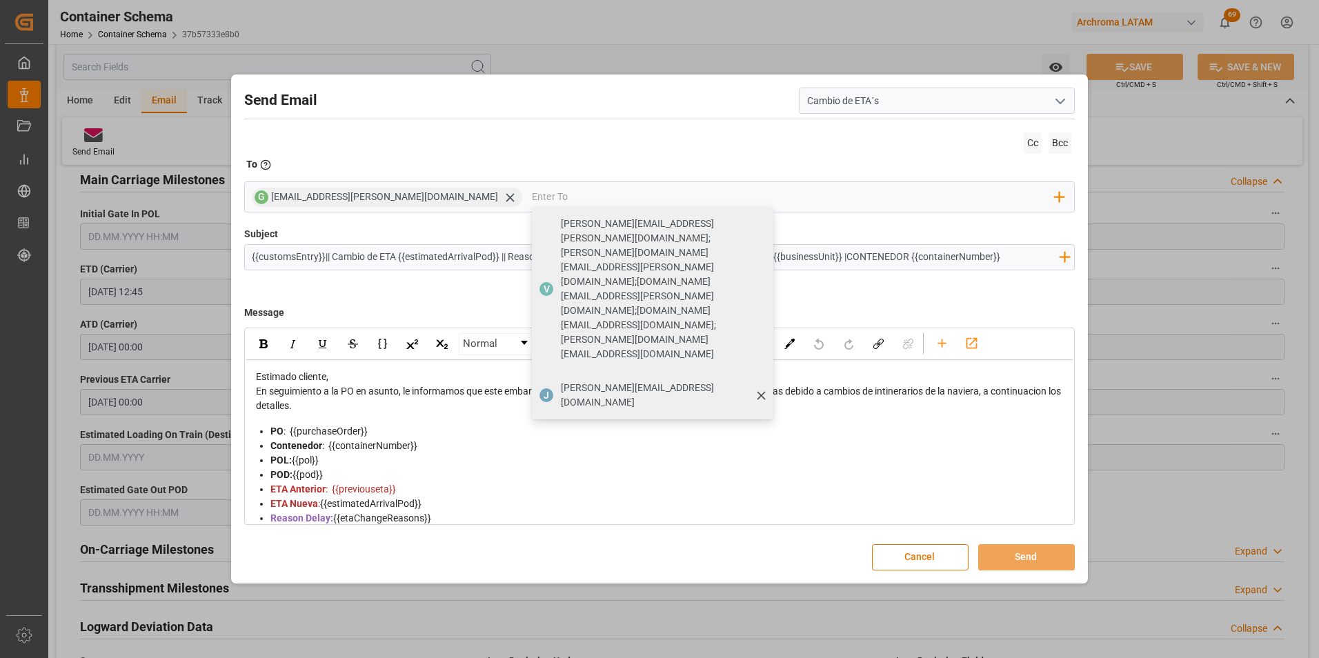
click at [451, 258] on input "{{customsEntry}}|| Cambio de ETA {{estimatedArrivalPod}} || Reason Delay {{etaC…" at bounding box center [656, 257] width 822 height 24
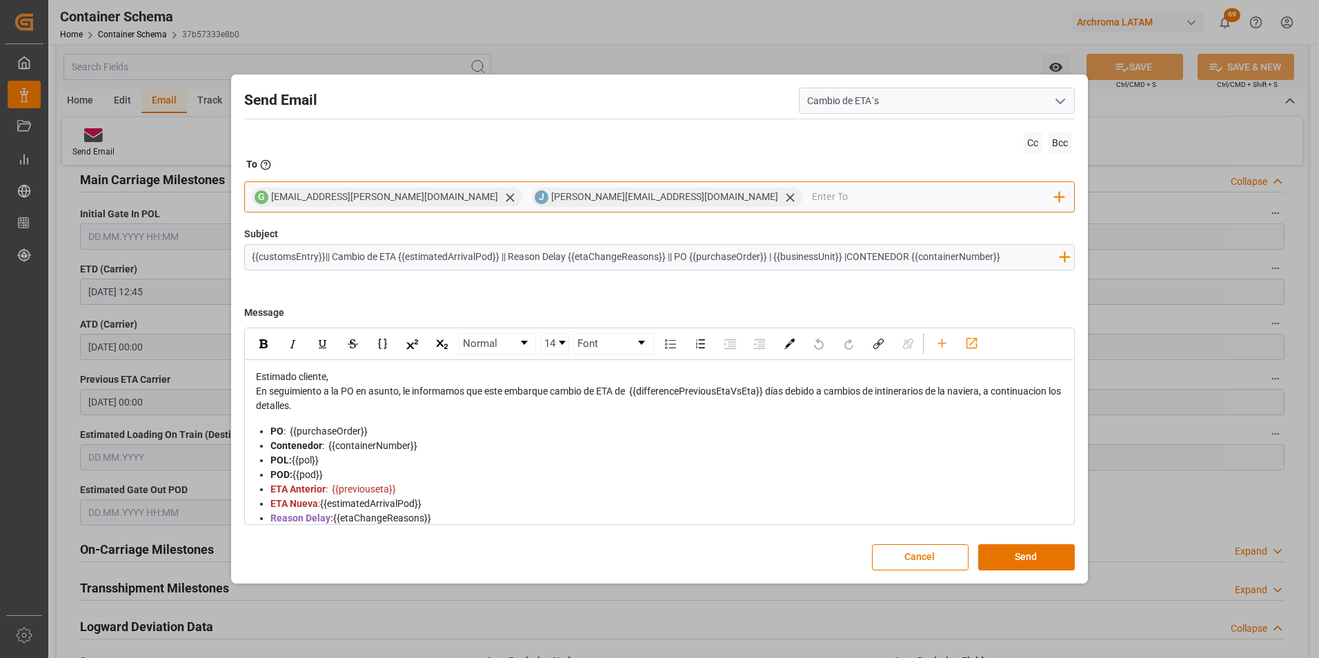
click at [812, 202] on input "email" at bounding box center [933, 197] width 243 height 21
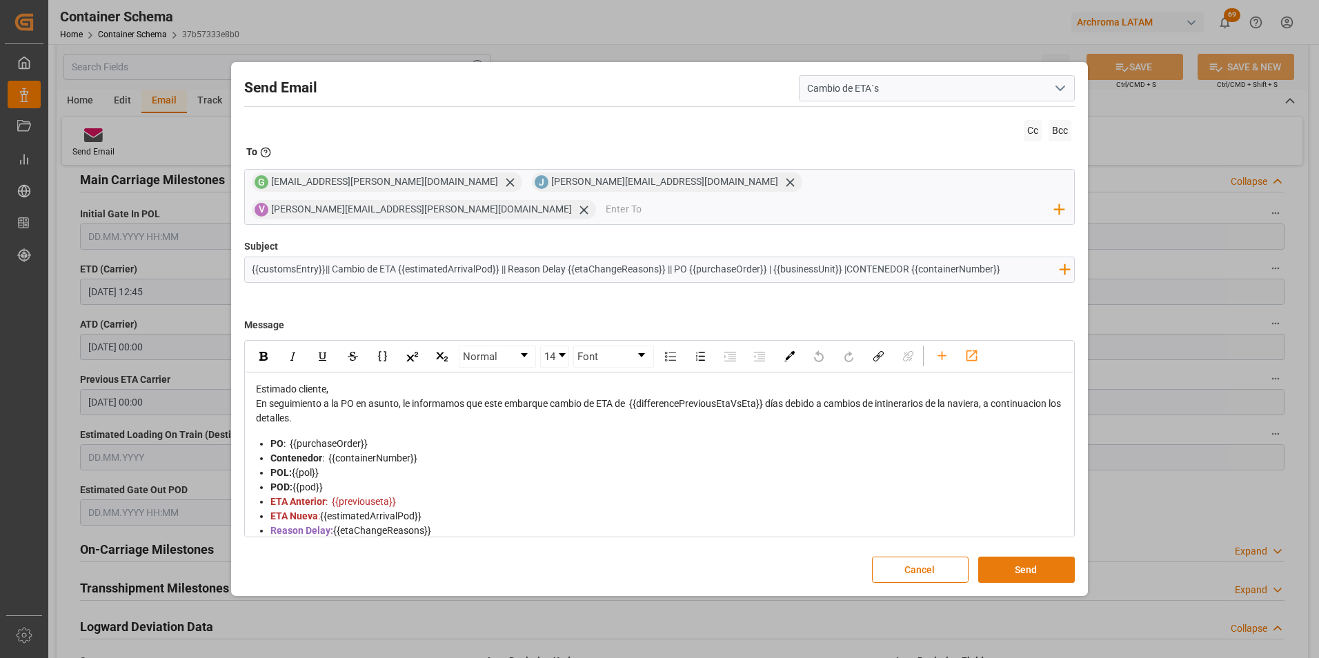
click at [1027, 557] on button "Send" at bounding box center [1027, 570] width 97 height 26
